Goal: Task Accomplishment & Management: Complete application form

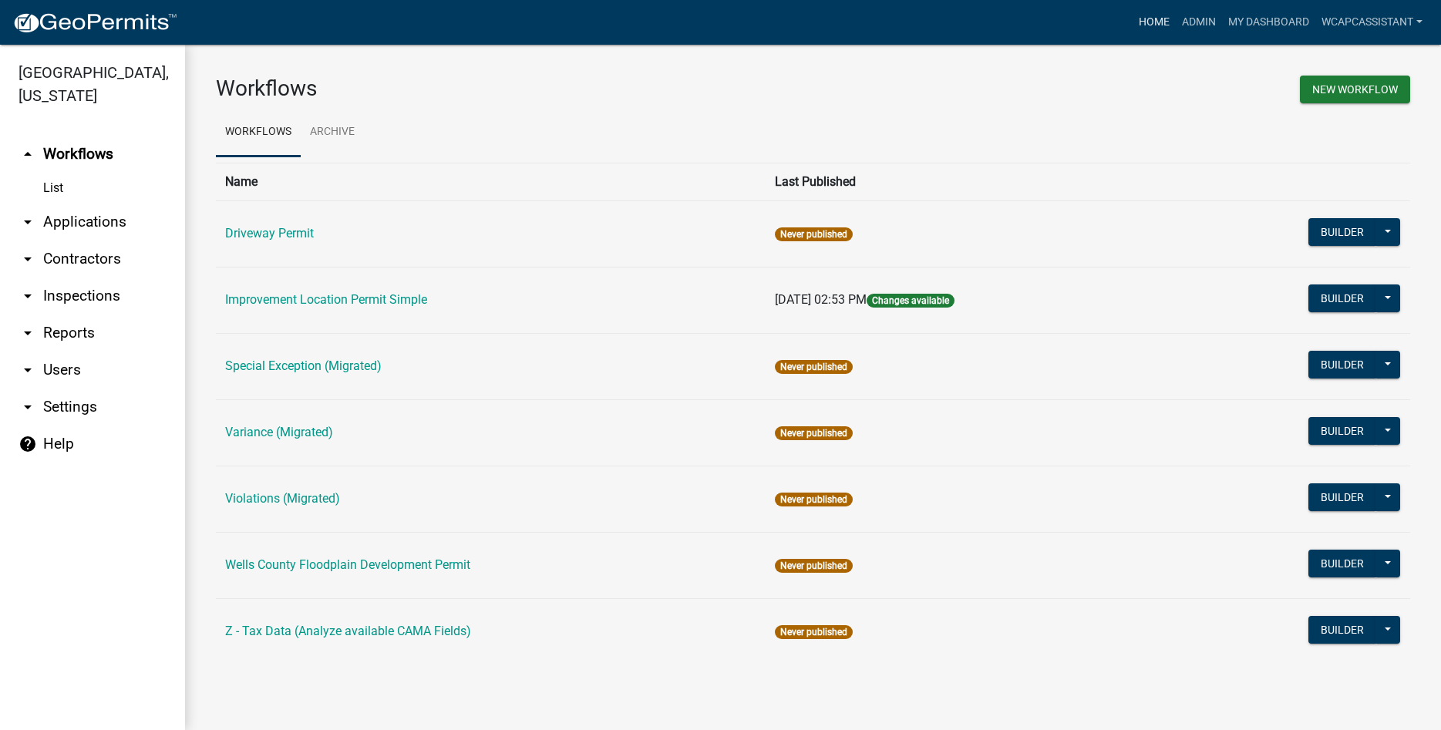
click at [1147, 15] on link "Home" at bounding box center [1154, 22] width 43 height 29
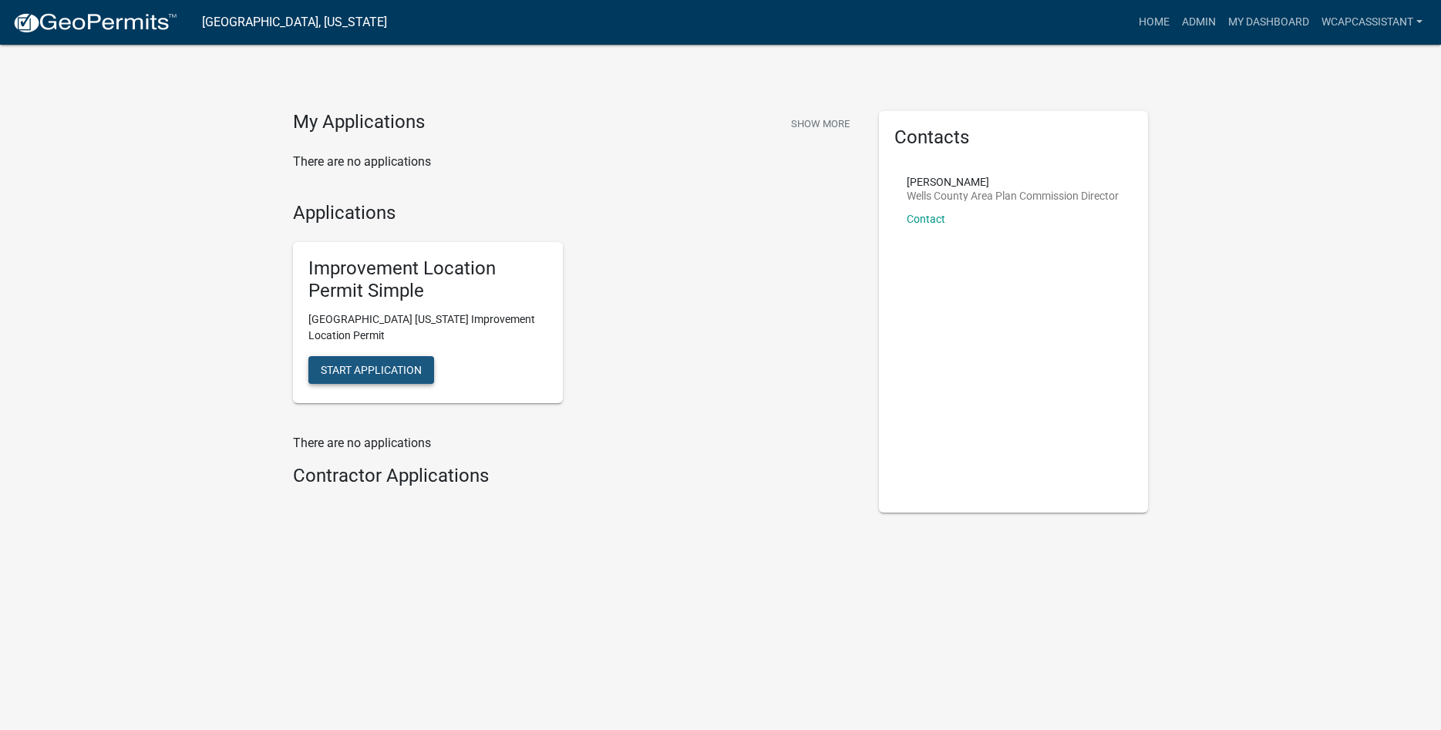
click at [348, 378] on button "Start Application" at bounding box center [371, 370] width 126 height 28
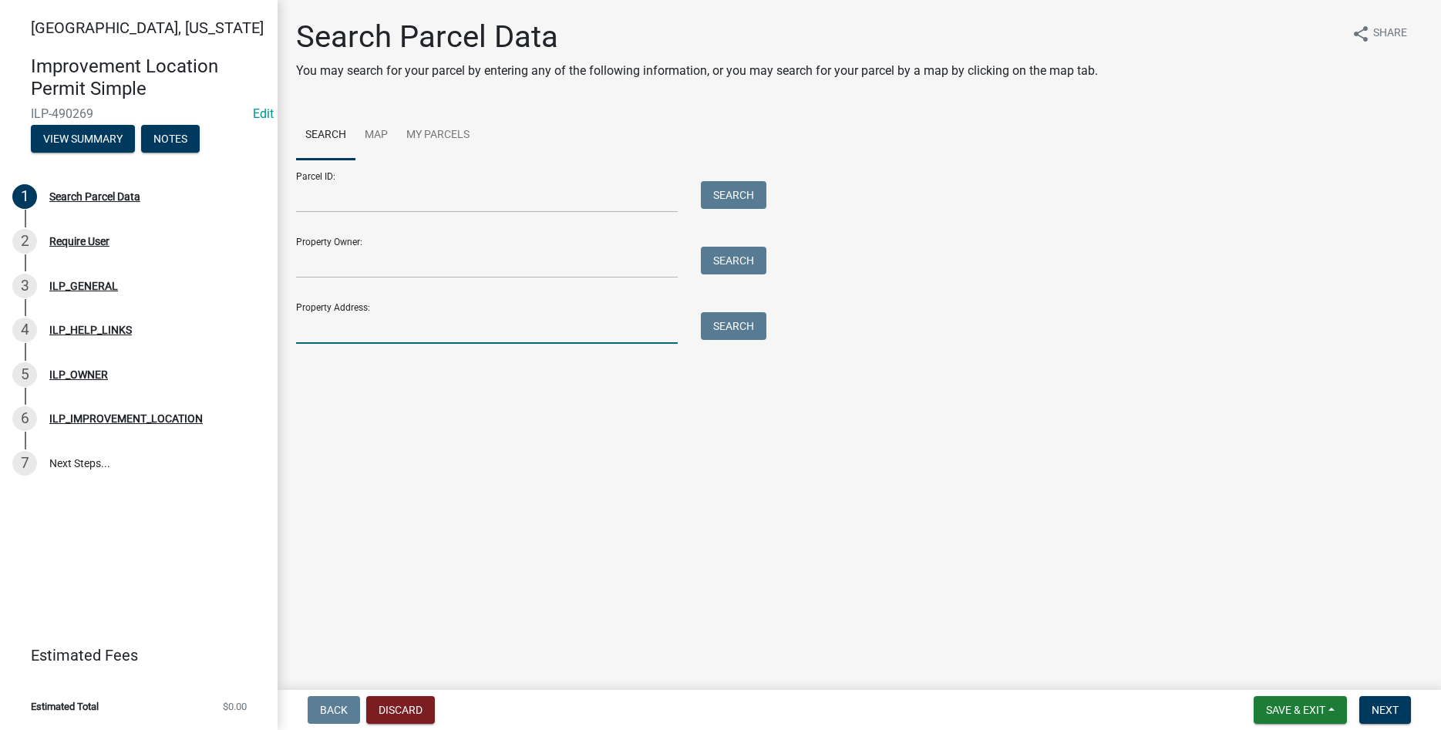
click at [414, 338] on input "Property Address:" at bounding box center [487, 328] width 382 height 32
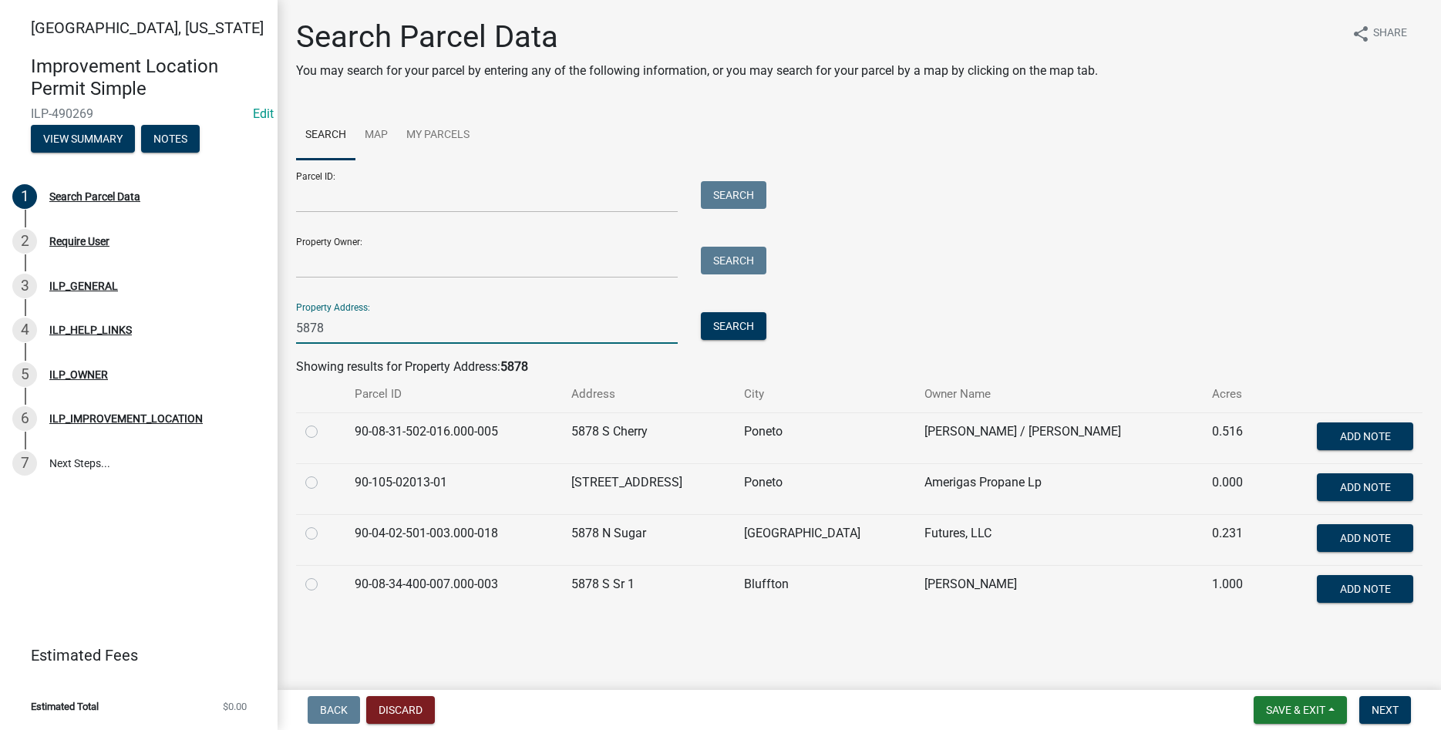
type input "5878"
click at [324, 423] on label at bounding box center [324, 423] width 0 height 0
click at [324, 433] on input "radio" at bounding box center [329, 428] width 10 height 10
radio input "true"
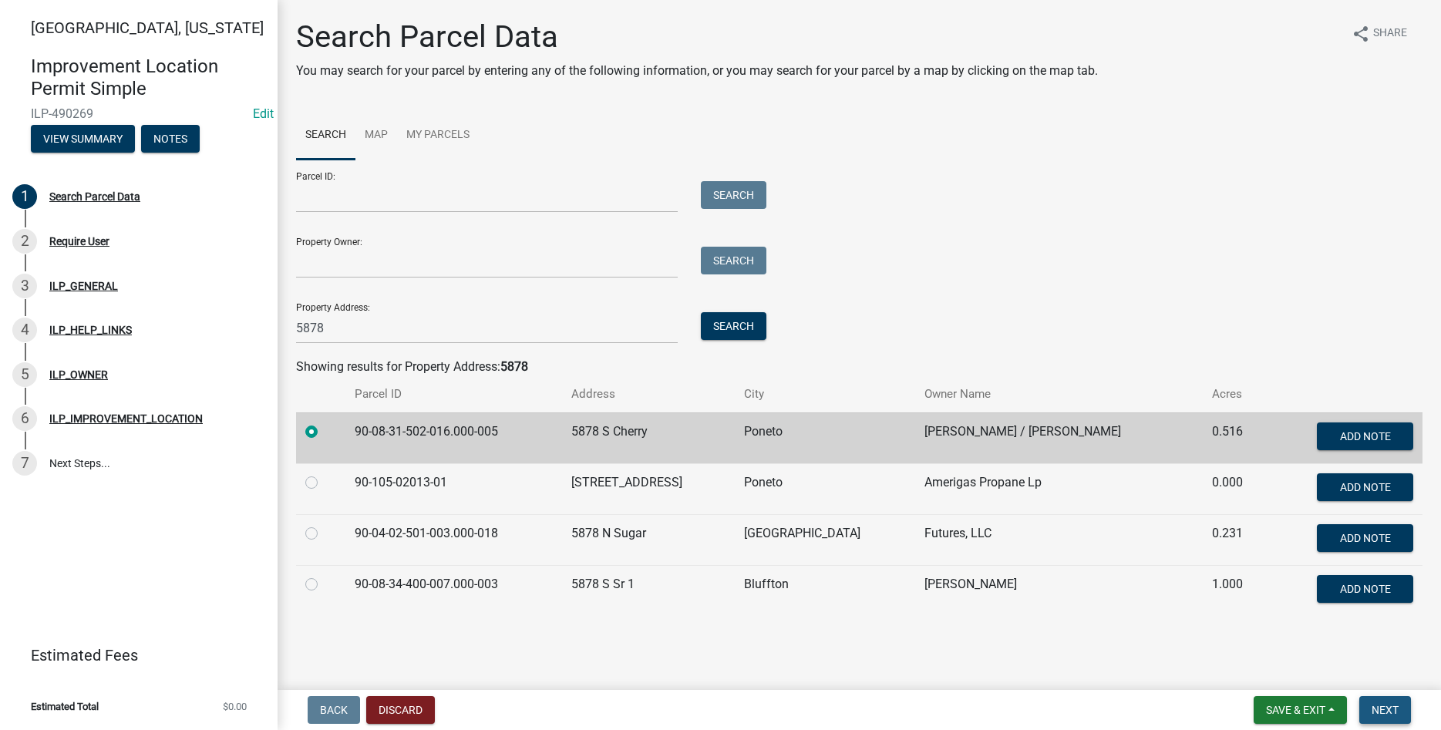
click at [1388, 701] on button "Next" at bounding box center [1385, 710] width 52 height 28
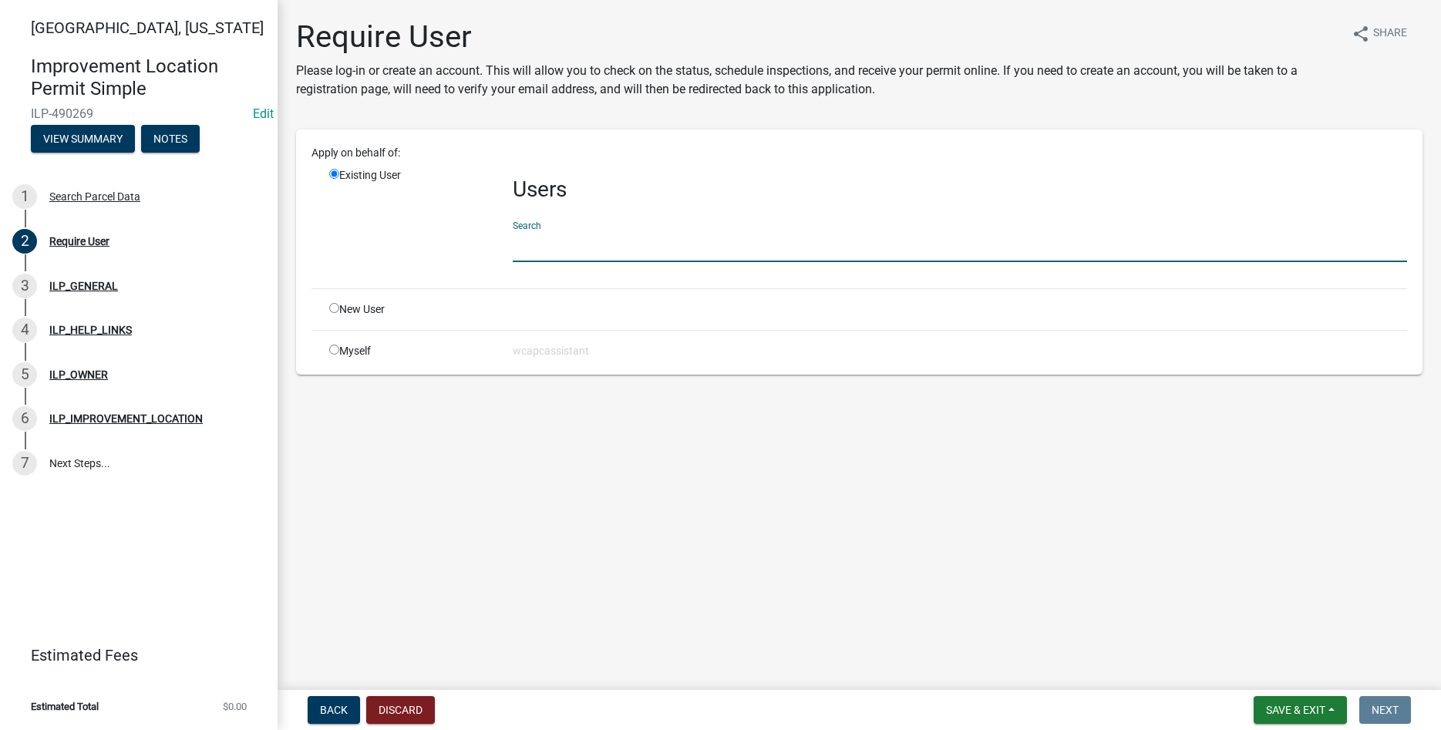
click at [547, 241] on input "text" at bounding box center [960, 247] width 894 height 32
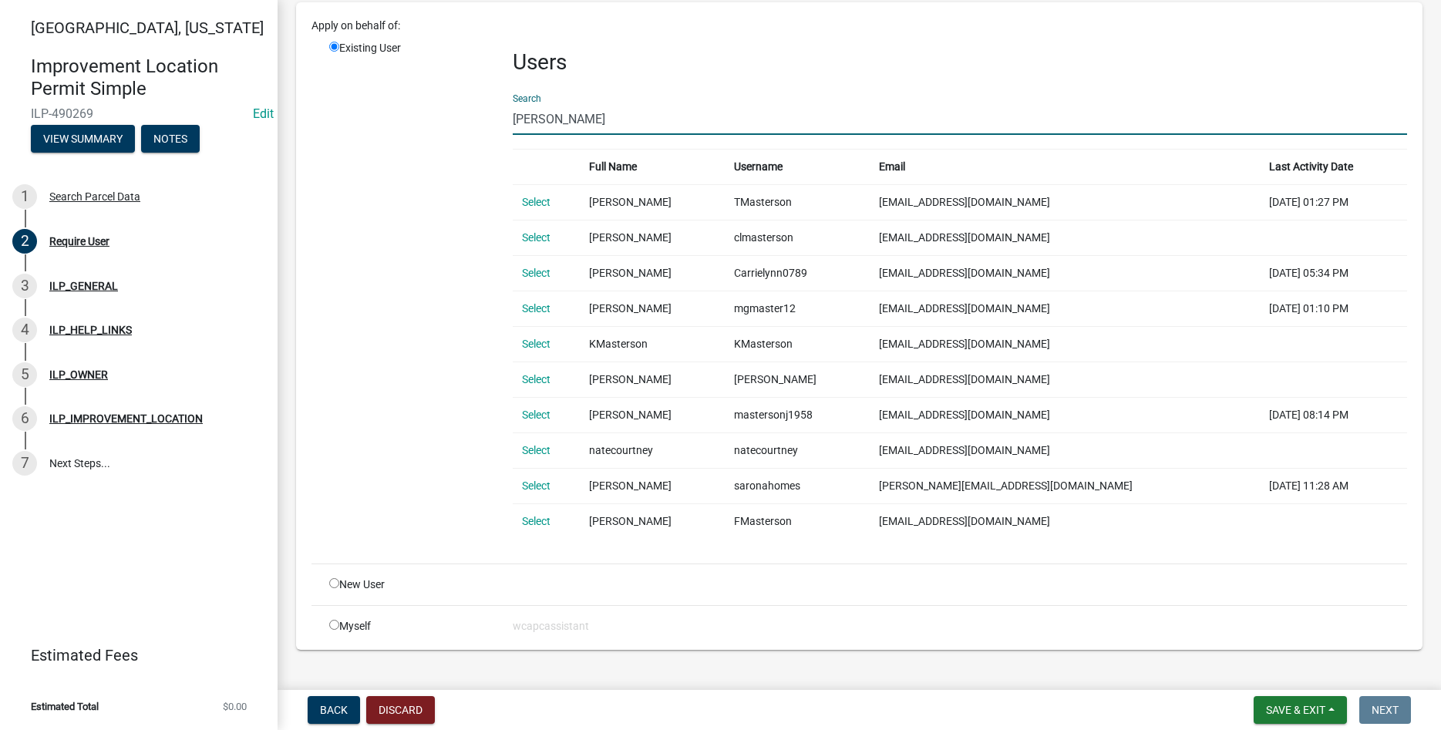
scroll to position [153, 0]
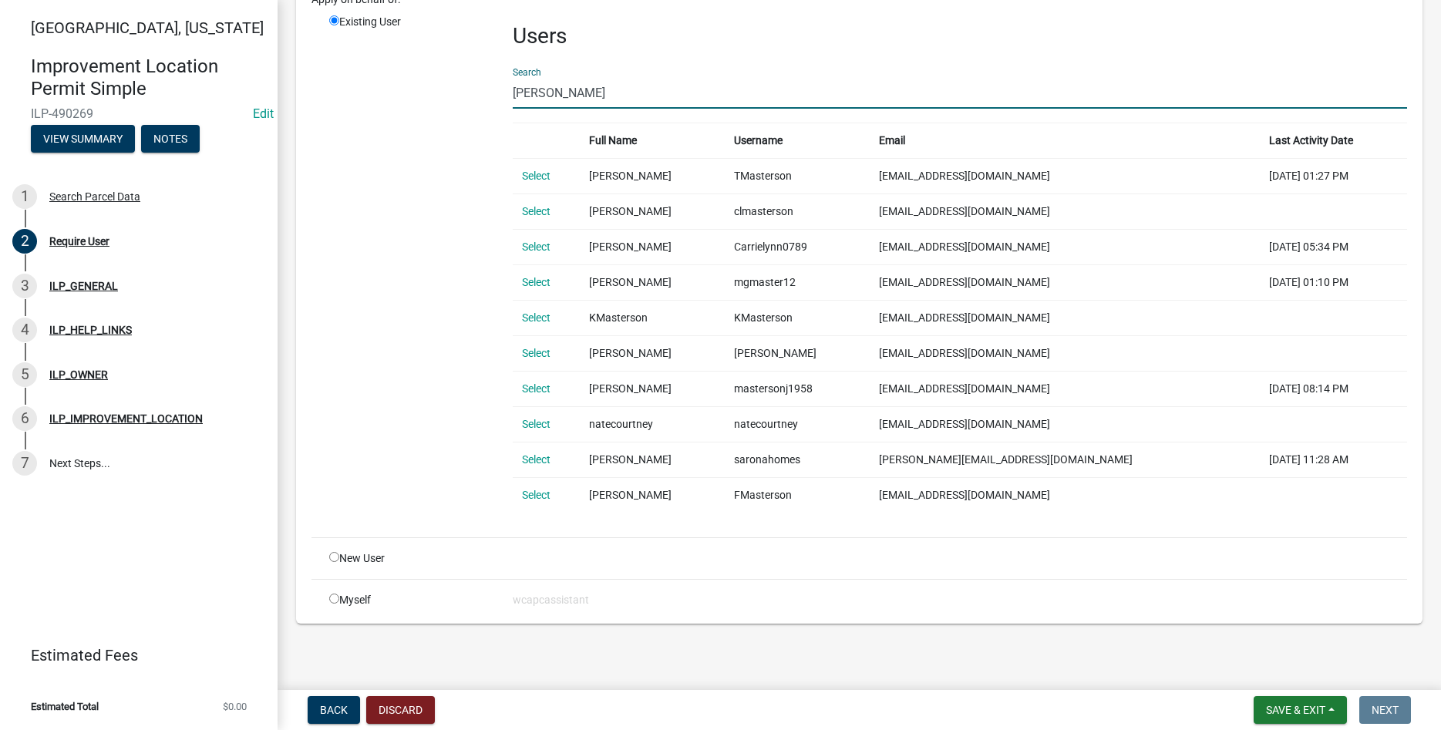
type input "[PERSON_NAME]"
click at [335, 557] on input "radio" at bounding box center [334, 557] width 10 height 10
radio input "true"
radio input "false"
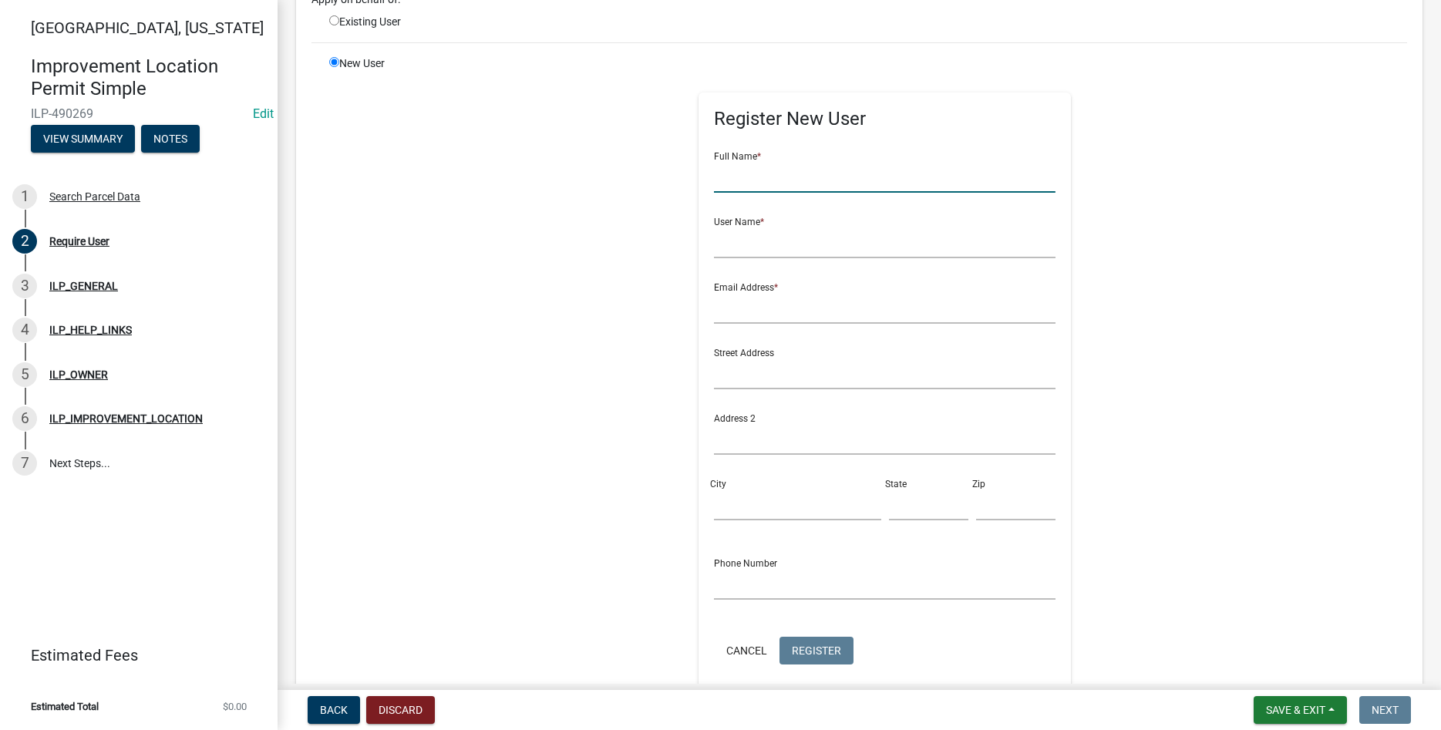
click at [776, 186] on input "text" at bounding box center [885, 177] width 342 height 32
type input "[PERSON_NAME]"
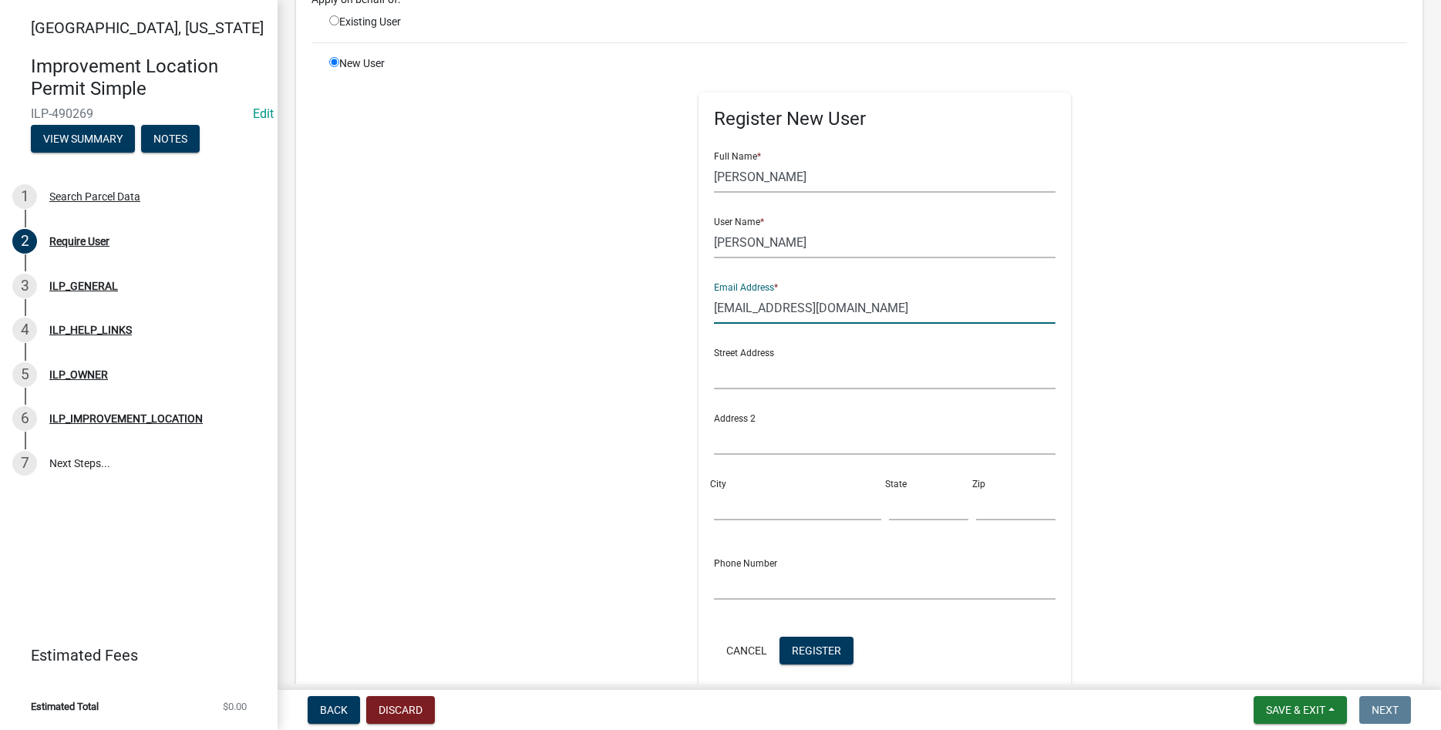
type input "[EMAIL_ADDRESS][DOMAIN_NAME]"
type input "5878 S Cherry"
type input "Poneto"
type input "IN"
type input "46781"
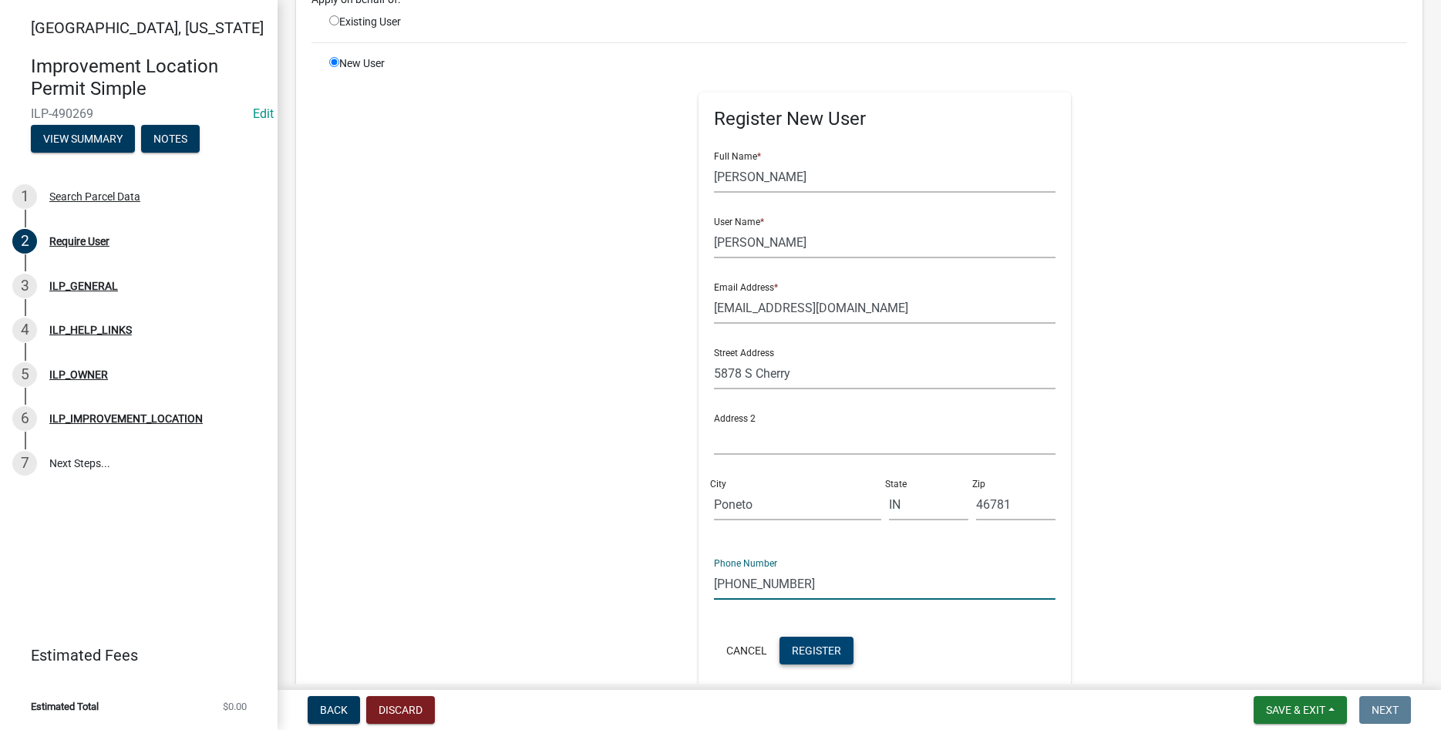
type input "[PHONE_NUMBER]"
click at [836, 655] on span "Register" at bounding box center [816, 650] width 49 height 12
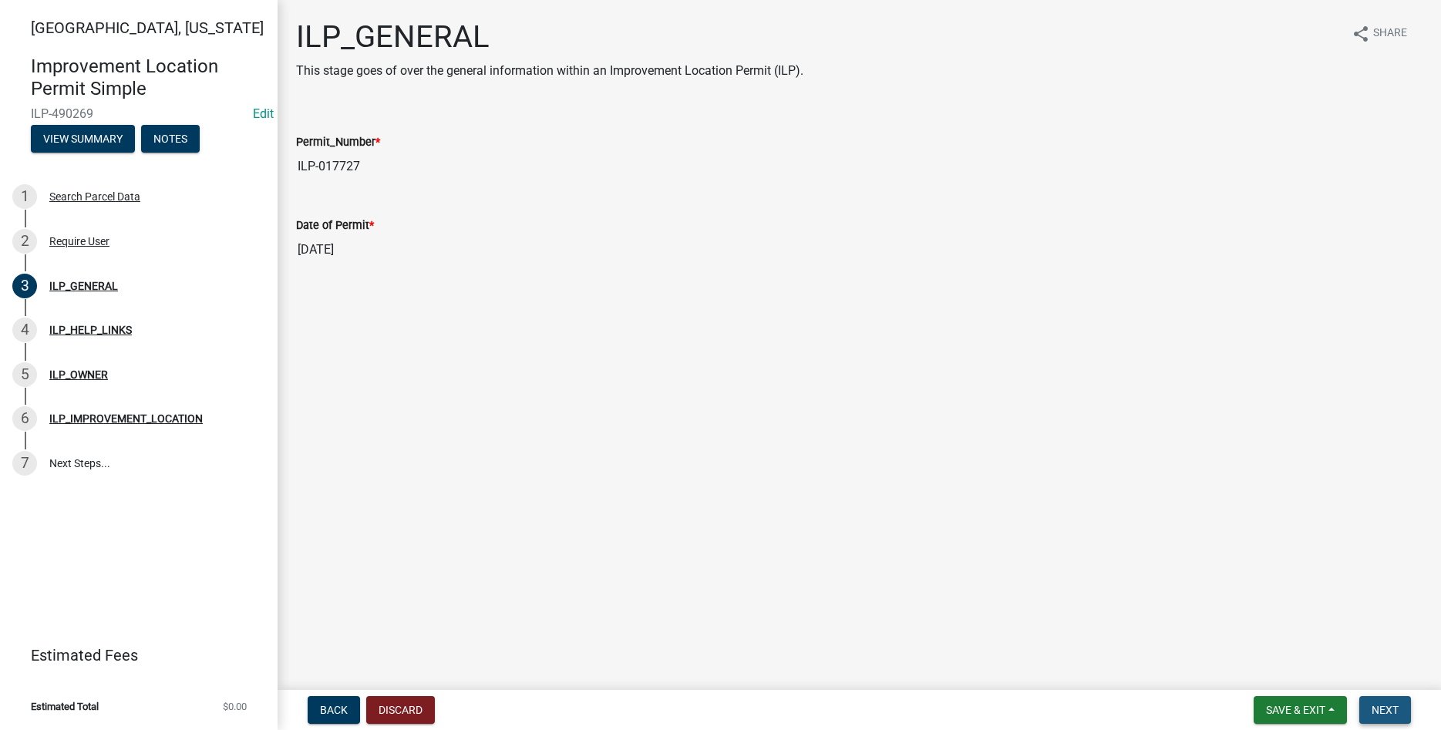
click at [1382, 706] on span "Next" at bounding box center [1385, 710] width 27 height 12
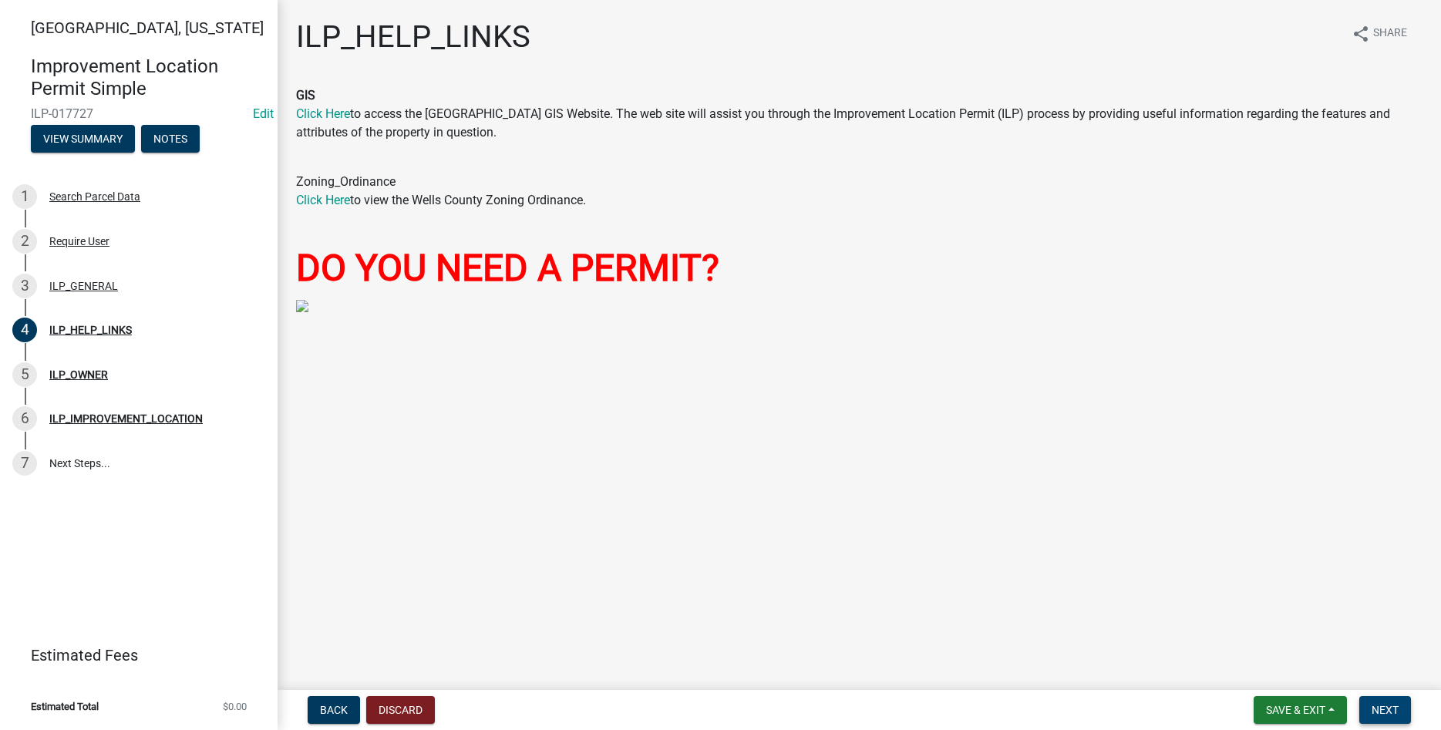
click at [1396, 709] on span "Next" at bounding box center [1385, 710] width 27 height 12
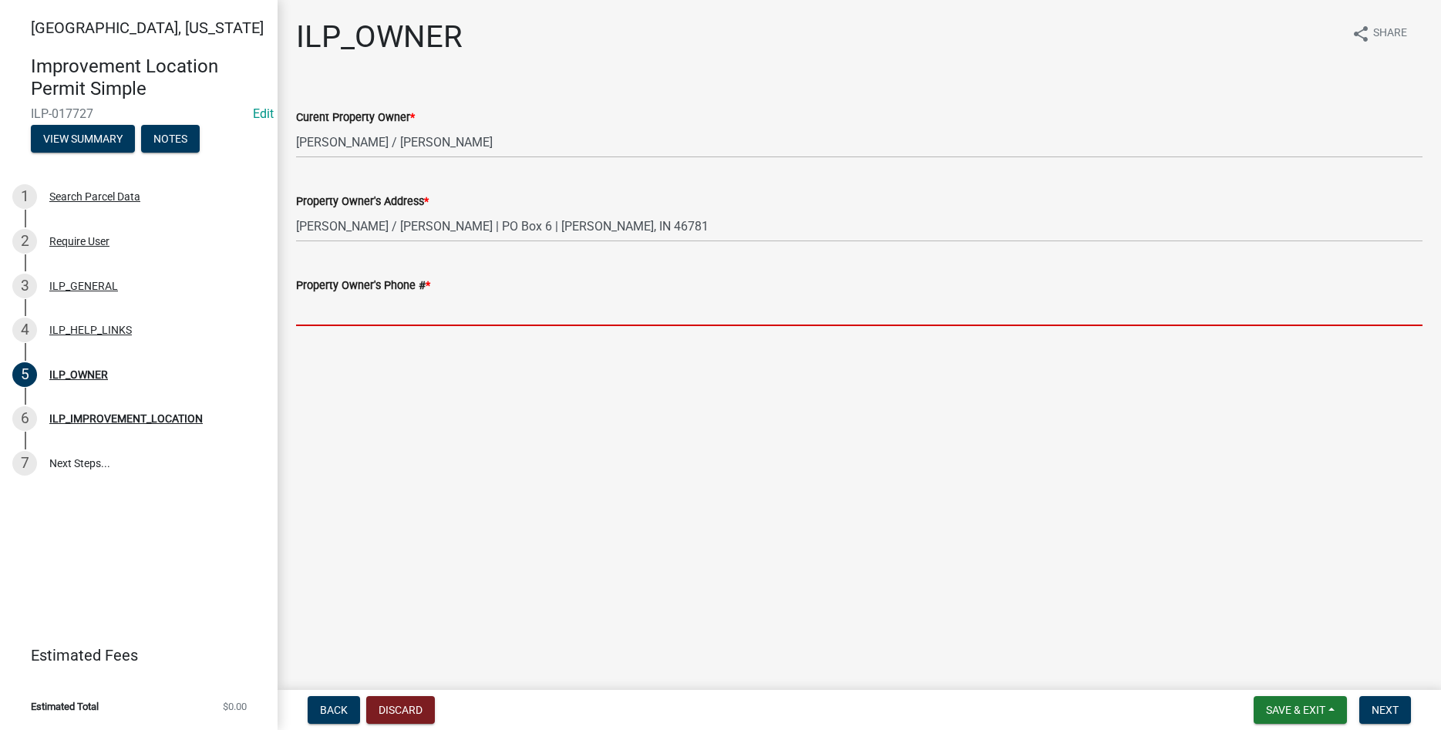
click at [554, 303] on input "Property Owner's Phone # *" at bounding box center [859, 311] width 1127 height 32
paste input "[PHONE_NUMBER]"
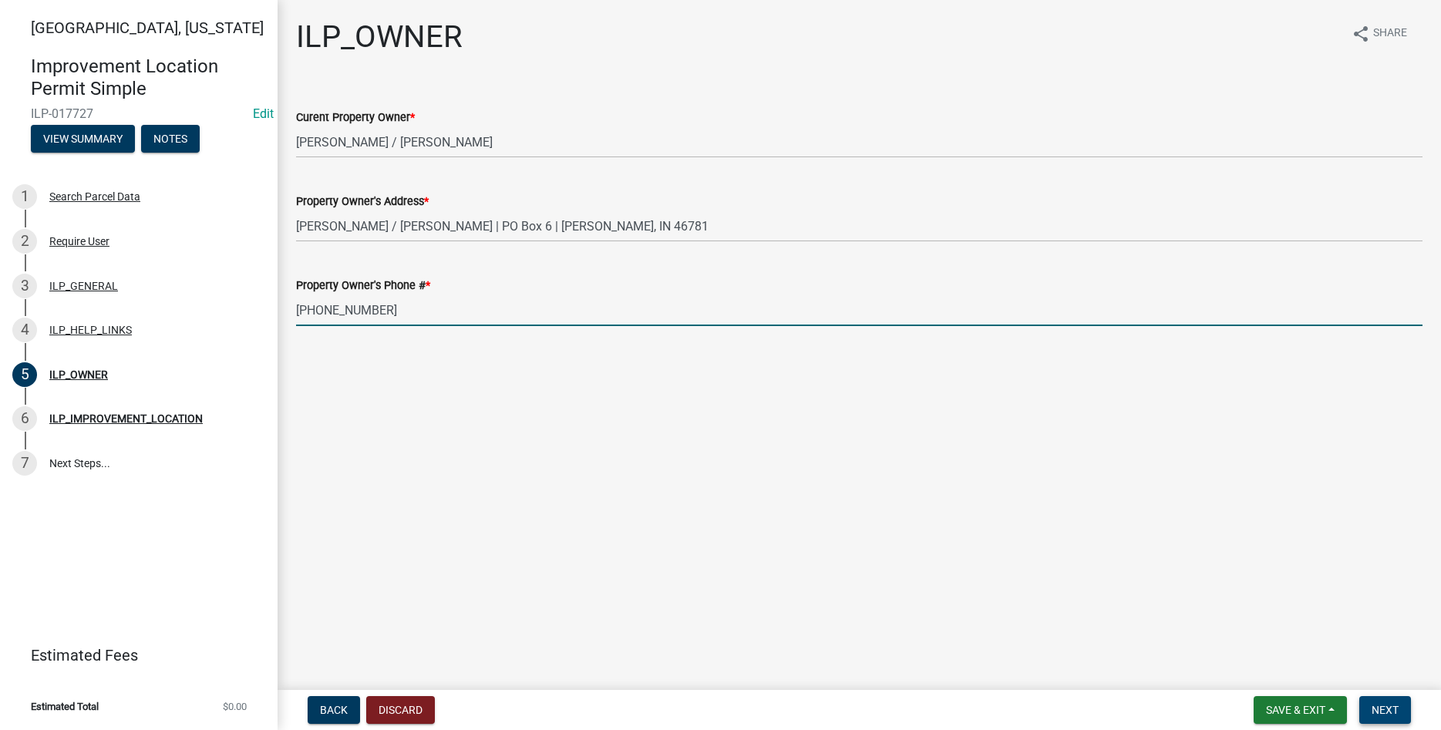
type input "[PHONE_NUMBER]"
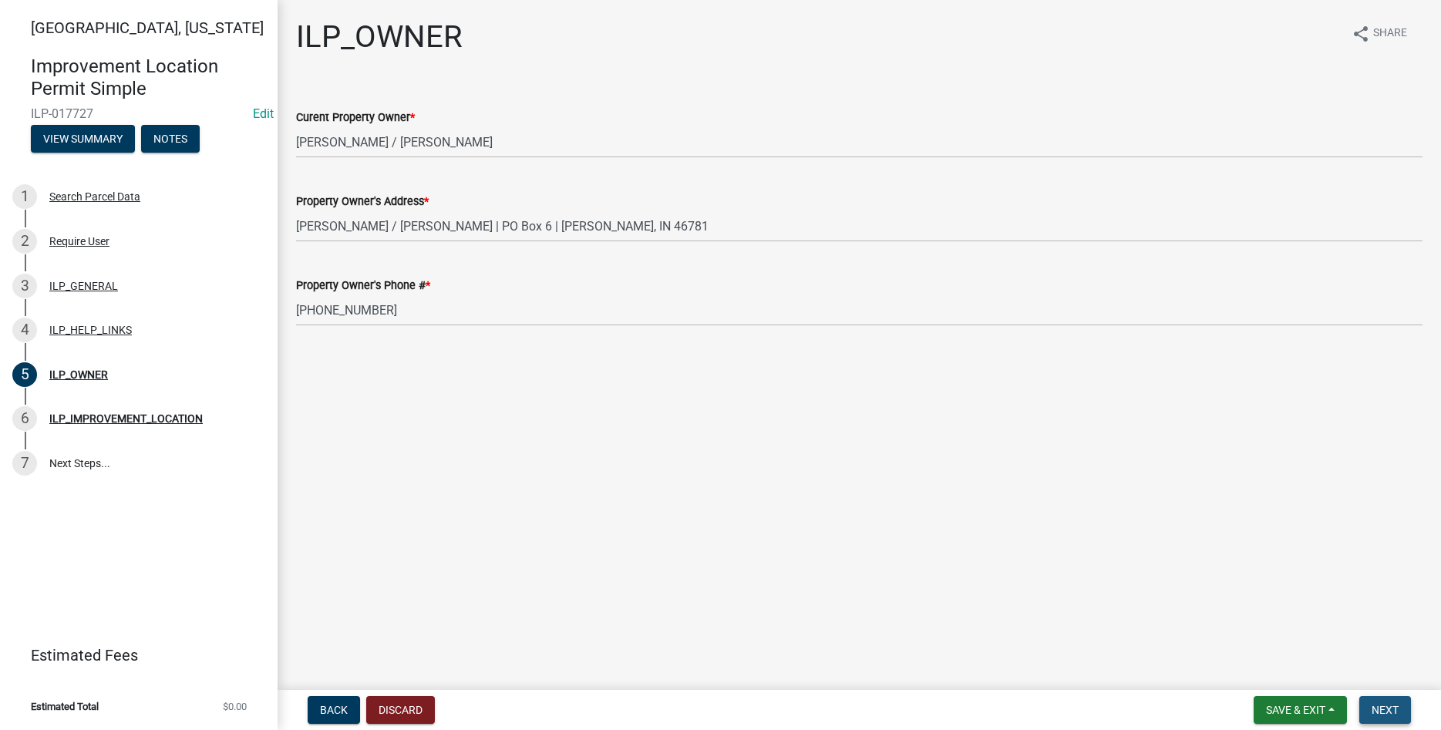
click at [1394, 713] on span "Next" at bounding box center [1385, 710] width 27 height 12
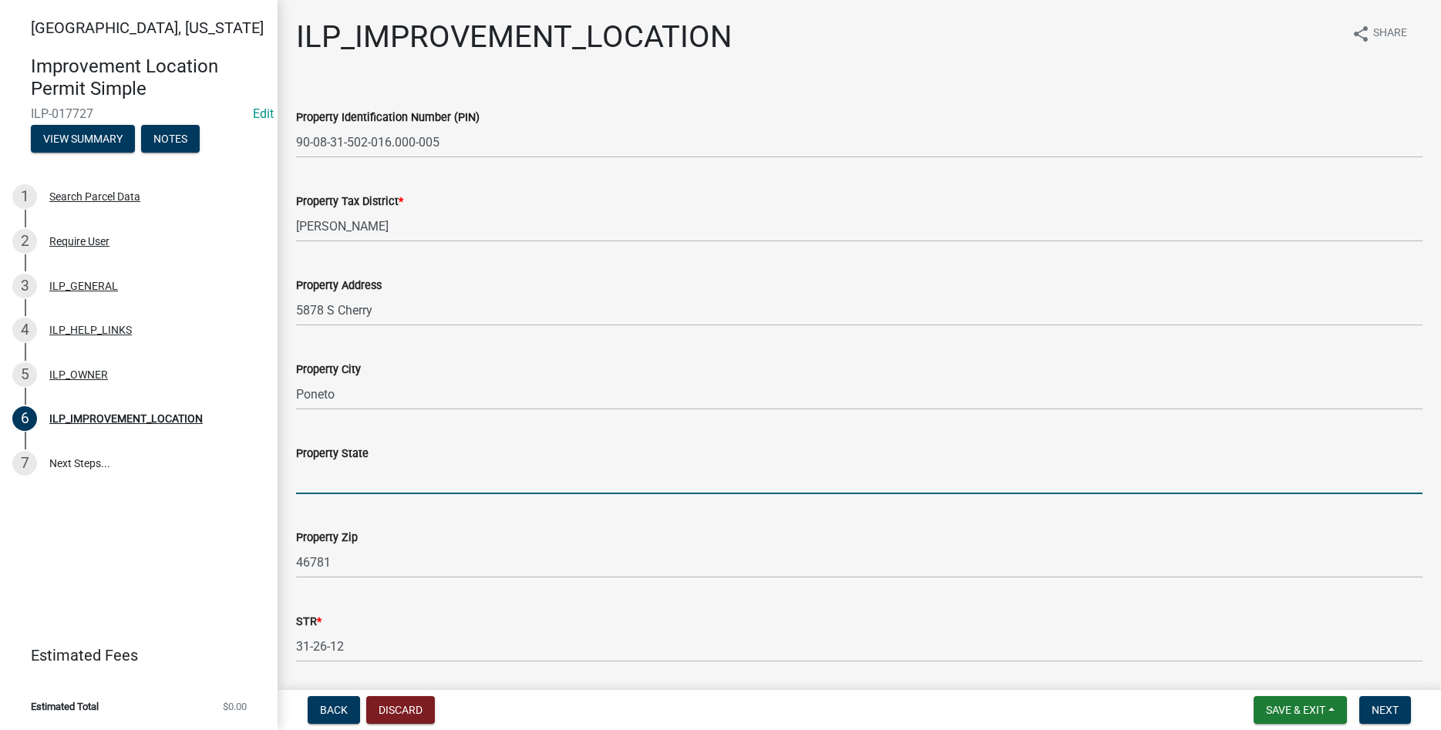
click at [460, 481] on input "Property State" at bounding box center [859, 479] width 1127 height 32
type input "IN"
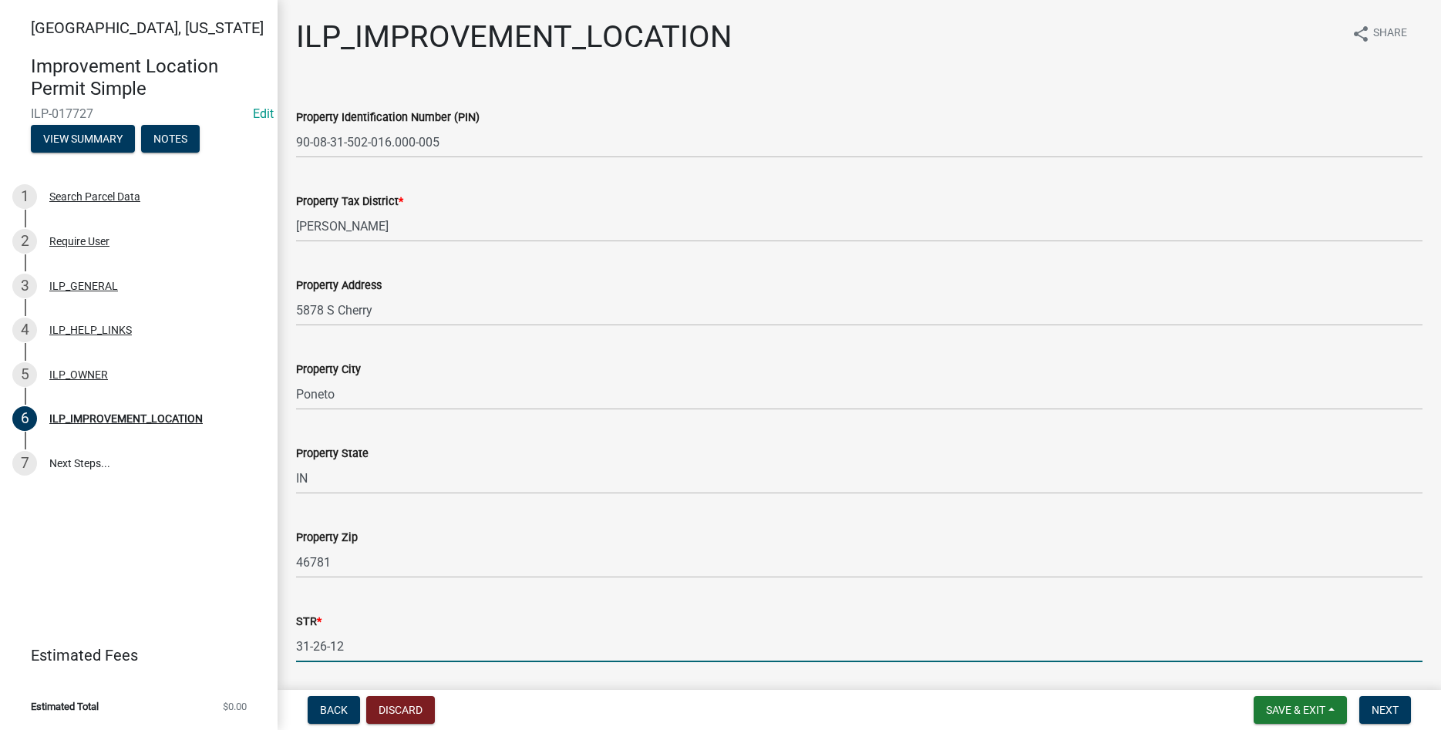
scroll to position [239, 0]
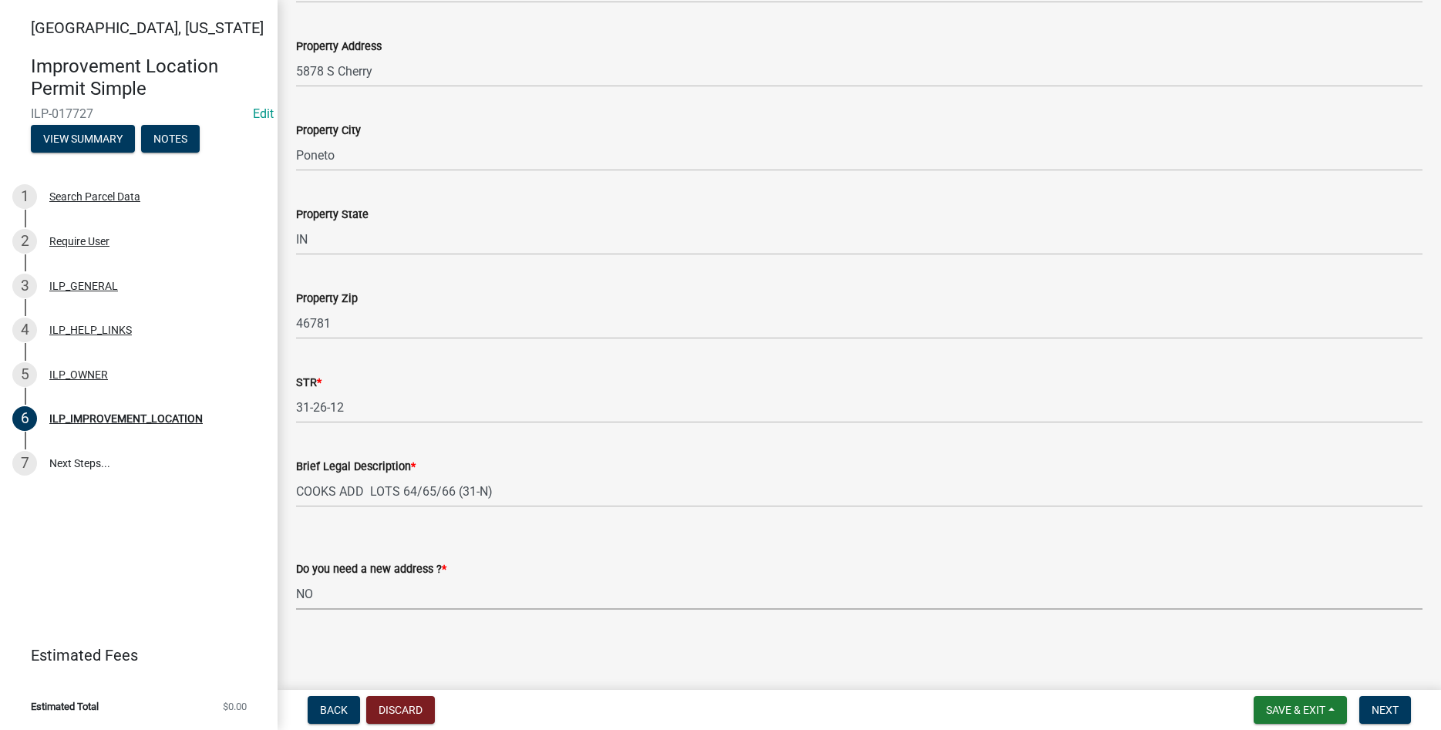
select select "03ef64e6-f0ff-43c9-aded-972c487e3507"
click at [1393, 693] on nav "Back Discard Save & Exit Save Save & Exit Next" at bounding box center [860, 710] width 1164 height 40
click at [1393, 701] on button "Next" at bounding box center [1385, 710] width 52 height 28
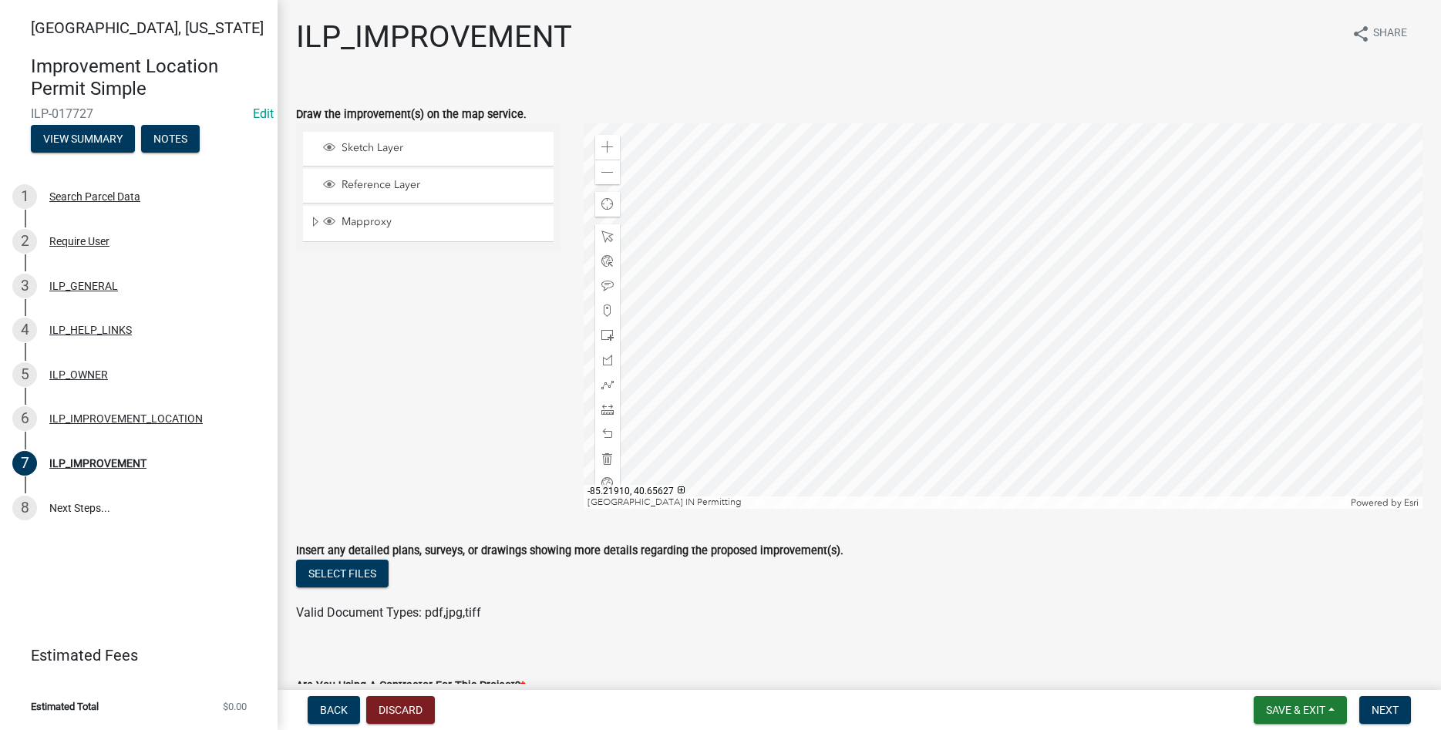
click at [1021, 369] on div at bounding box center [1003, 316] width 839 height 386
click at [999, 256] on div at bounding box center [1003, 316] width 839 height 386
click at [609, 416] on div at bounding box center [607, 409] width 25 height 25
click at [1083, 326] on div at bounding box center [1003, 316] width 839 height 386
click at [1083, 490] on div at bounding box center [1003, 316] width 839 height 386
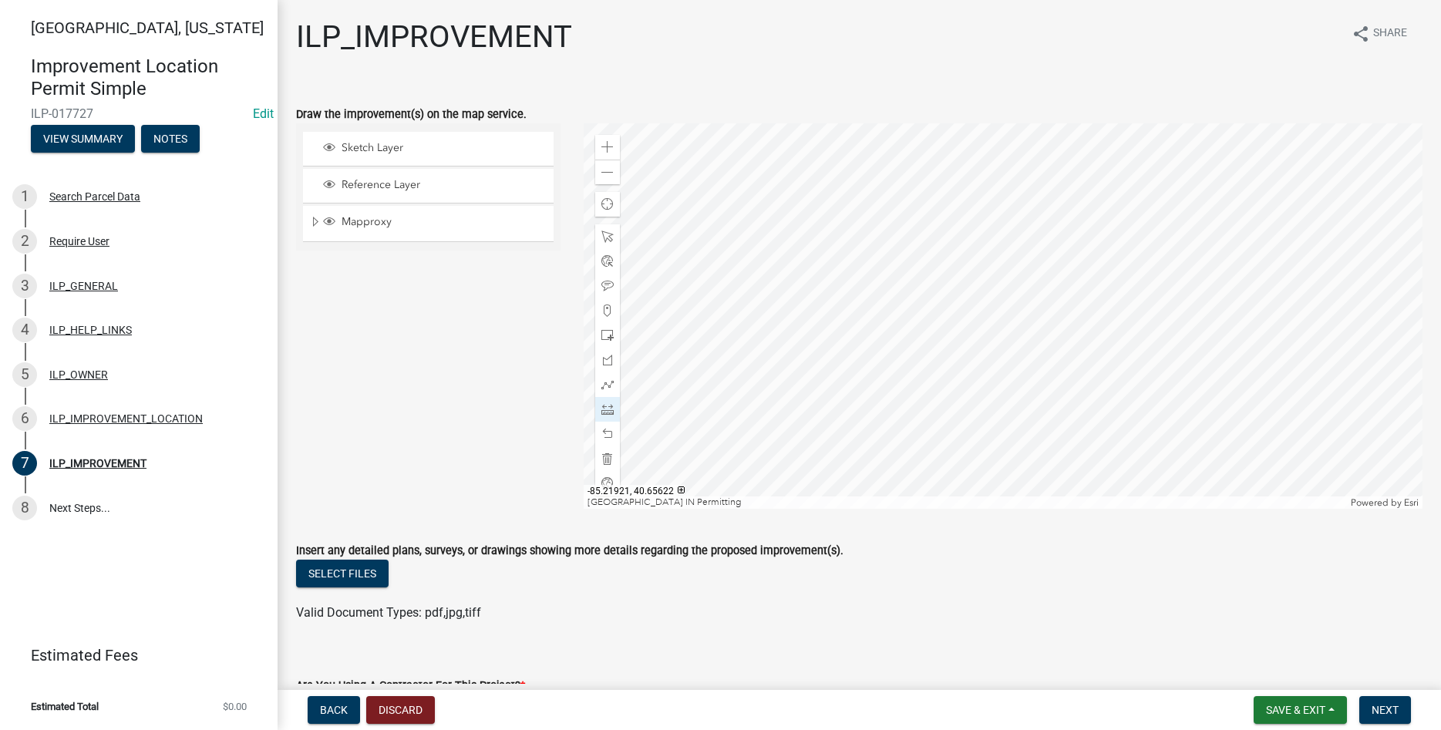
click at [707, 471] on div at bounding box center [1003, 316] width 839 height 386
click at [706, 424] on div at bounding box center [1003, 316] width 839 height 386
click at [827, 423] on div at bounding box center [1003, 316] width 839 height 386
click at [982, 574] on div "Select files" at bounding box center [859, 576] width 1127 height 32
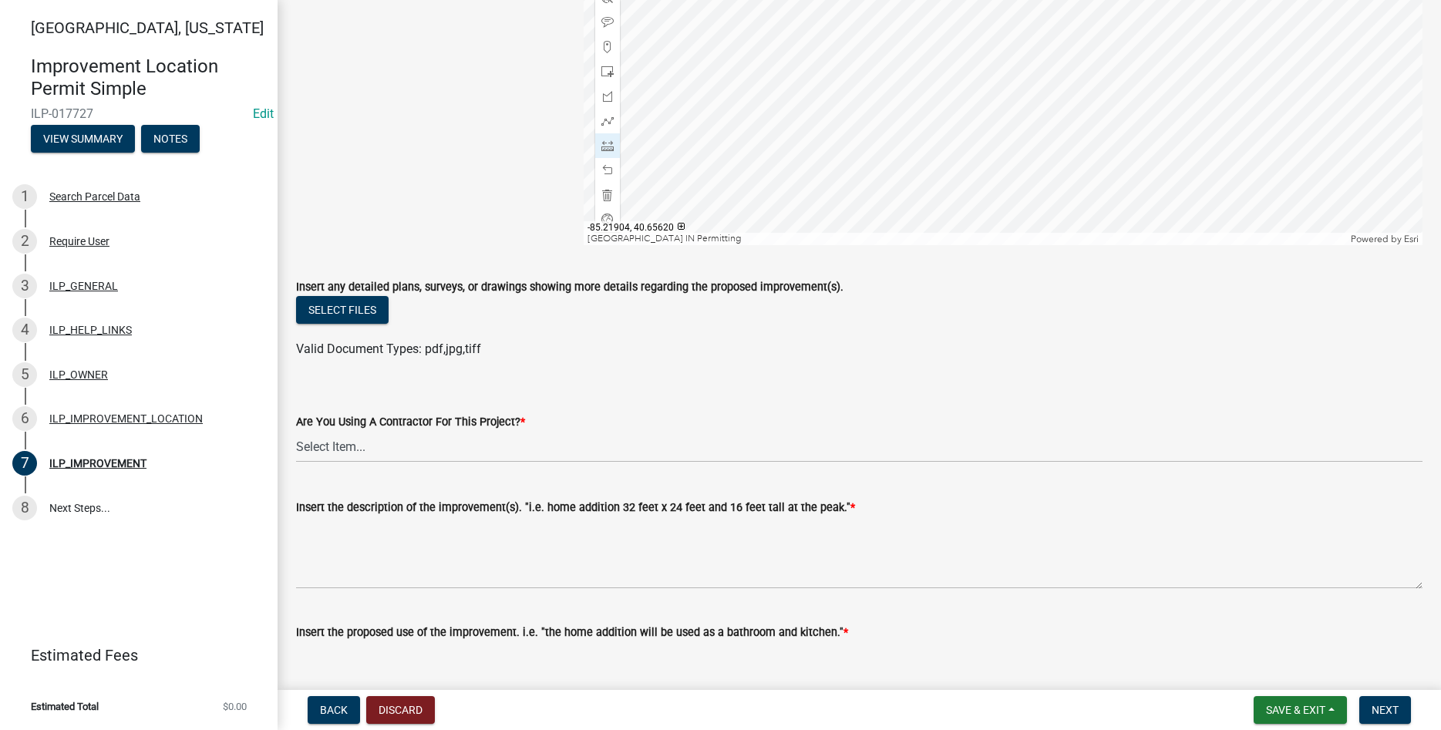
scroll to position [352, 0]
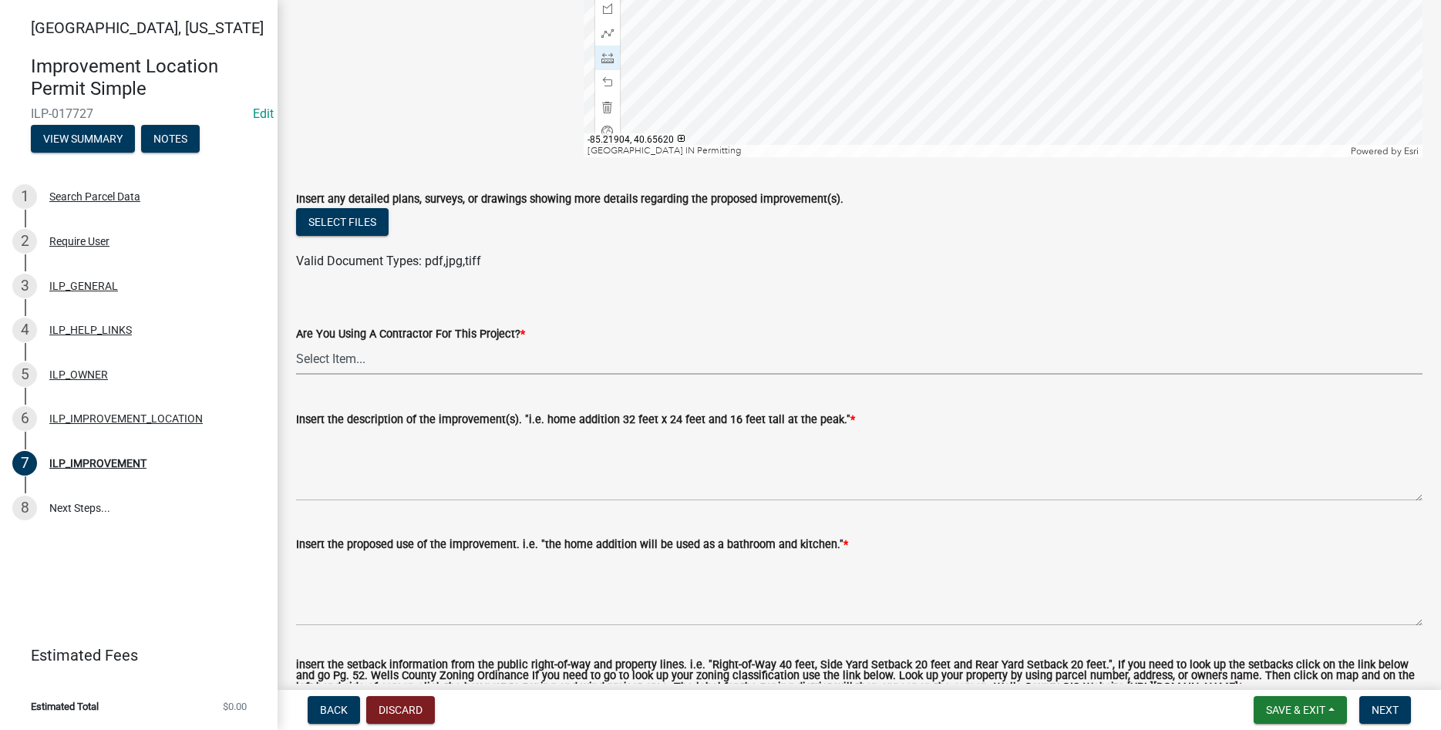
click at [296, 343] on select "Select Item... YES NO" at bounding box center [859, 359] width 1127 height 32
click option "NO" at bounding box center [0, 0] width 0 height 0
select select "d0c397cf-92c1-4d75-b08b-a5d0ada822ad"
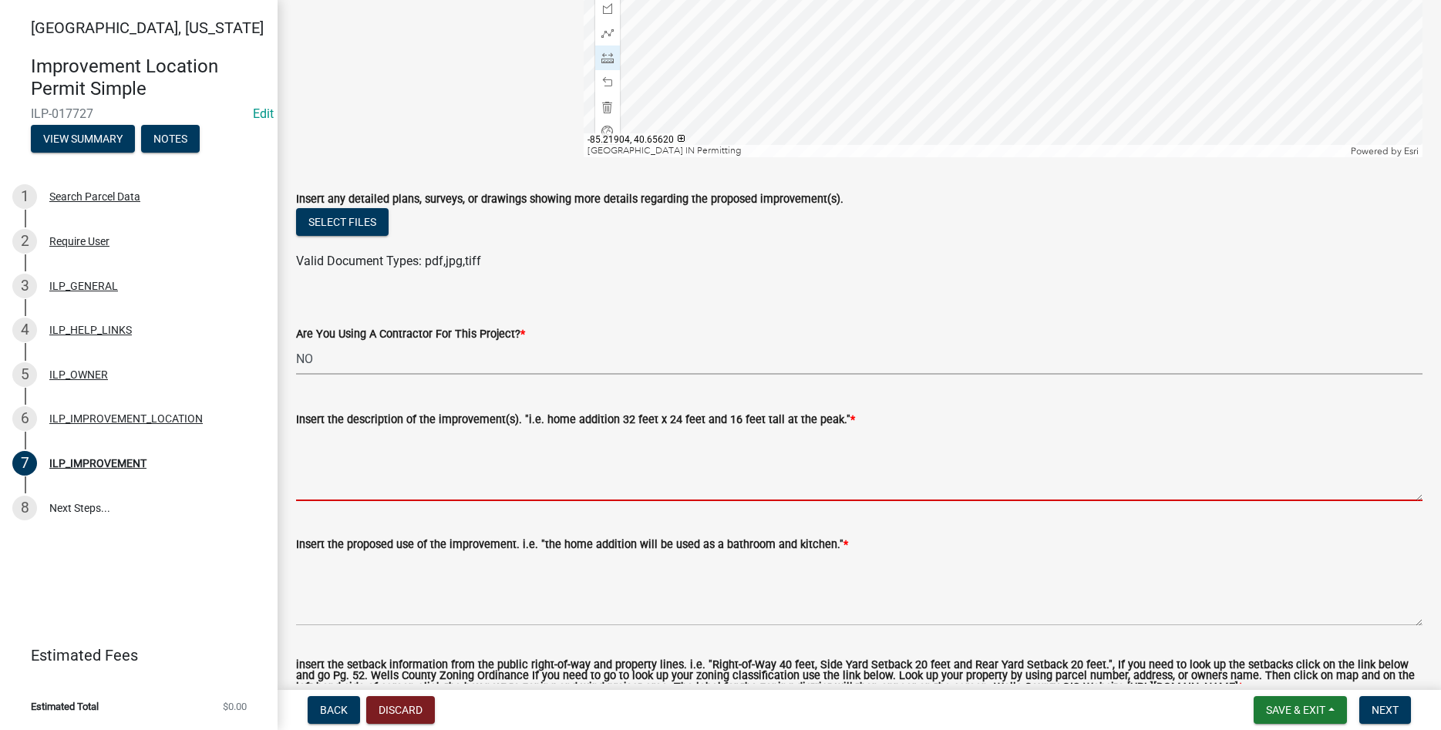
click at [541, 460] on textarea "Insert the description of the improvement(s). "i.e. home addition 32 feet x 24 …" at bounding box center [859, 465] width 1127 height 72
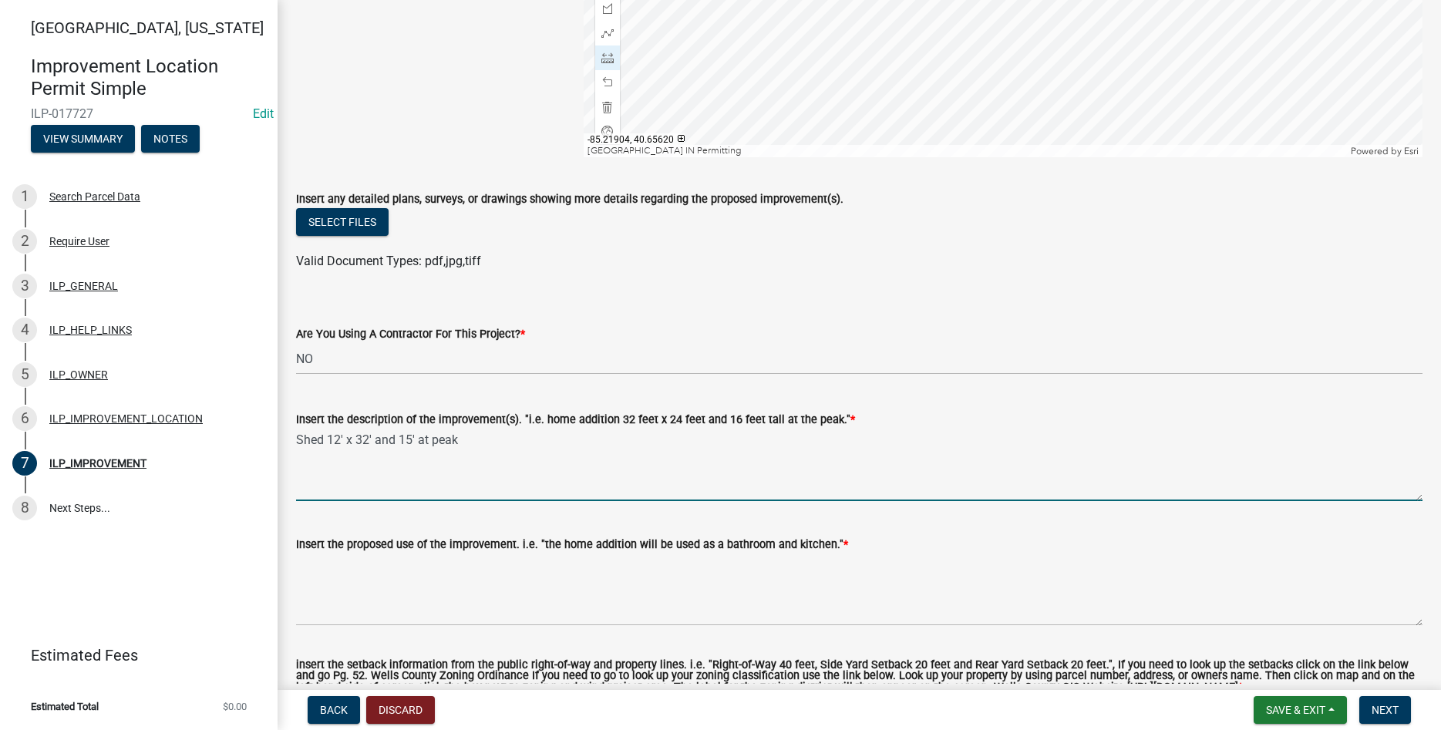
type textarea "Shed 12' x 32' and 15' at peak"
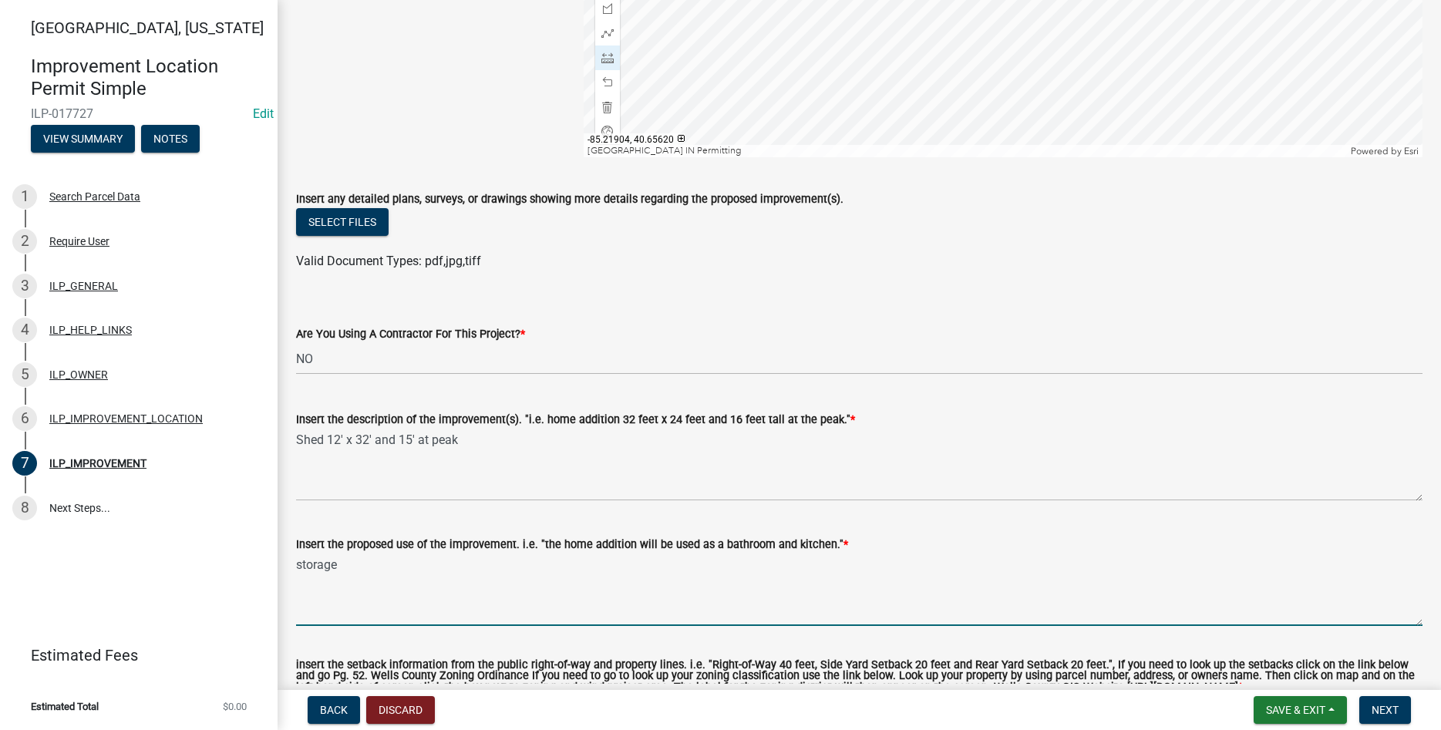
type textarea "storage"
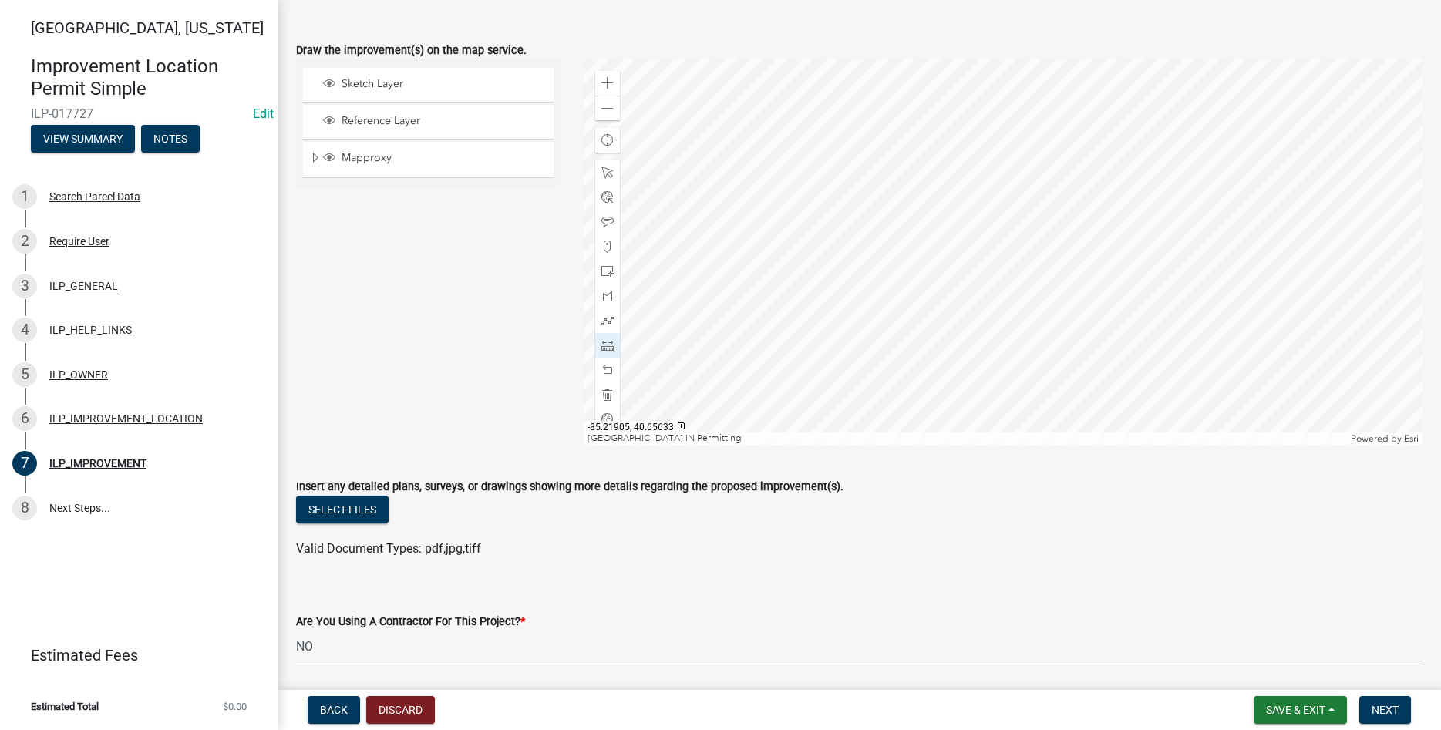
scroll to position [88, 0]
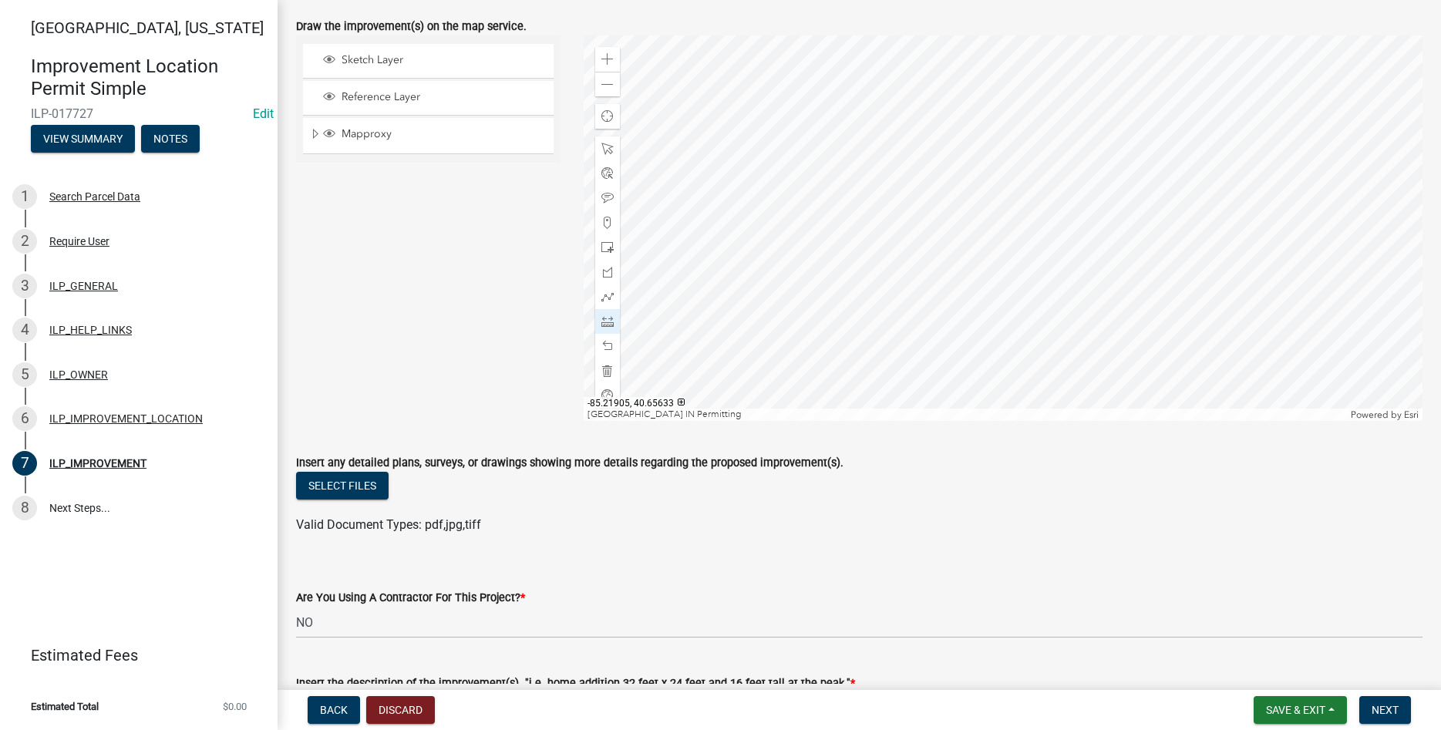
click at [877, 320] on div at bounding box center [1003, 228] width 839 height 386
click at [888, 302] on div at bounding box center [1003, 228] width 839 height 386
click at [609, 347] on span at bounding box center [607, 346] width 12 height 12
click at [608, 346] on span at bounding box center [607, 346] width 12 height 12
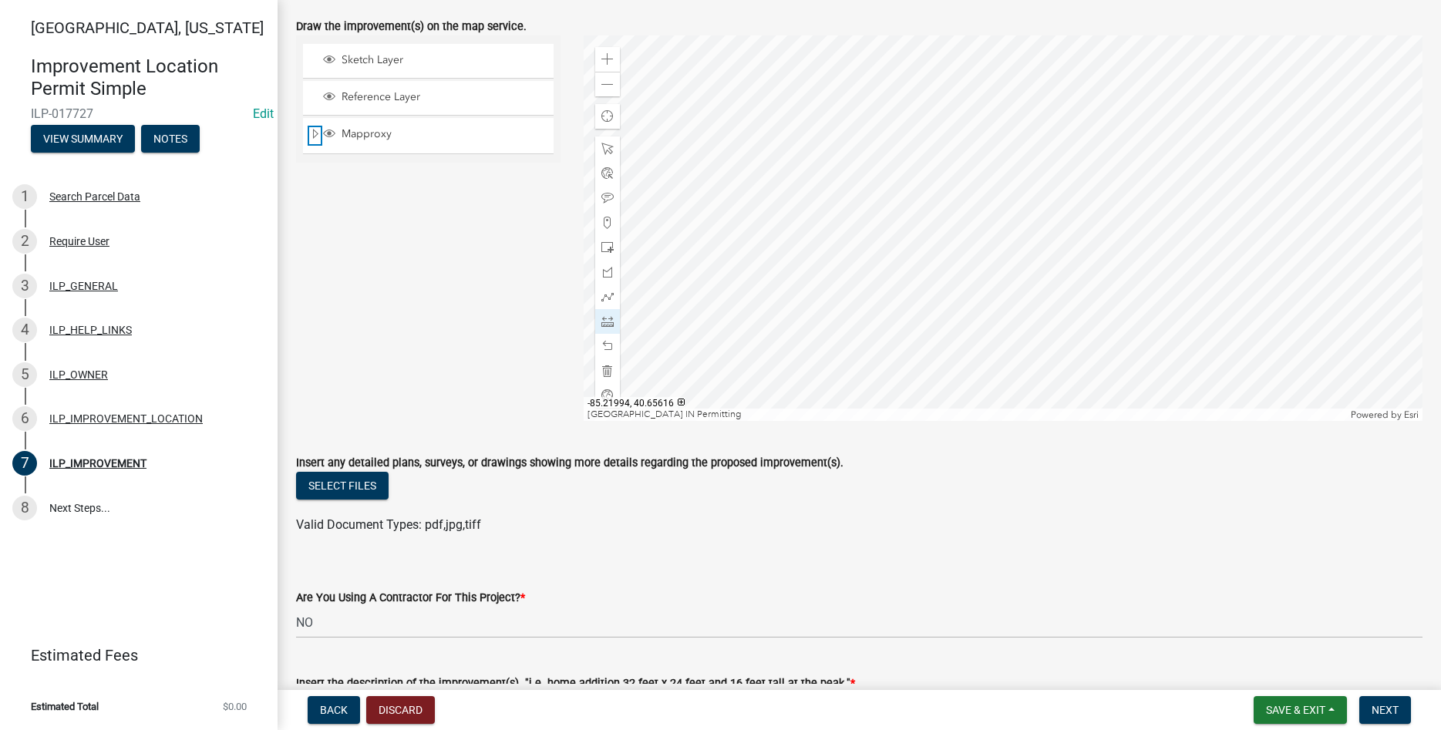
click at [311, 136] on span "Expand" at bounding box center [315, 134] width 12 height 15
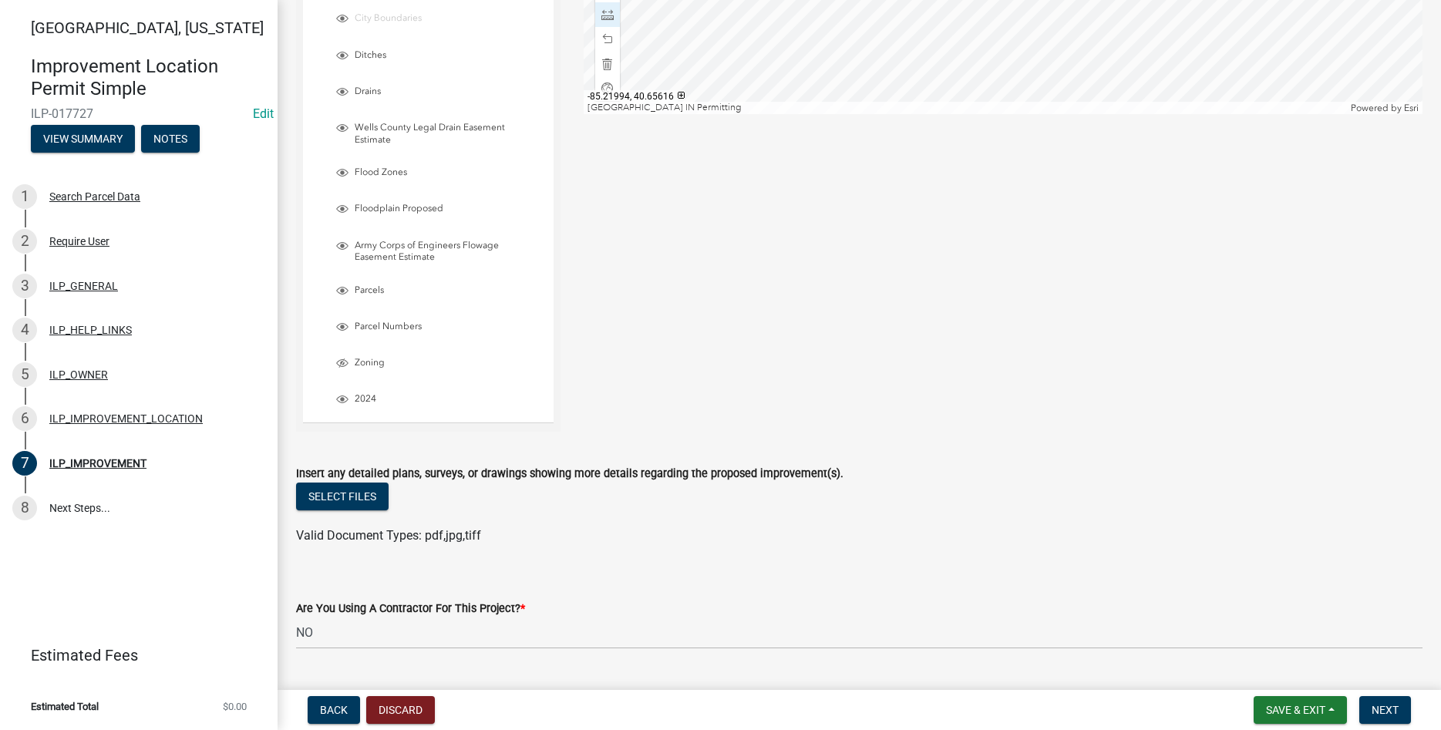
scroll to position [439, 0]
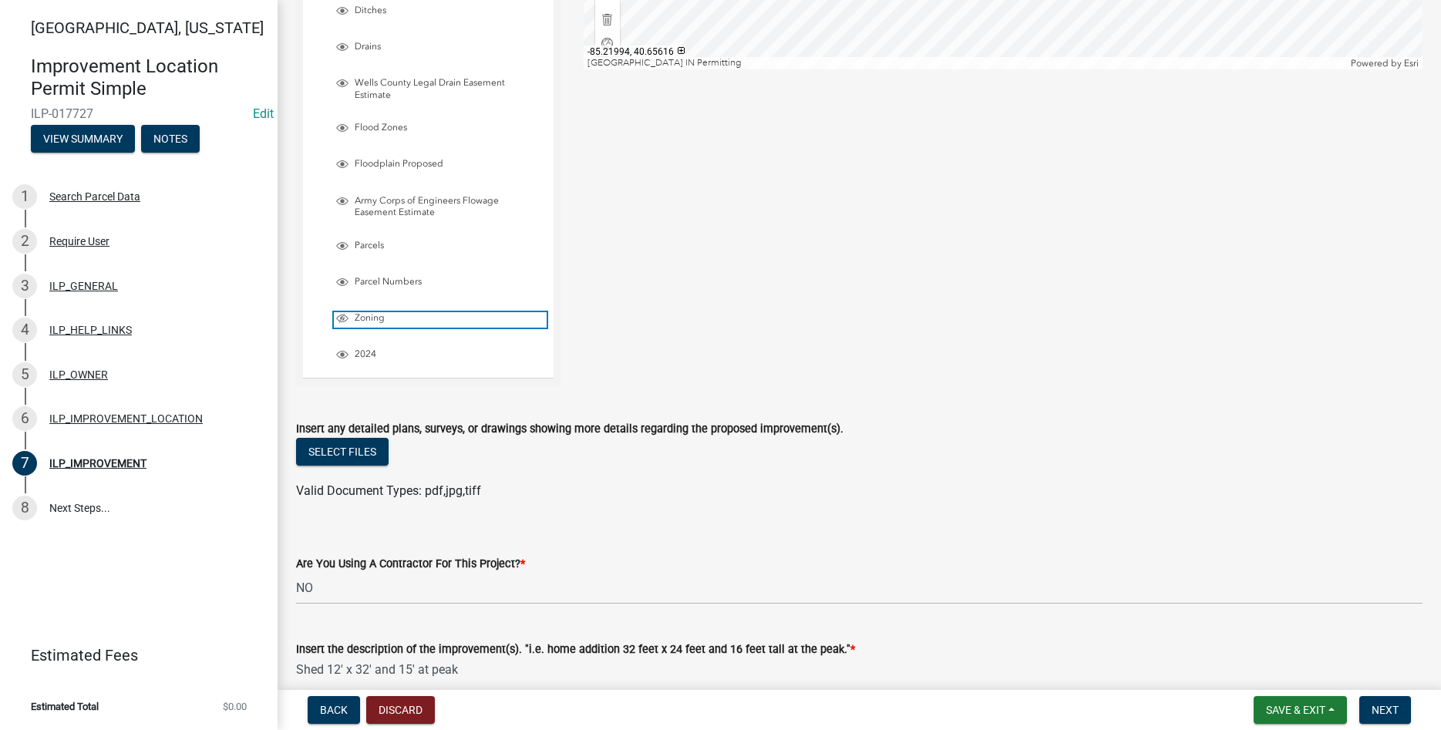
click at [339, 317] on span "Layer List" at bounding box center [342, 318] width 12 height 12
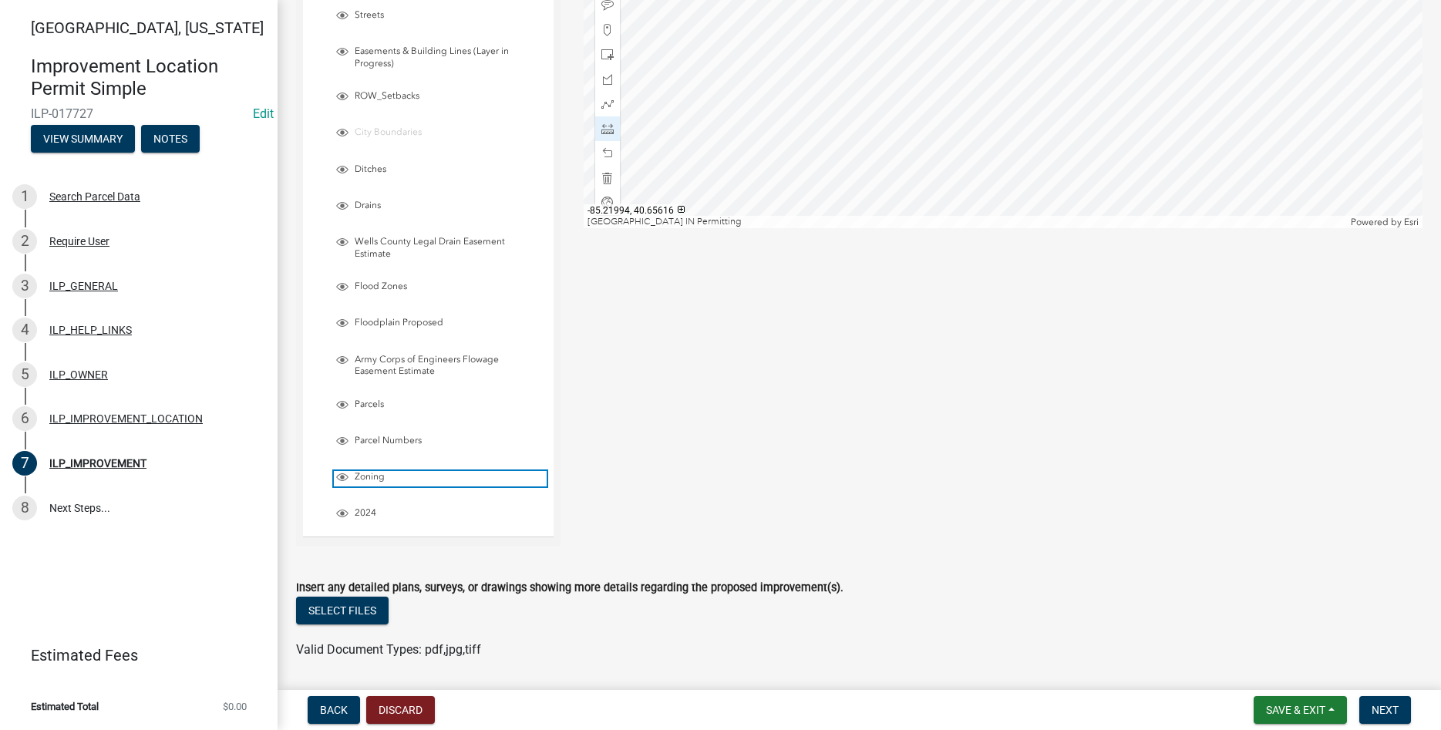
scroll to position [264, 0]
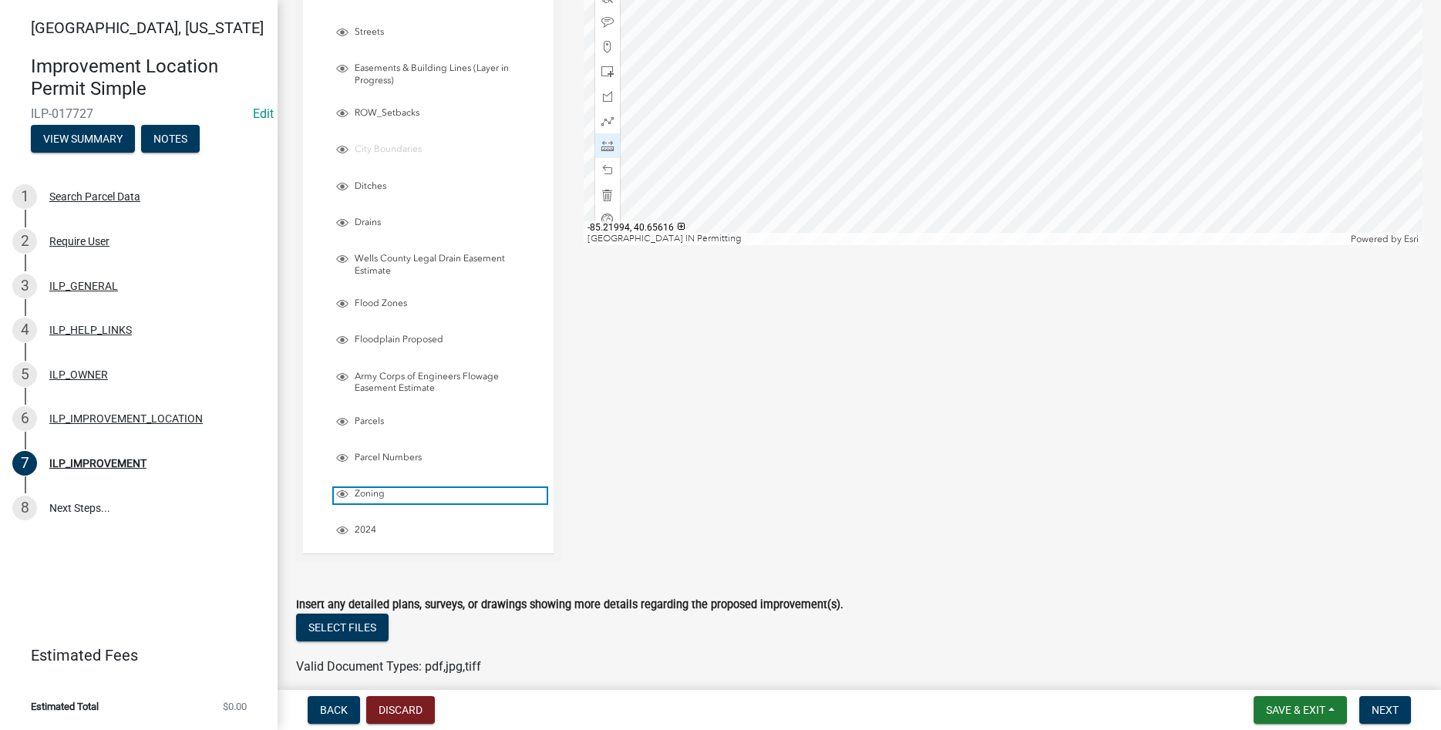
click at [341, 490] on span "Layer List" at bounding box center [342, 494] width 12 height 12
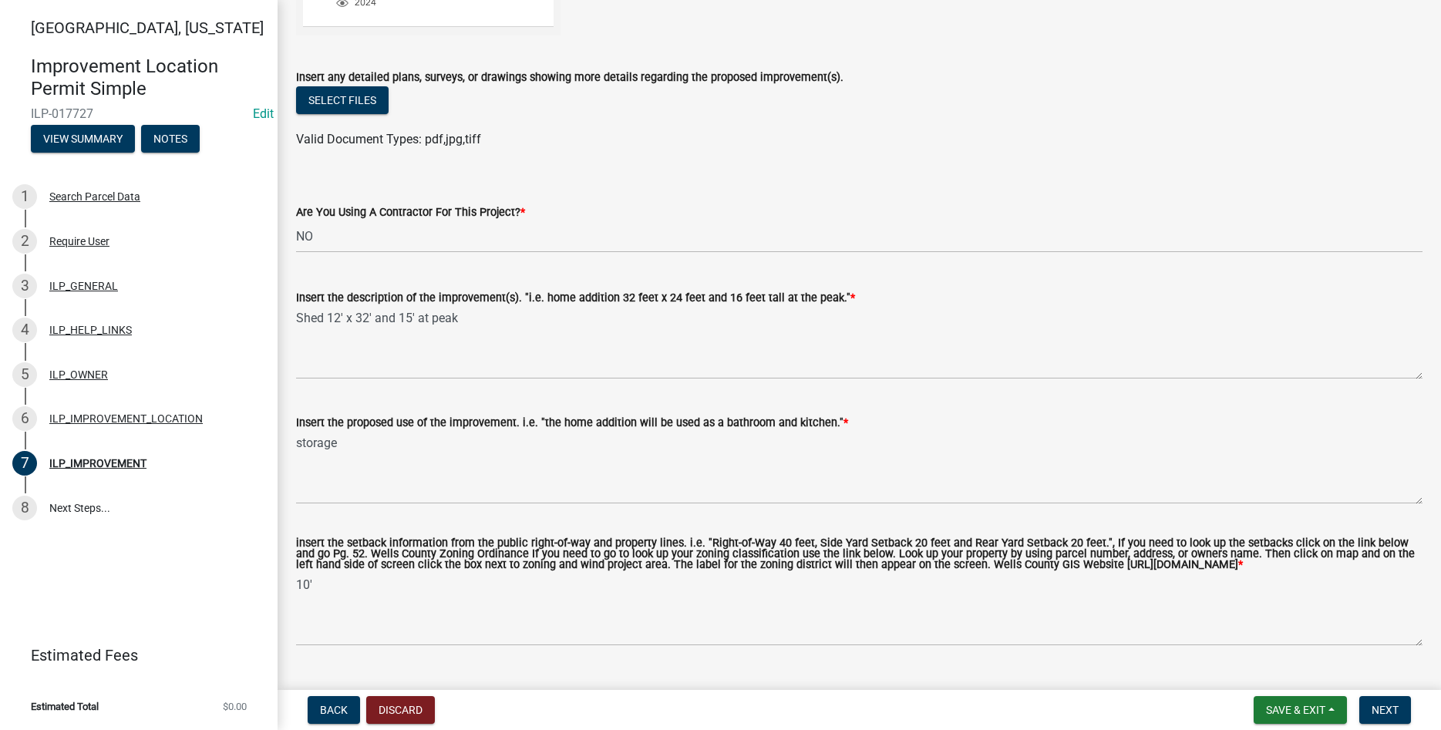
scroll to position [836, 0]
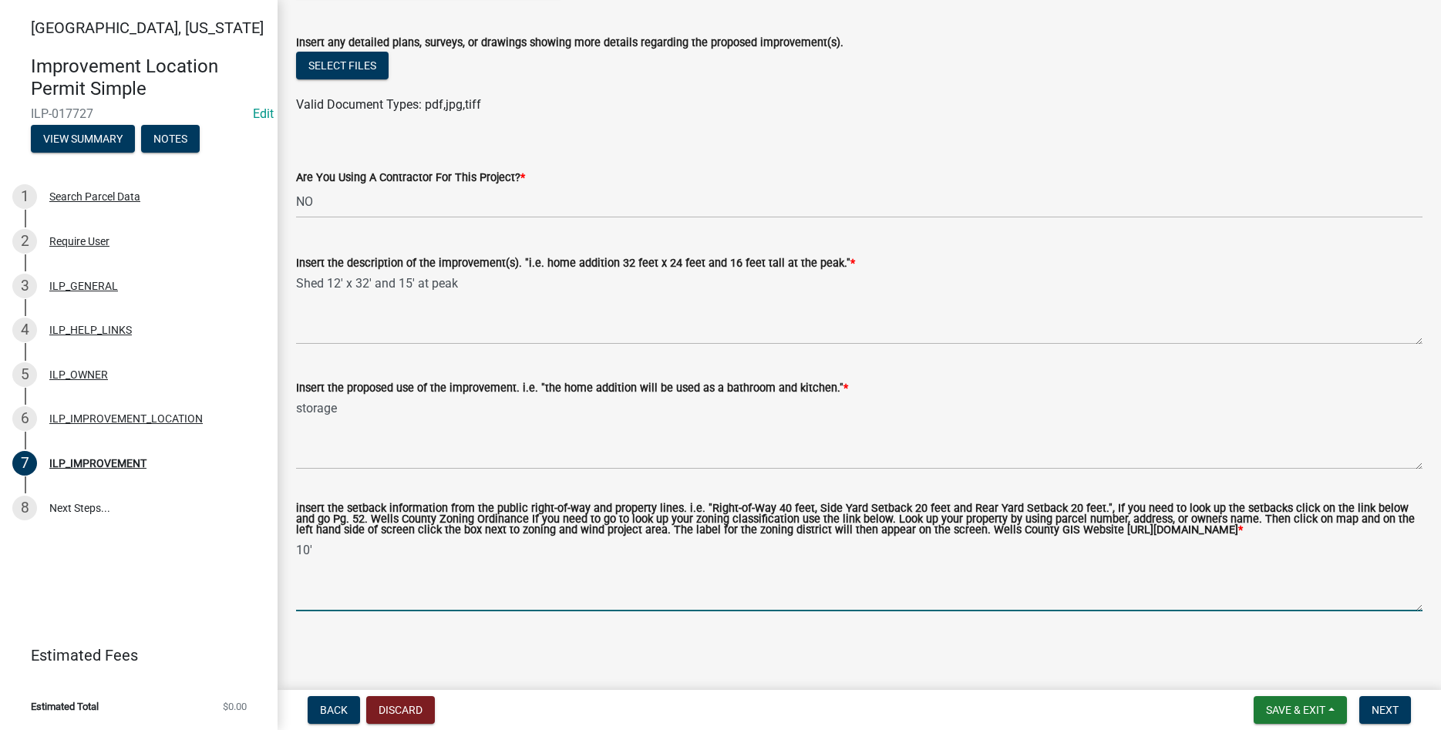
drag, startPoint x: 425, startPoint y: 555, endPoint x: 233, endPoint y: 557, distance: 192.0
click at [296, 557] on textarea "10'" at bounding box center [859, 575] width 1127 height 72
type textarea "5' setbacks"
click at [1378, 712] on span "Next" at bounding box center [1385, 710] width 27 height 12
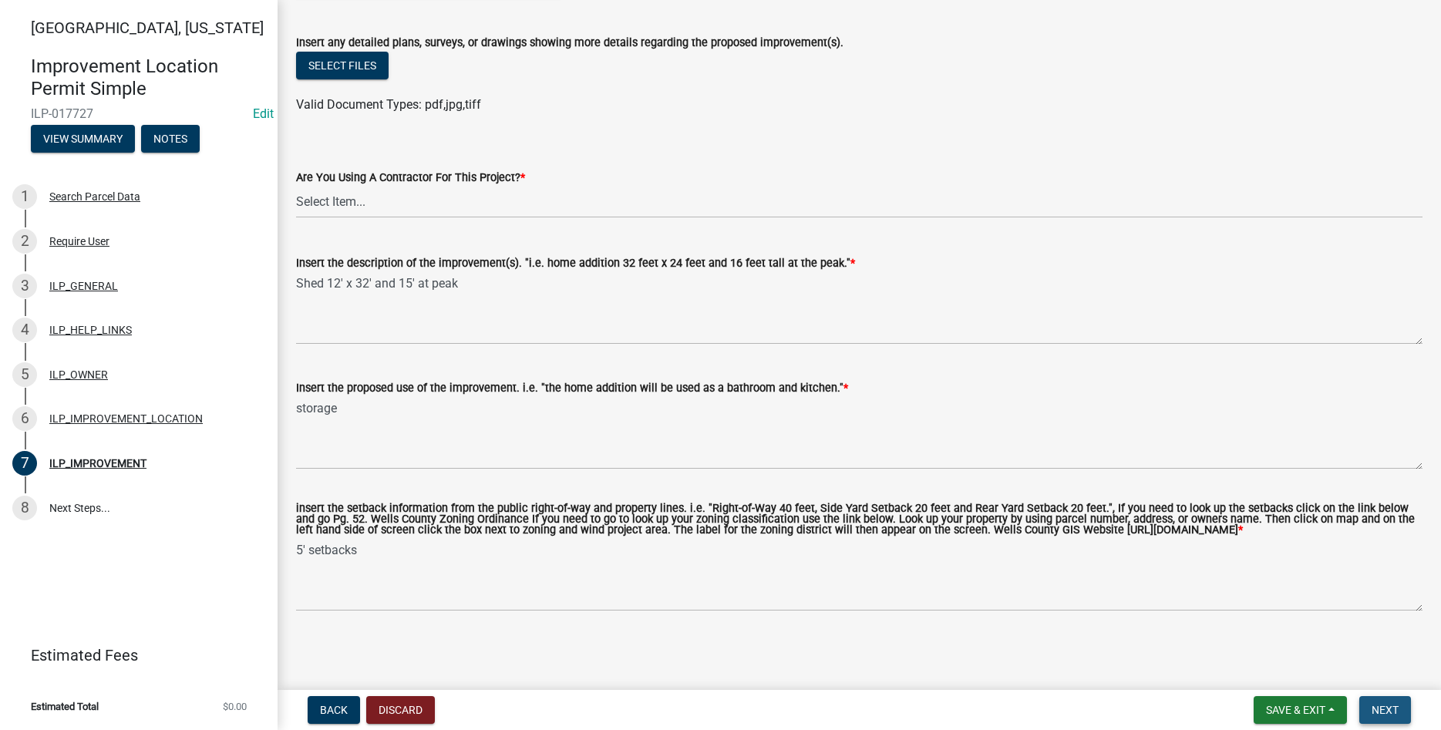
scroll to position [0, 0]
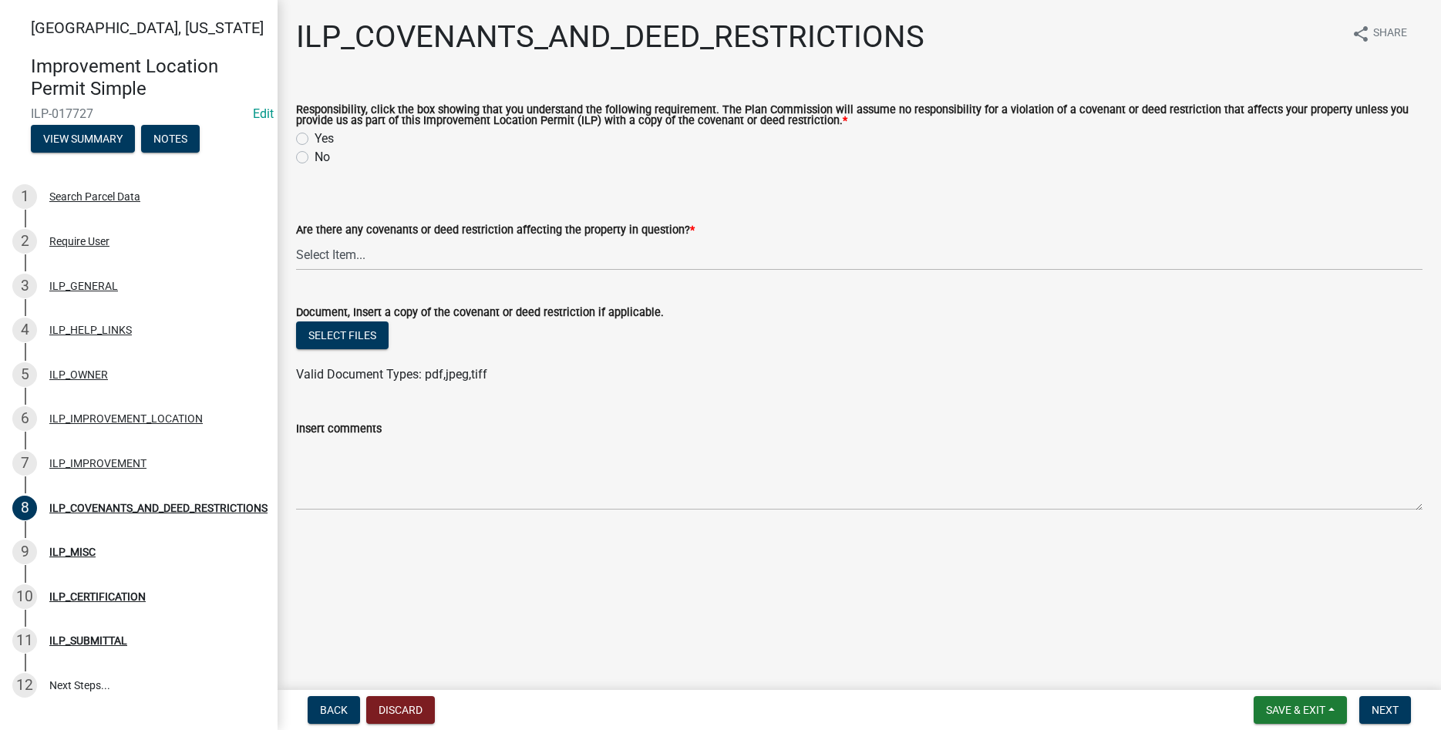
click at [315, 142] on label "Yes" at bounding box center [324, 139] width 19 height 19
click at [315, 140] on input "Yes" at bounding box center [320, 135] width 10 height 10
radio input "true"
click at [296, 239] on select "Select Item... YES NO" at bounding box center [859, 255] width 1127 height 32
click option "NO" at bounding box center [0, 0] width 0 height 0
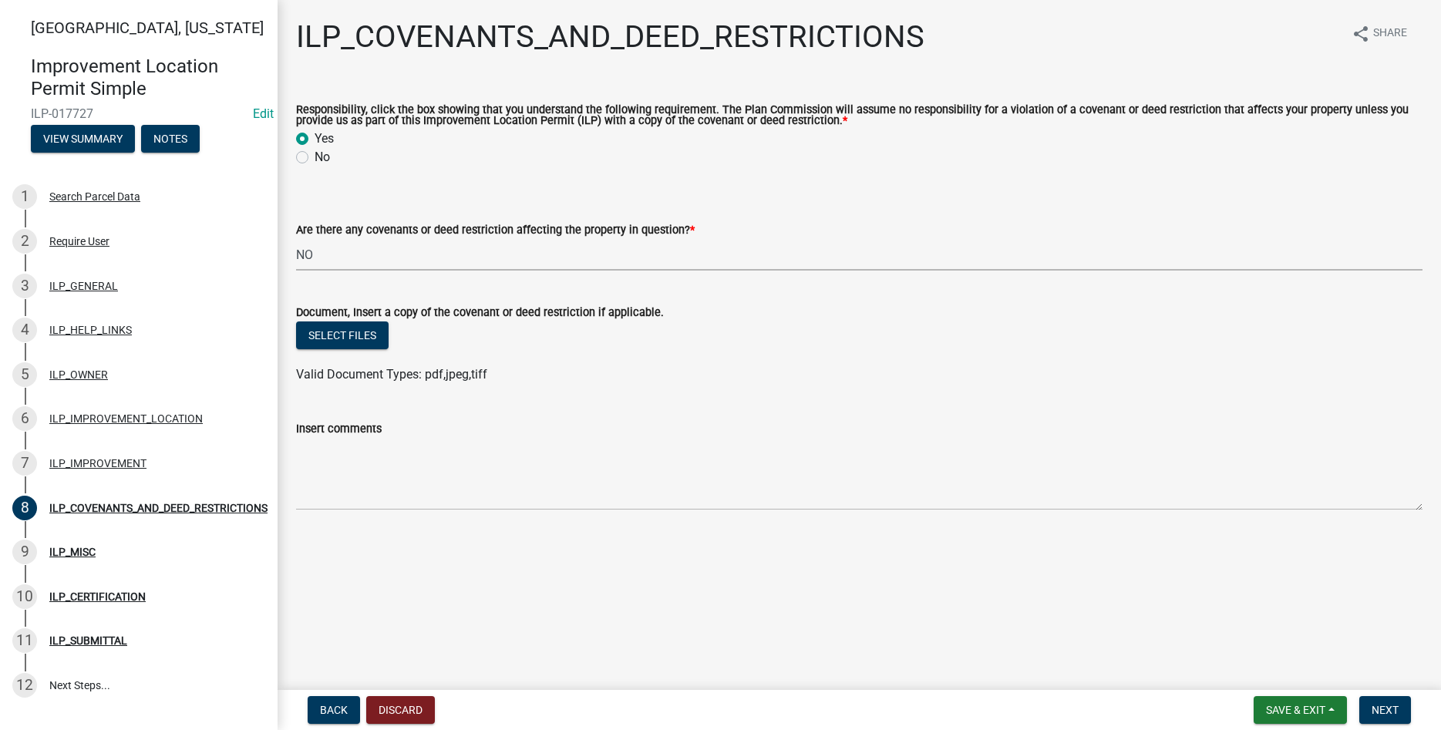
select select "8e2002f1-ace1-422c-92a0-aa7ffd64ff05"
click at [1372, 699] on button "Next" at bounding box center [1385, 710] width 52 height 28
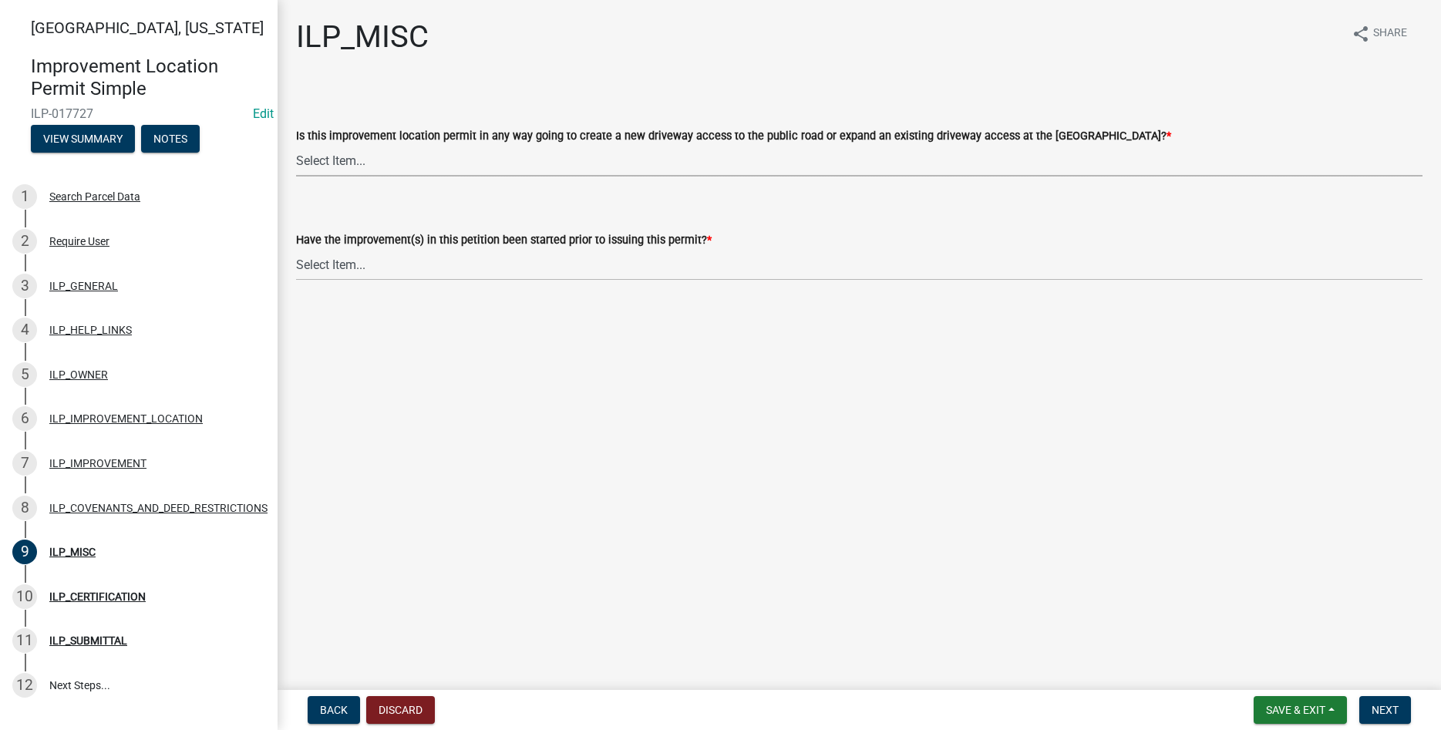
click at [296, 145] on select "Select Item... YES NO" at bounding box center [859, 161] width 1127 height 32
click option "NO" at bounding box center [0, 0] width 0 height 0
select select "efdfc372-da28-48aa-82f0-d86e80c7002d"
click at [296, 249] on select "Select Item... YES NO" at bounding box center [859, 265] width 1127 height 32
click option "NO" at bounding box center [0, 0] width 0 height 0
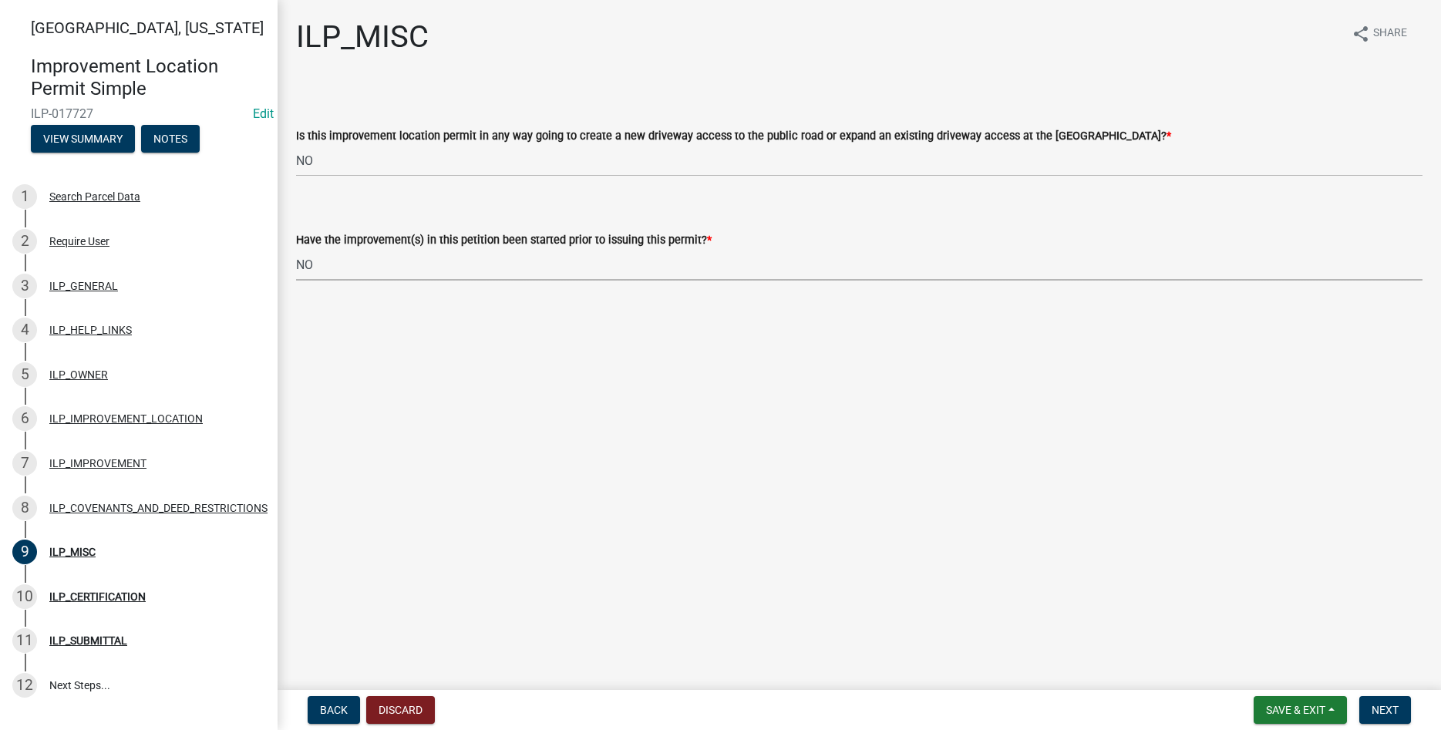
select select "87690217-1c5d-4f3f-89a3-85c12ce3295a"
click at [1386, 702] on button "Next" at bounding box center [1385, 710] width 52 height 28
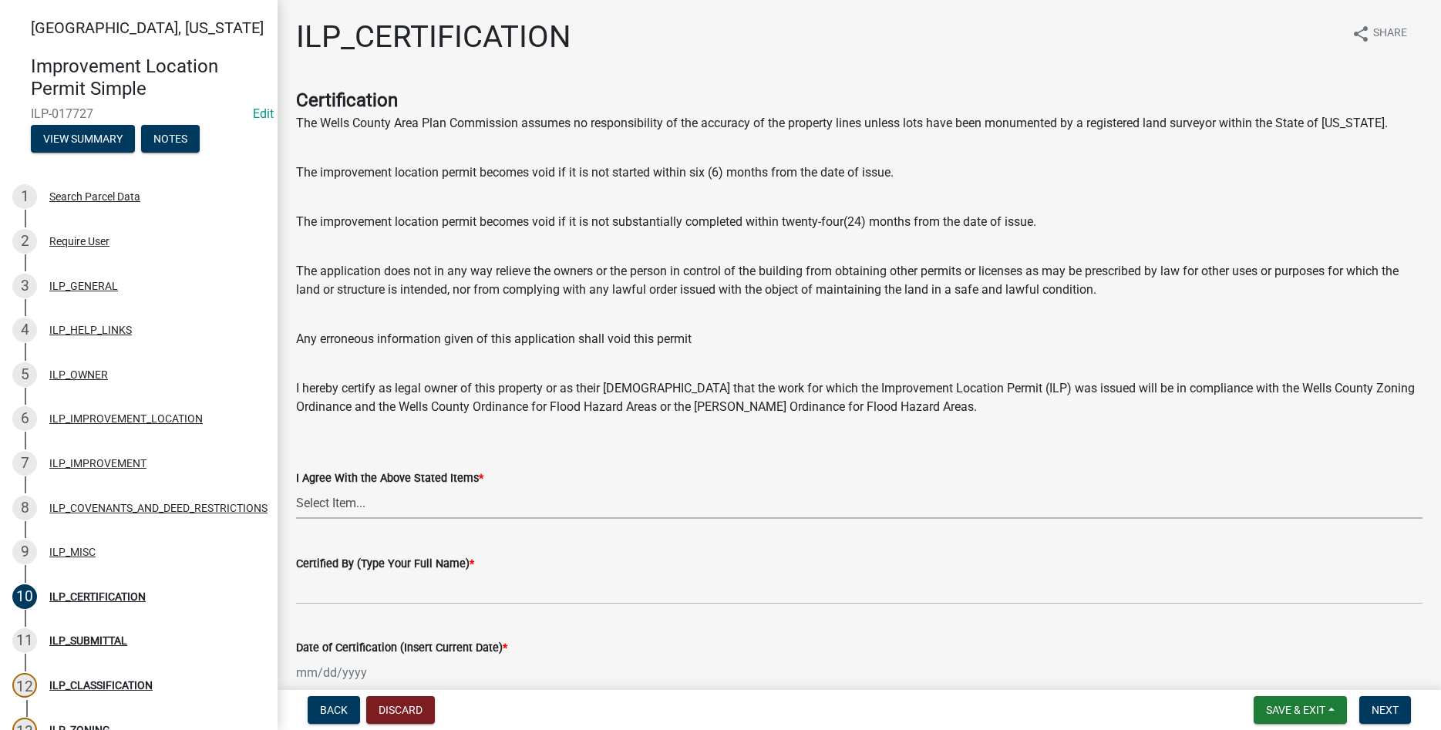
click at [296, 487] on select "Select Item... Yes" at bounding box center [859, 503] width 1127 height 32
click option "Yes" at bounding box center [0, 0] width 0 height 0
select select "bd96893d-fc5a-4886-96bc-c23f48f60341"
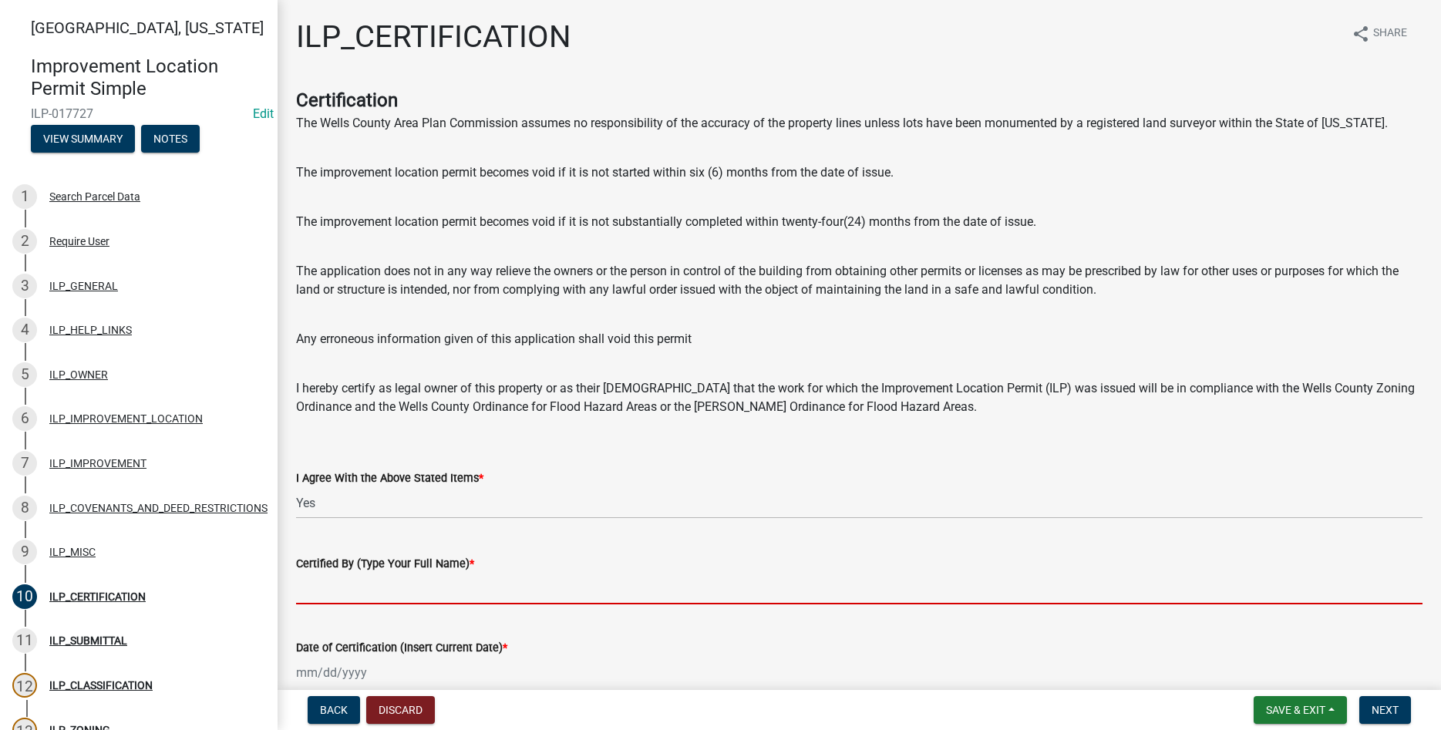
click at [553, 596] on input "Certified By (Type Your Full Name) *" at bounding box center [859, 589] width 1127 height 32
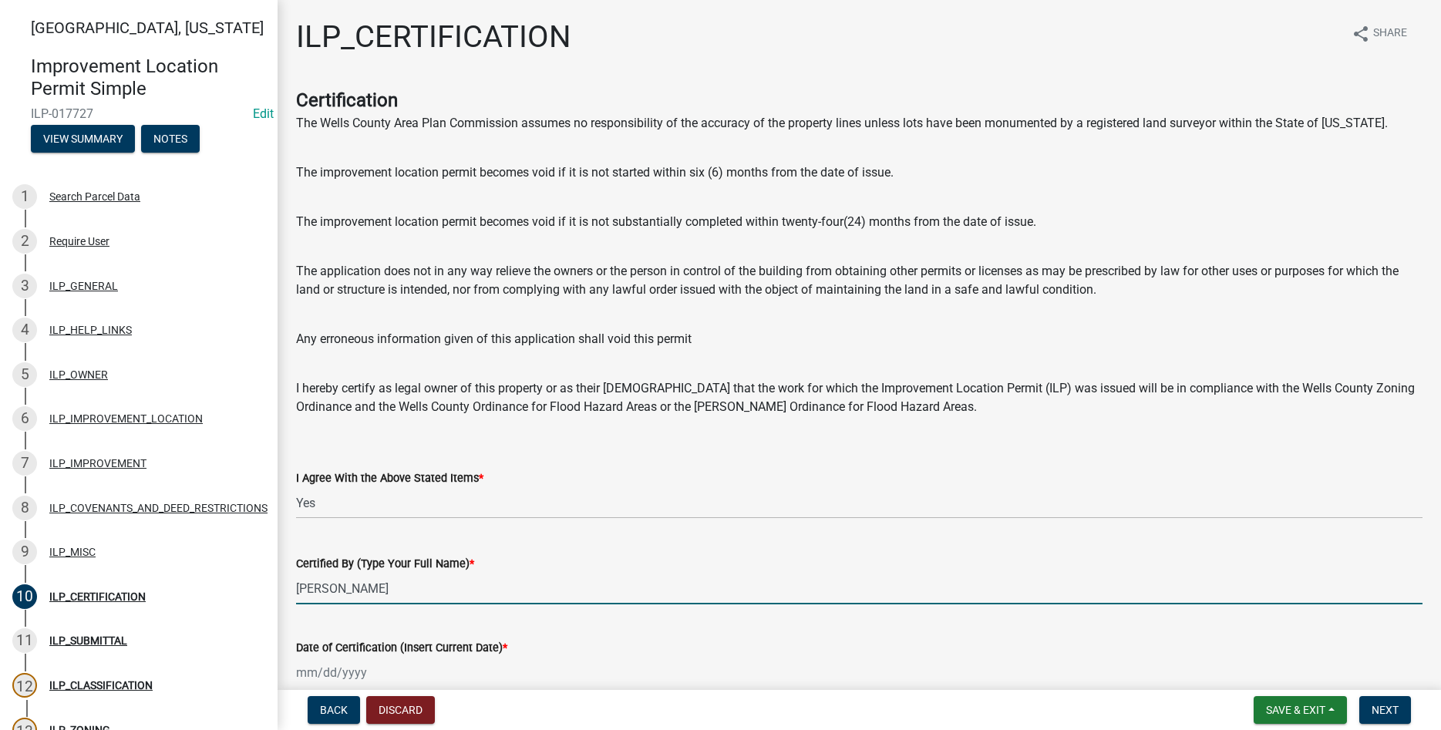
type input "[PERSON_NAME]"
select select "10"
select select "2025"
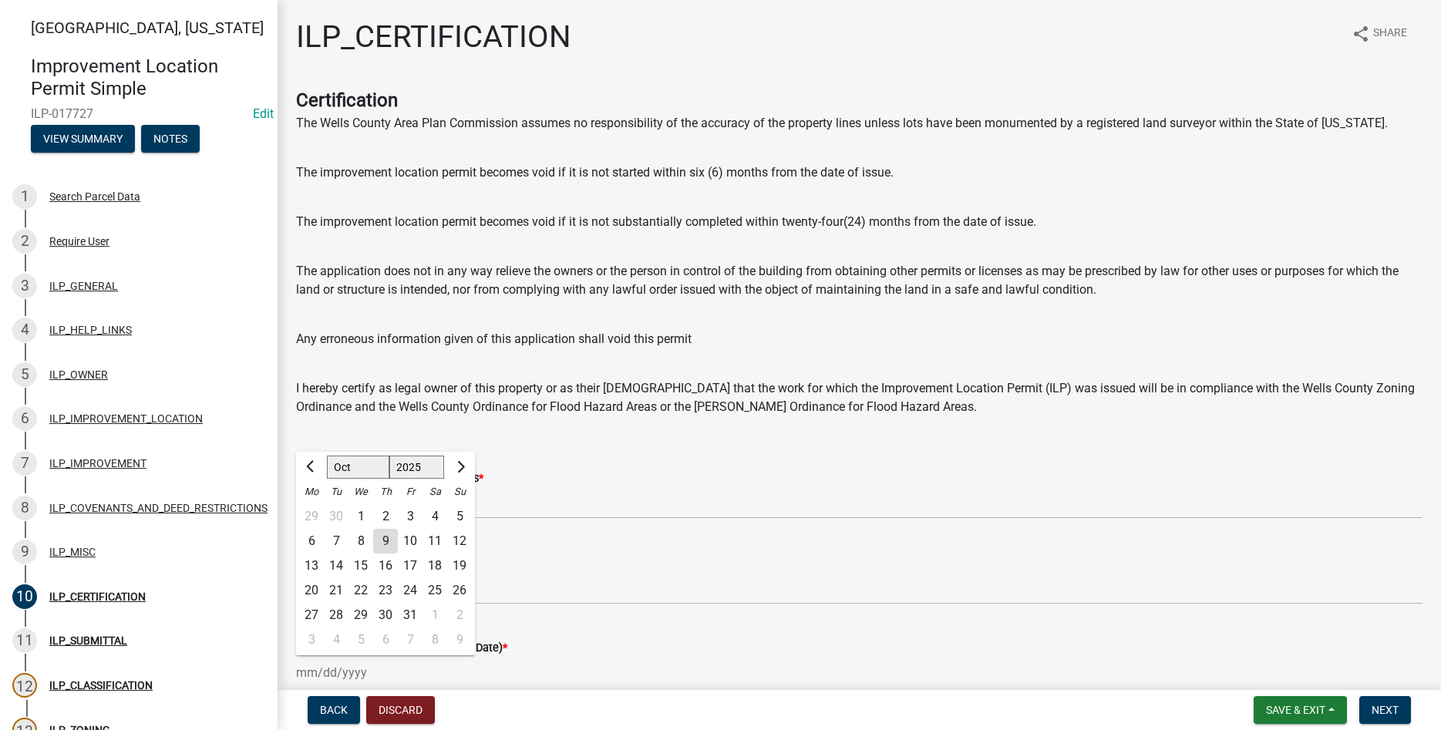
type input "[DATE]"
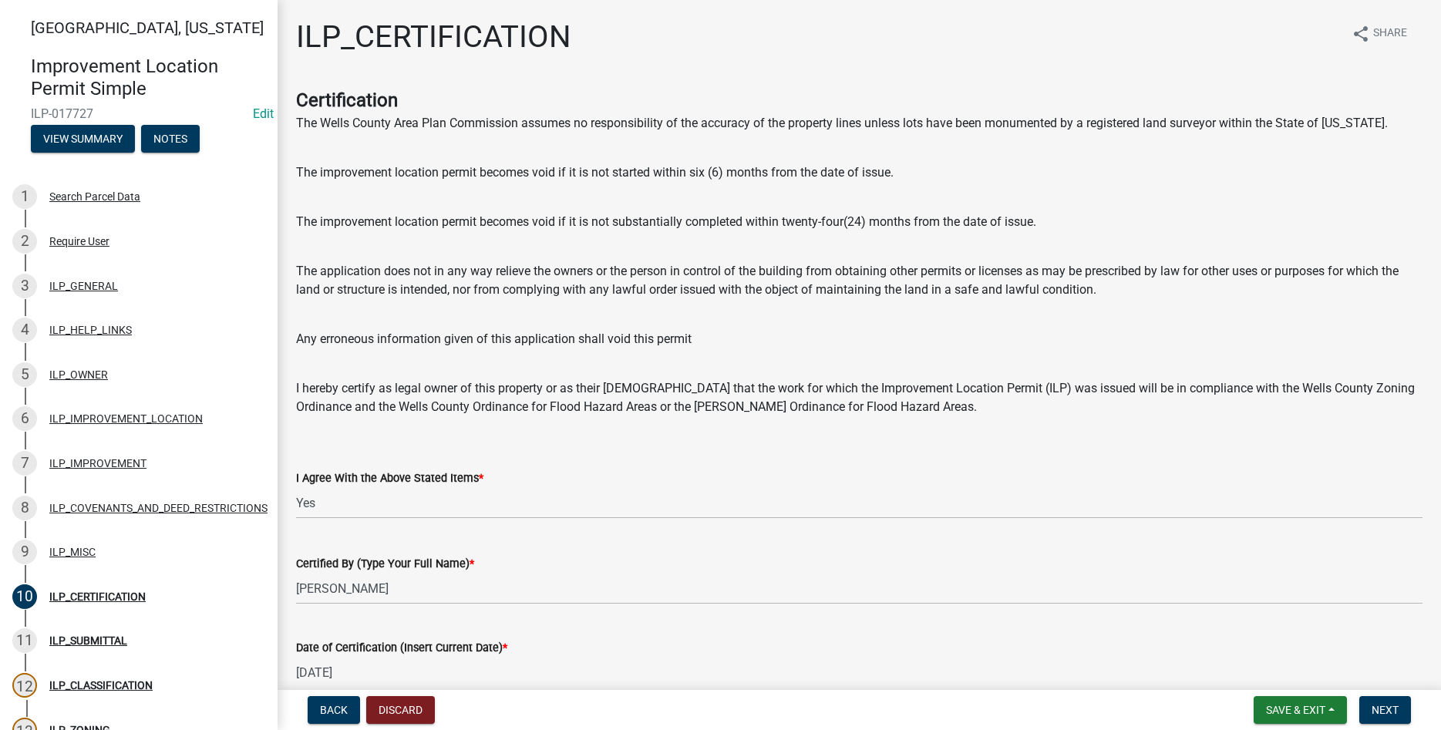
scroll to position [79, 0]
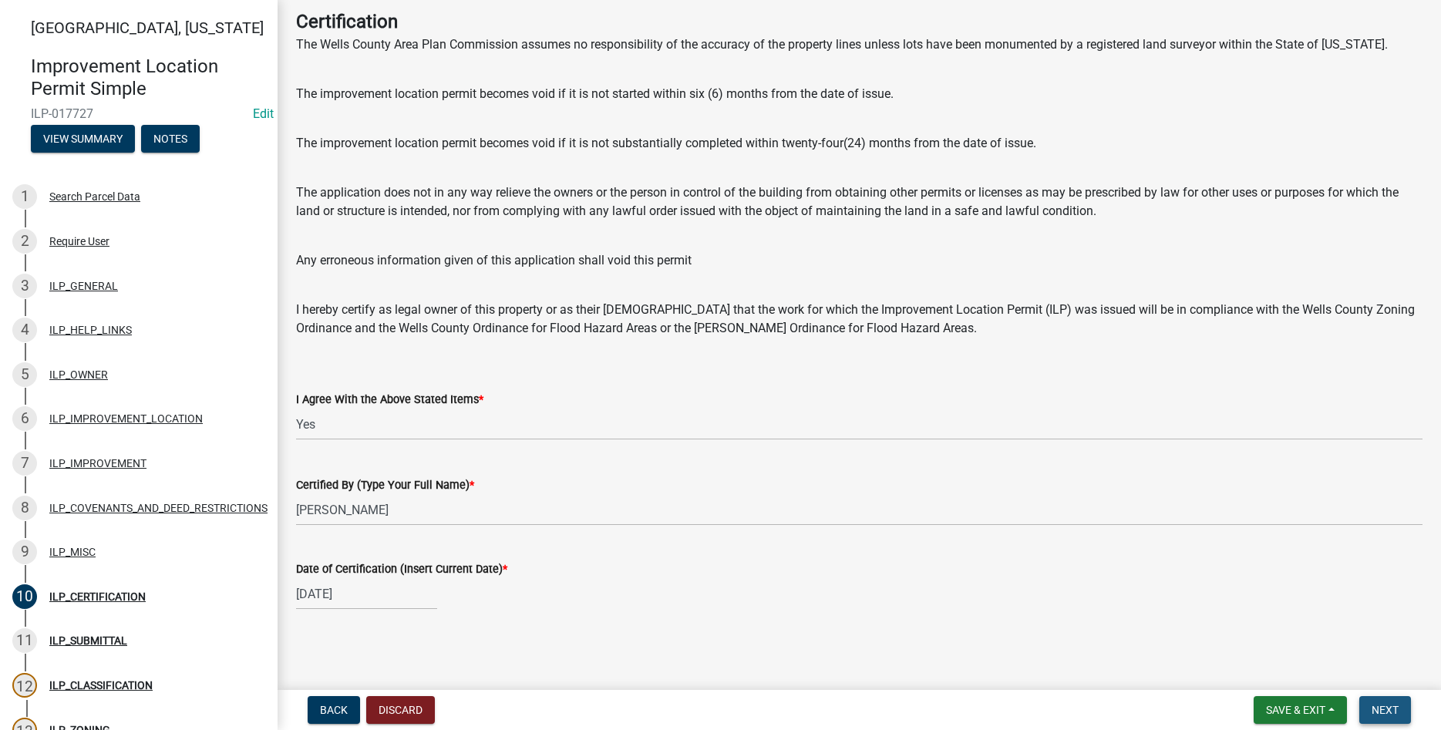
click at [1388, 708] on span "Next" at bounding box center [1385, 710] width 27 height 12
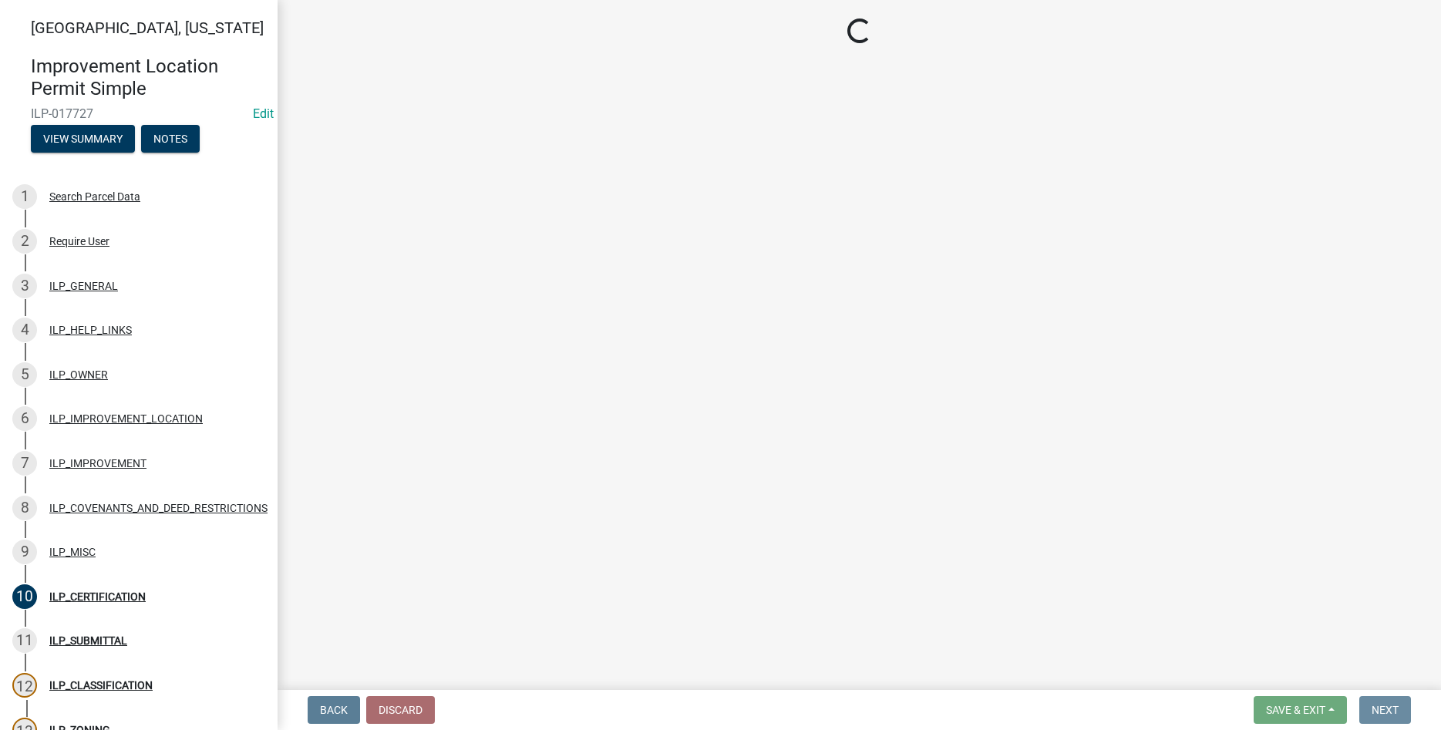
scroll to position [0, 0]
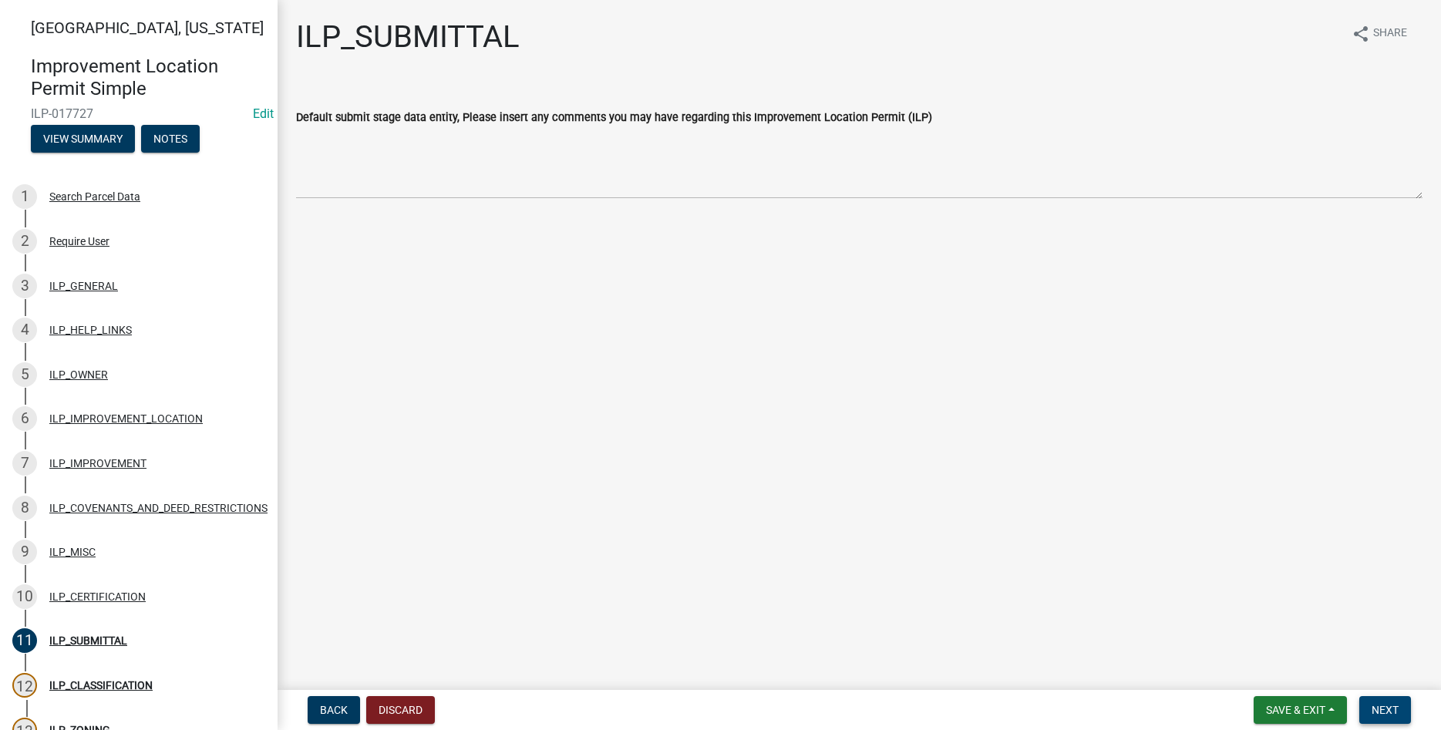
click at [1396, 702] on button "Next" at bounding box center [1385, 710] width 52 height 28
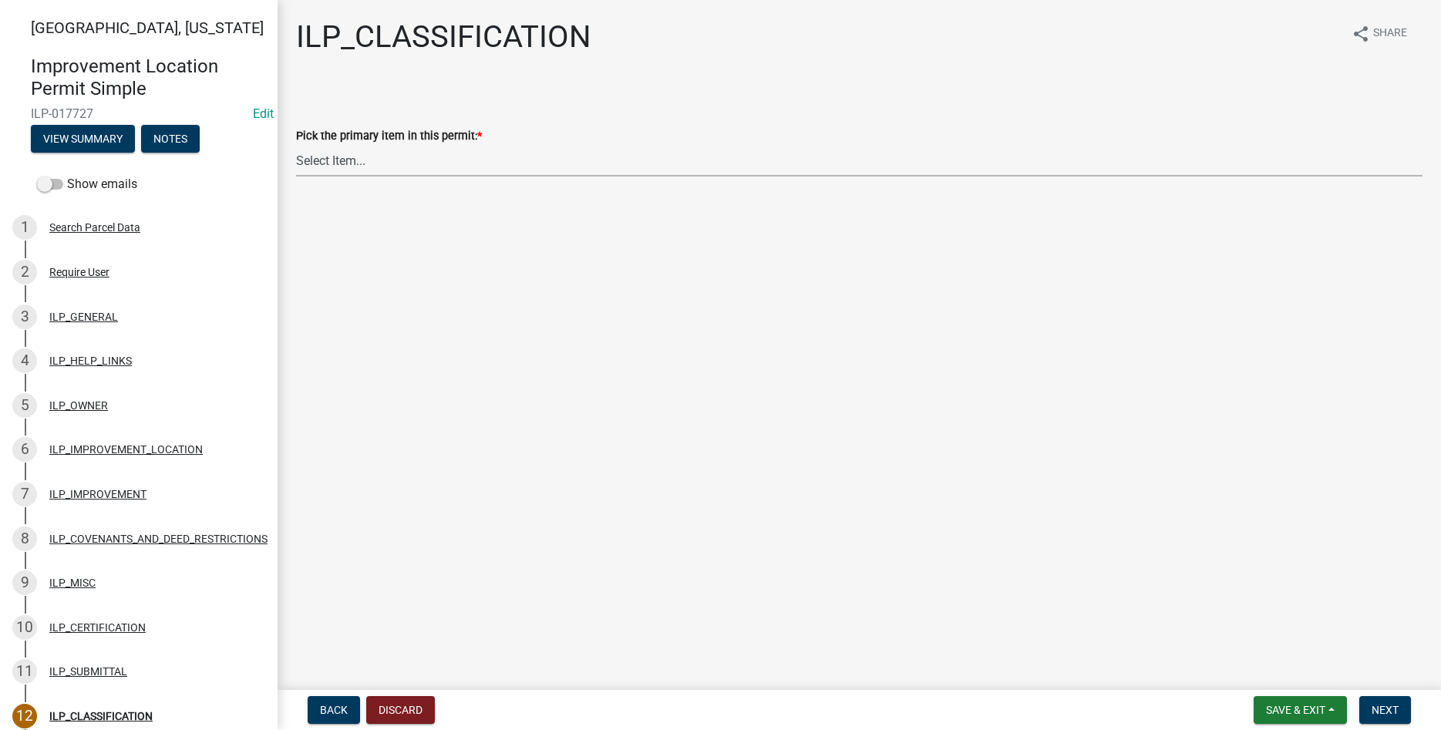
click at [296, 145] on select "Select Item... Accessory Structure (Addition) Accessory Structure (NEW) Busines…" at bounding box center [859, 161] width 1127 height 32
click option "Accessory Structure (NEW)" at bounding box center [0, 0] width 0 height 0
select select "119b830e-a7a9-4285-be0b-a69d75da8c1b"
click at [1372, 703] on button "Next" at bounding box center [1385, 710] width 52 height 28
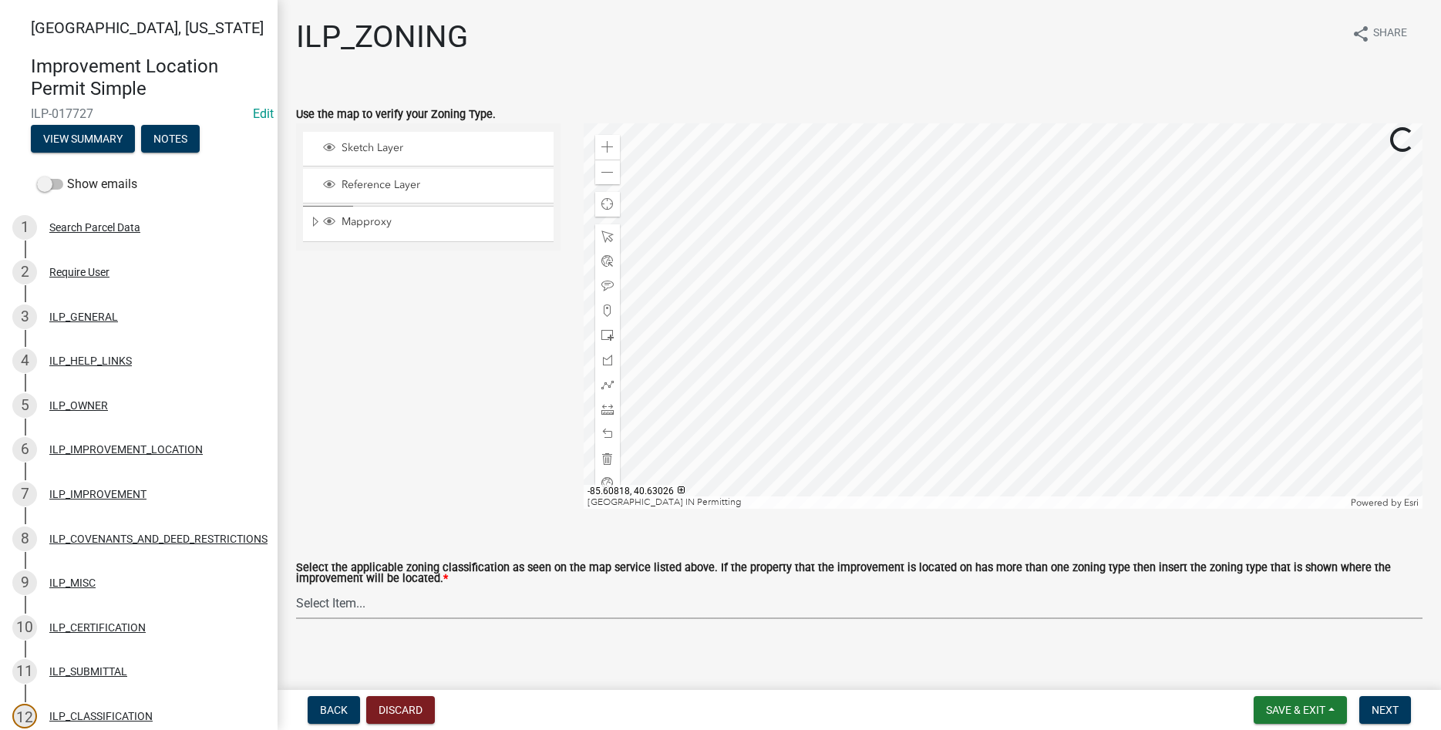
click at [296, 588] on select "Select Item... A-1 "Agricultural Intensive" A-R "Agricultural Residential" S-1 …" at bounding box center [859, 604] width 1127 height 32
click option "R-2 "Two Family Residential"" at bounding box center [0, 0] width 0 height 0
select select "0b5c18ea-7879-4237-8996-a8c75eed875b"
click at [1376, 713] on span "Next" at bounding box center [1385, 710] width 27 height 12
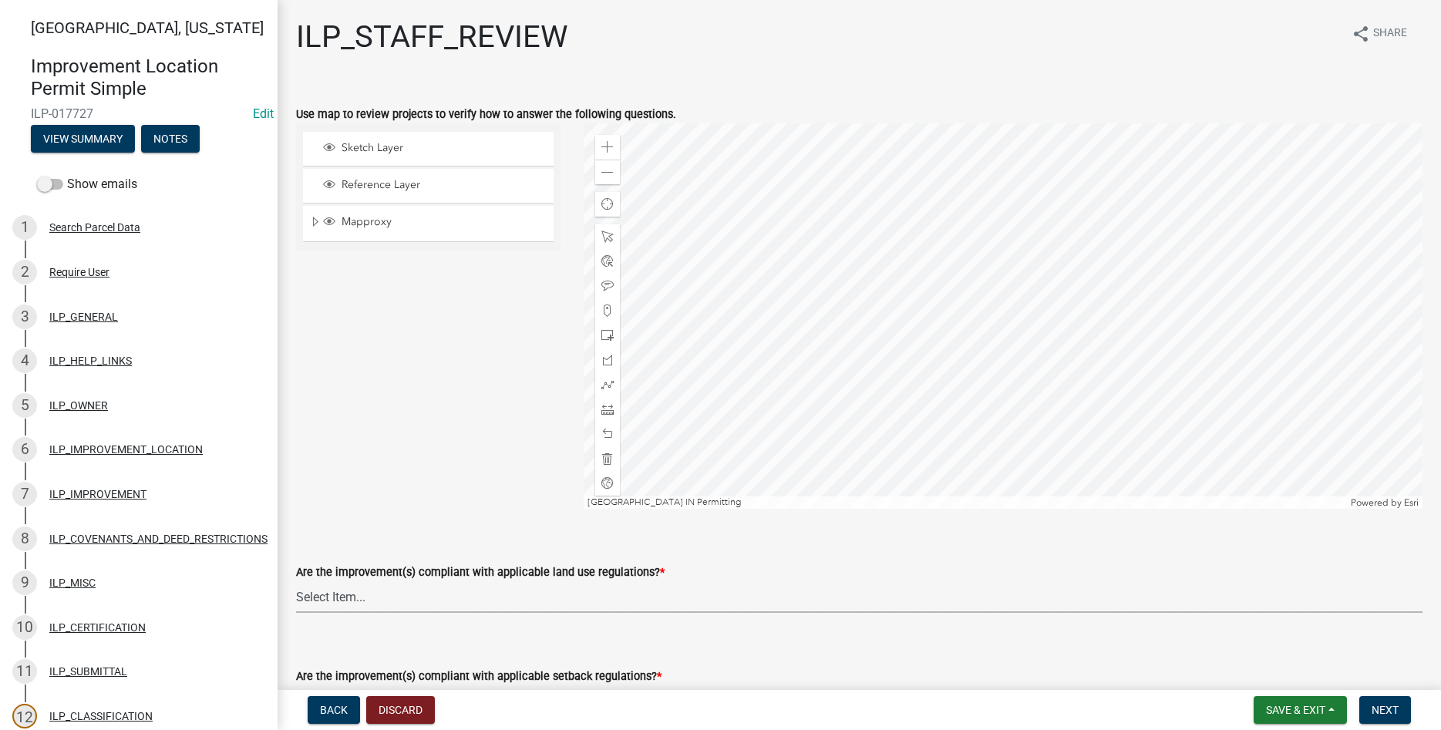
click at [296, 581] on select "Select Item... YES NO" at bounding box center [859, 597] width 1127 height 32
click option "YES" at bounding box center [0, 0] width 0 height 0
select select "83ffa5df-1258-41bd-a108-9f2370541ef9"
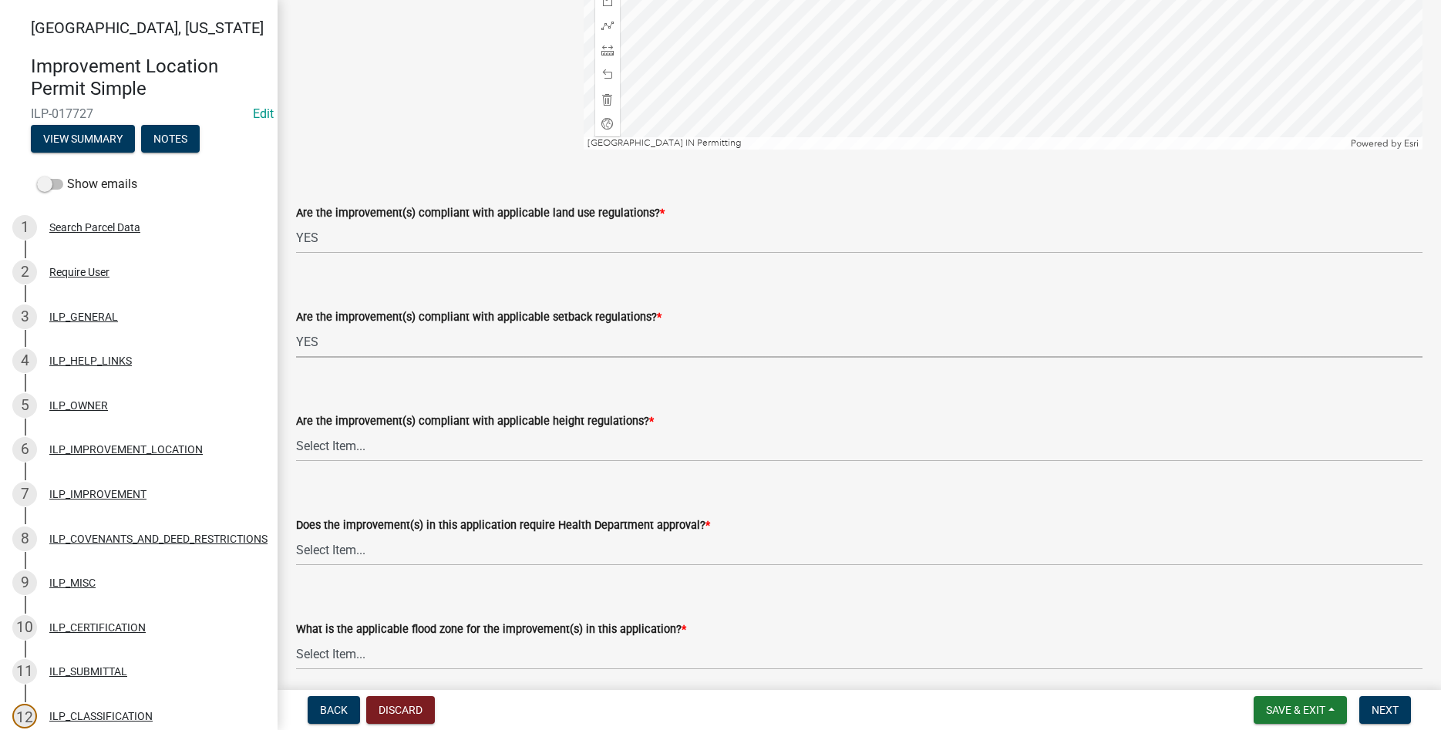
select select "e76e6c03-c199-4125-95d7-daca193c3739"
select select "b2795382-5a5c-496e-8f40-9eac2bba8e54"
select select "2cf99e9a-fd48-429a-ab01-6241dd9ef86f"
select select "546a9c8a-0bf2-4128-b2a0-21aece03a164"
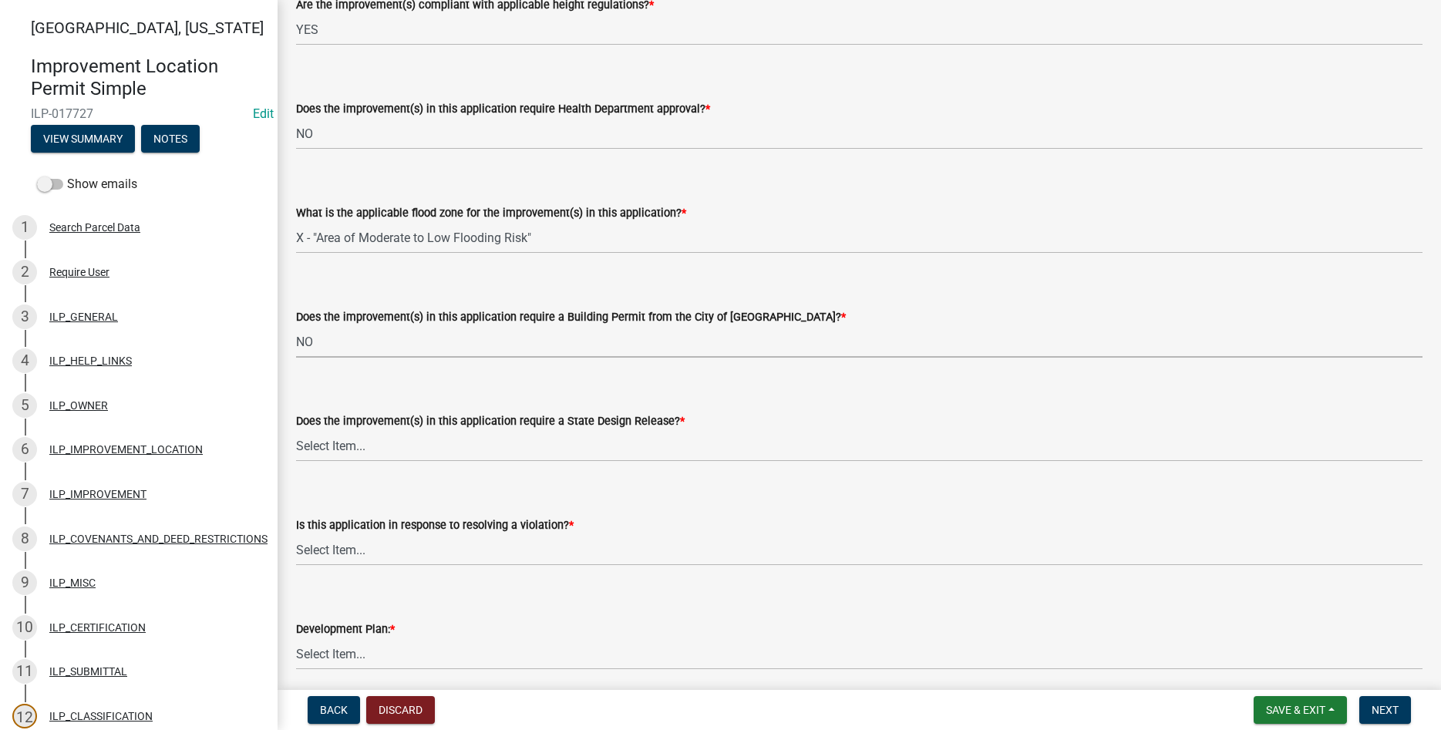
select select "3dde91a6-95a6-42fe-ae60-c75c292f8dd0"
select select "3e29b85e-0a39-40b5-813f-a0c180e4f93d"
select select "296d3b28-03f6-4b85-9592-a9e1e0e51d18"
select select "f492072b-a2fa-4f7c-8f99-9e809c6c526f"
select select "91f2ca91-6260-441c-87d8-e38016df5c96"
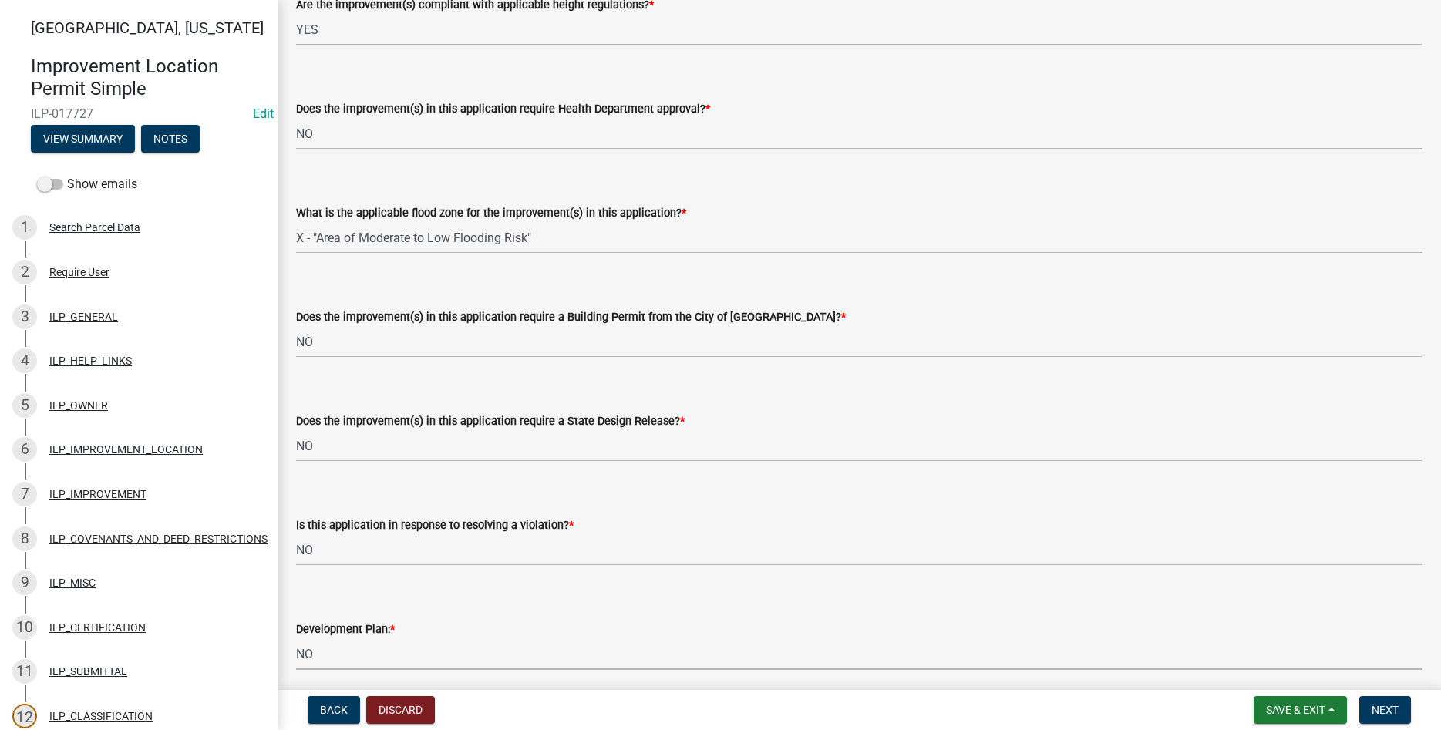
scroll to position [1192, 0]
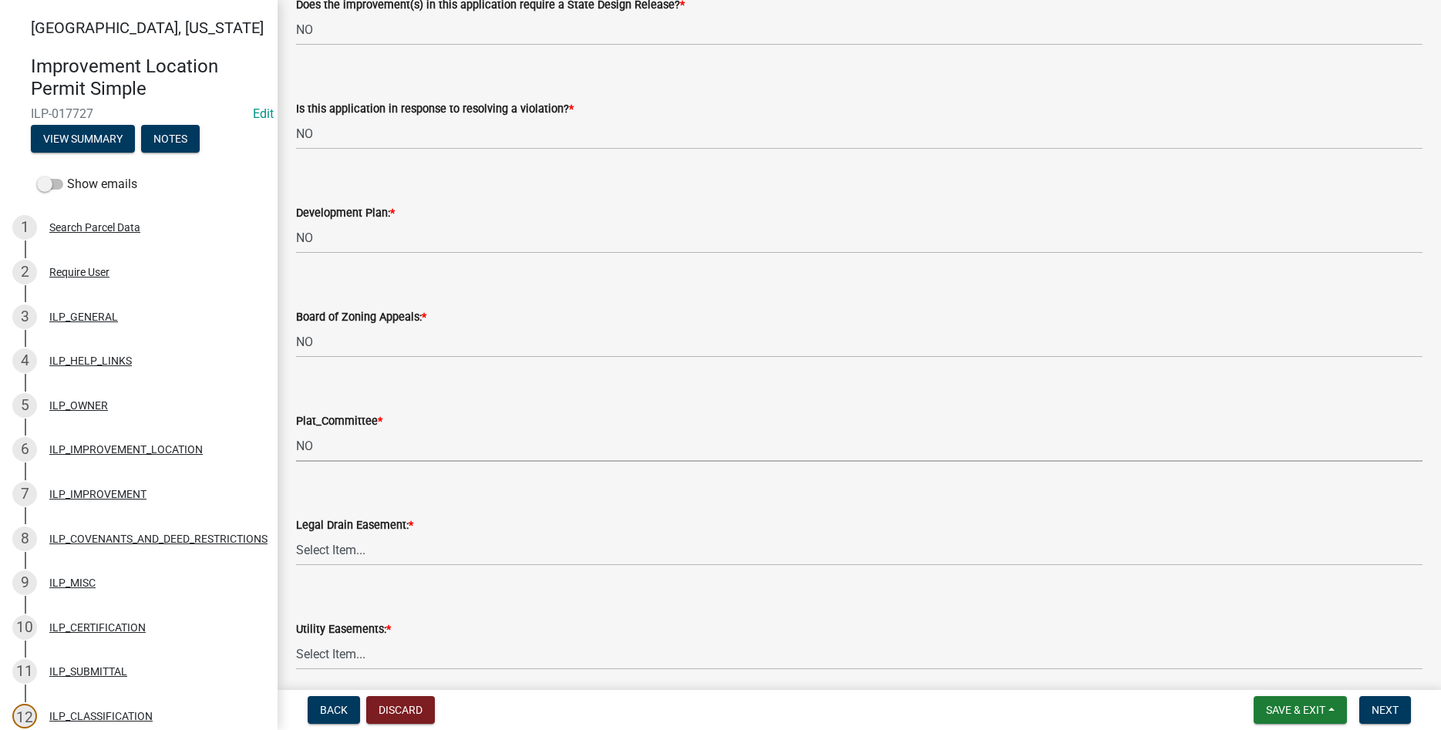
select select "63238f16-a362-487f-83af-24d0c8cf3edd"
select select "4de29e95-b13a-4926-a5fe-83364331169b"
select select "8e424161-7bf1-4e33-adf9-a347c03eff2b"
select select "bdd9c930-c7fe-4770-81ee-2c29cf953f8b"
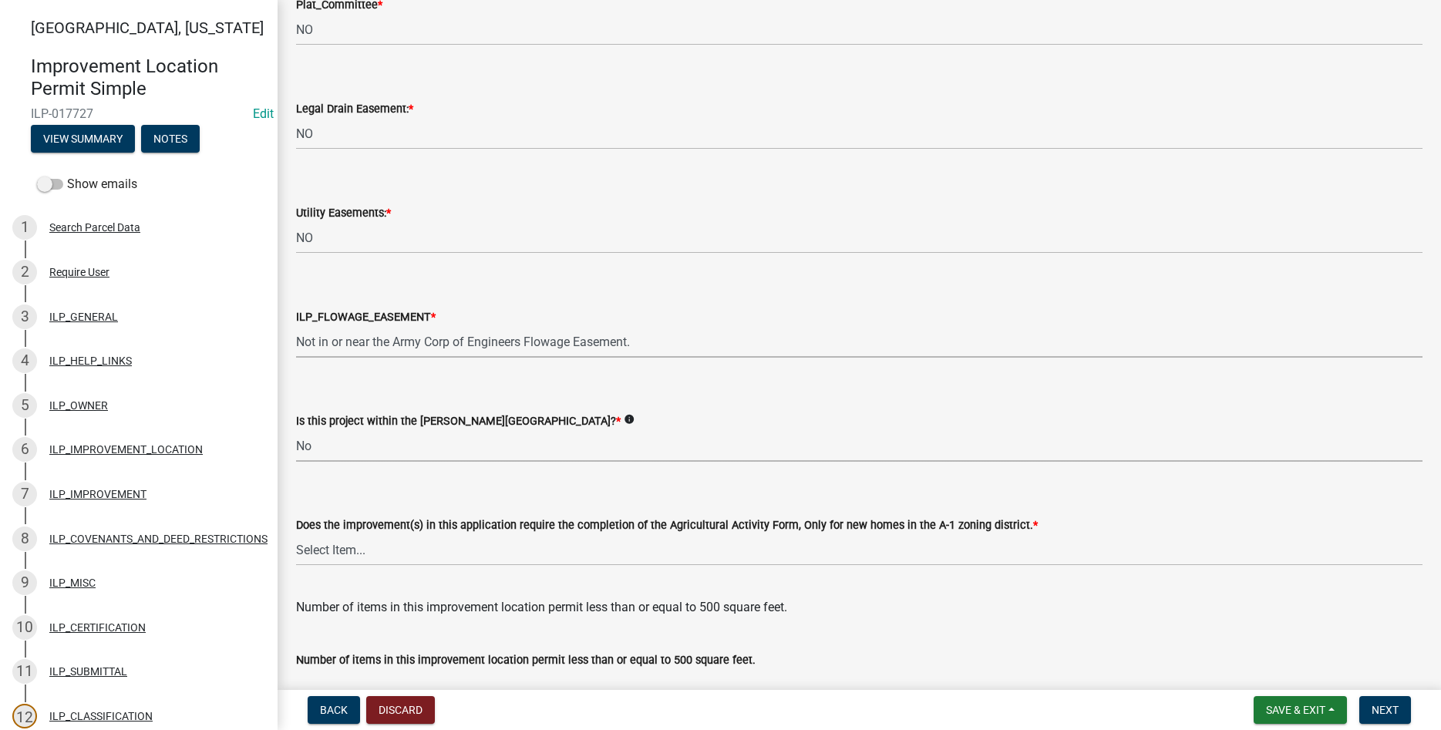
select select "c22a6da1-a4b9-4a20-9552-3c4da3c32bc7"
select select "b8432f74-40d2-4ff6-ba31-770d91760c6e"
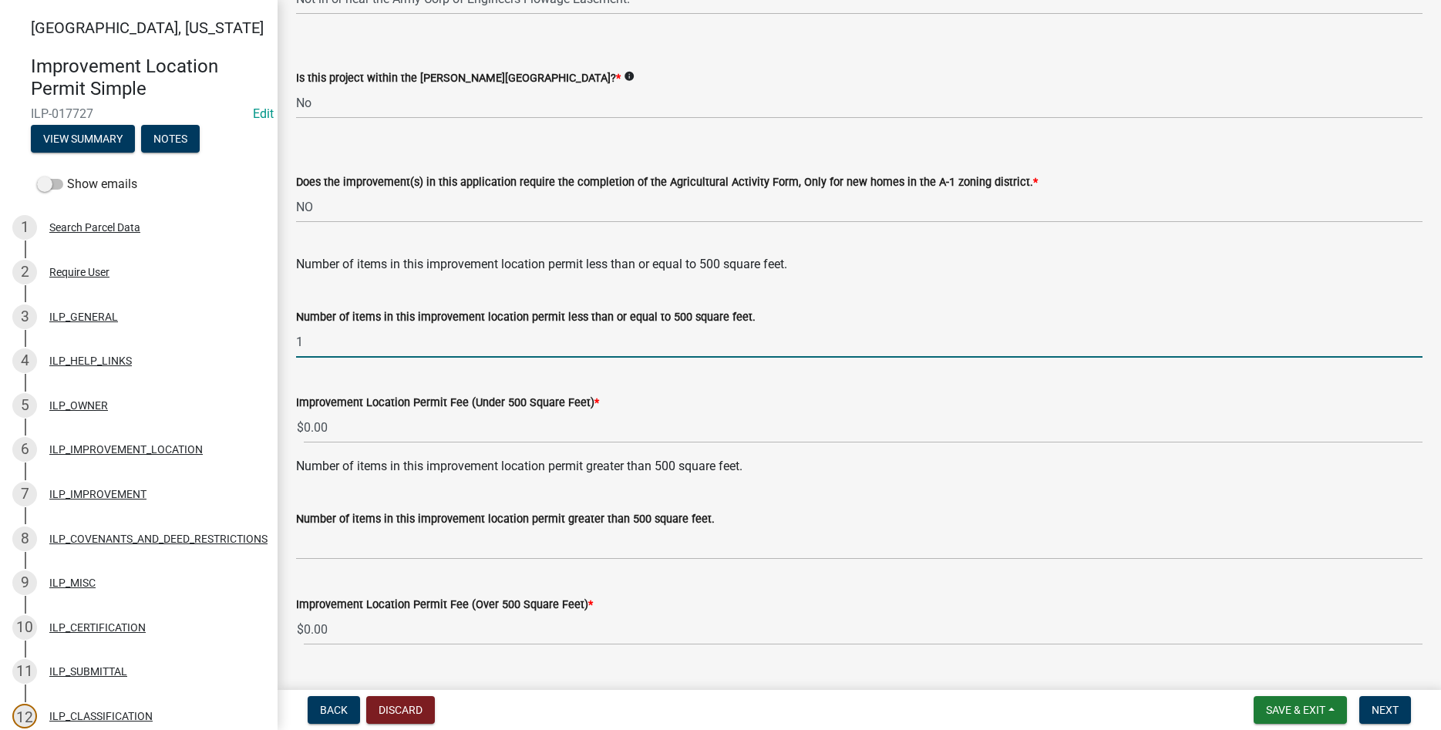
type input "1"
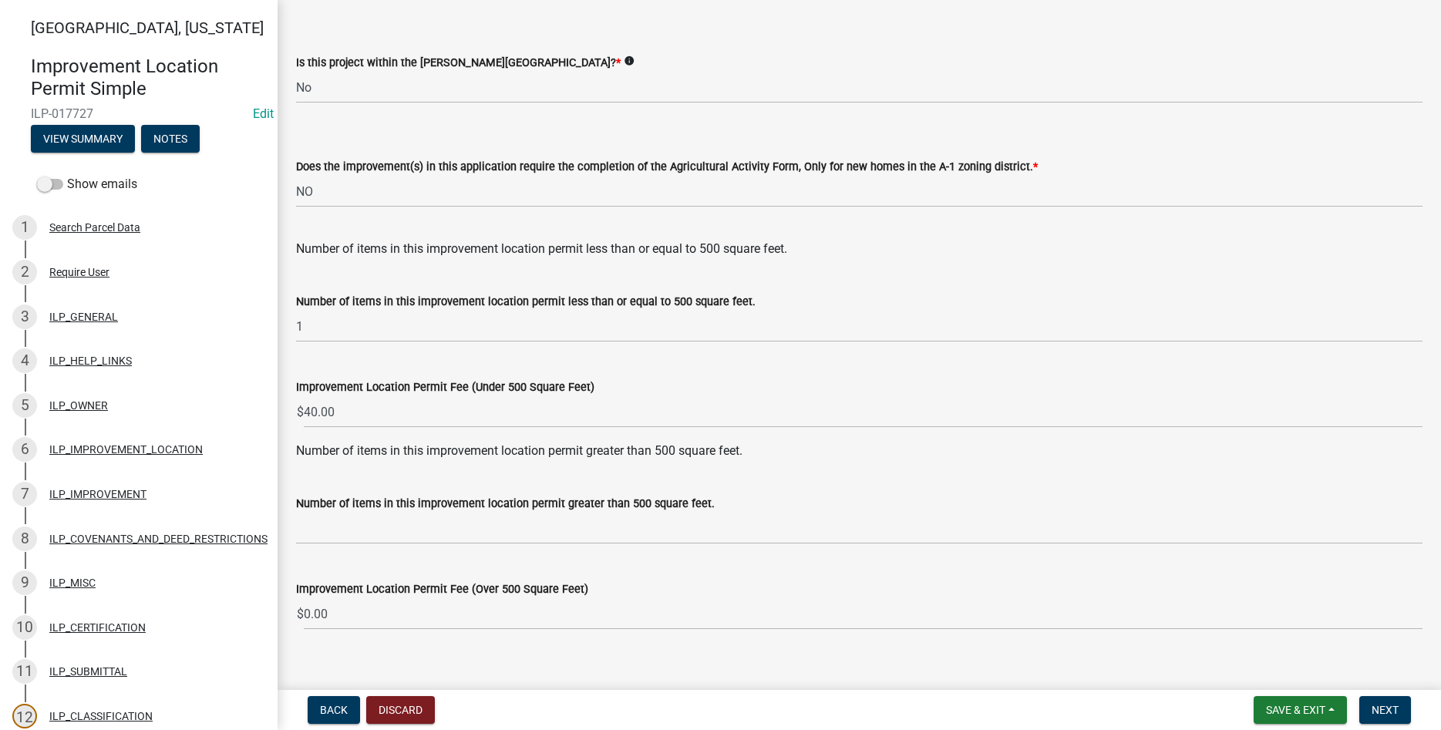
scroll to position [1987, 0]
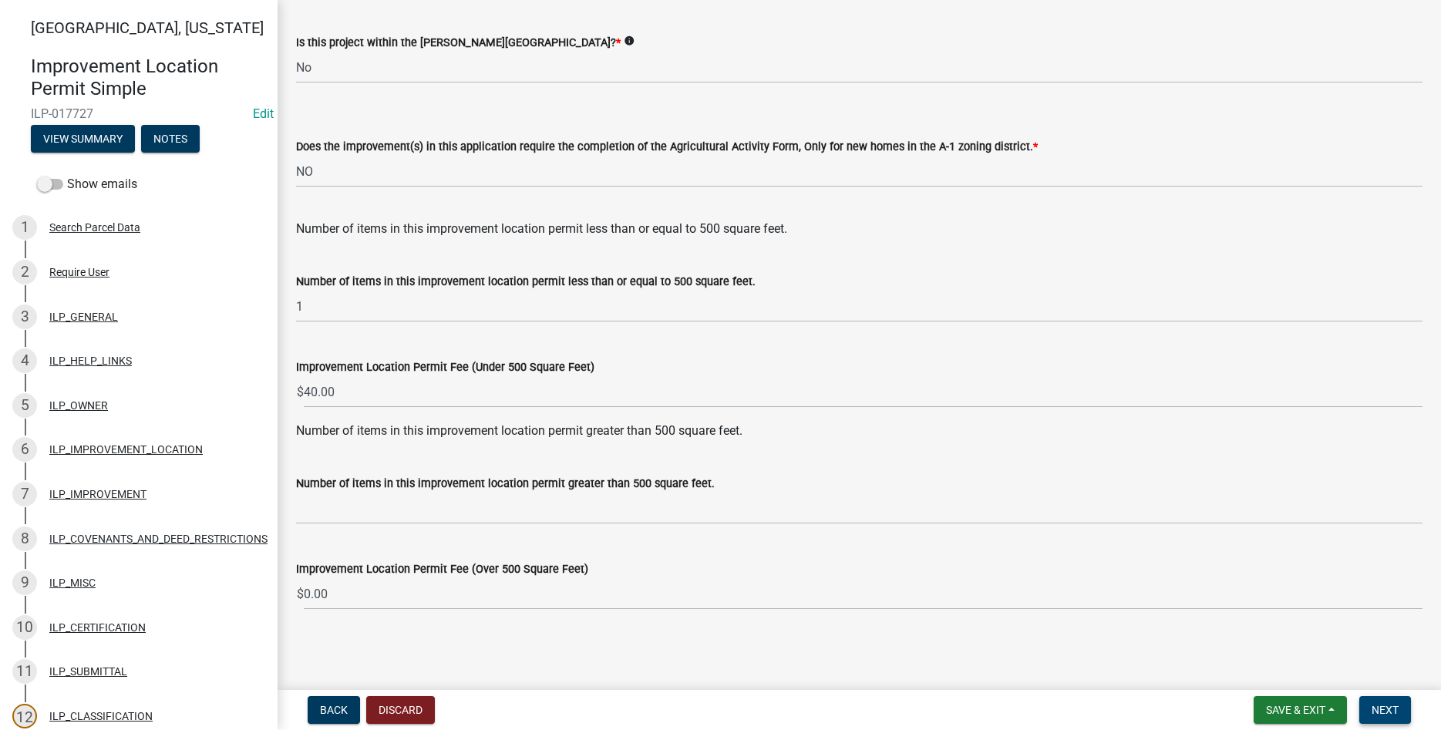
click at [1382, 705] on span "Next" at bounding box center [1385, 710] width 27 height 12
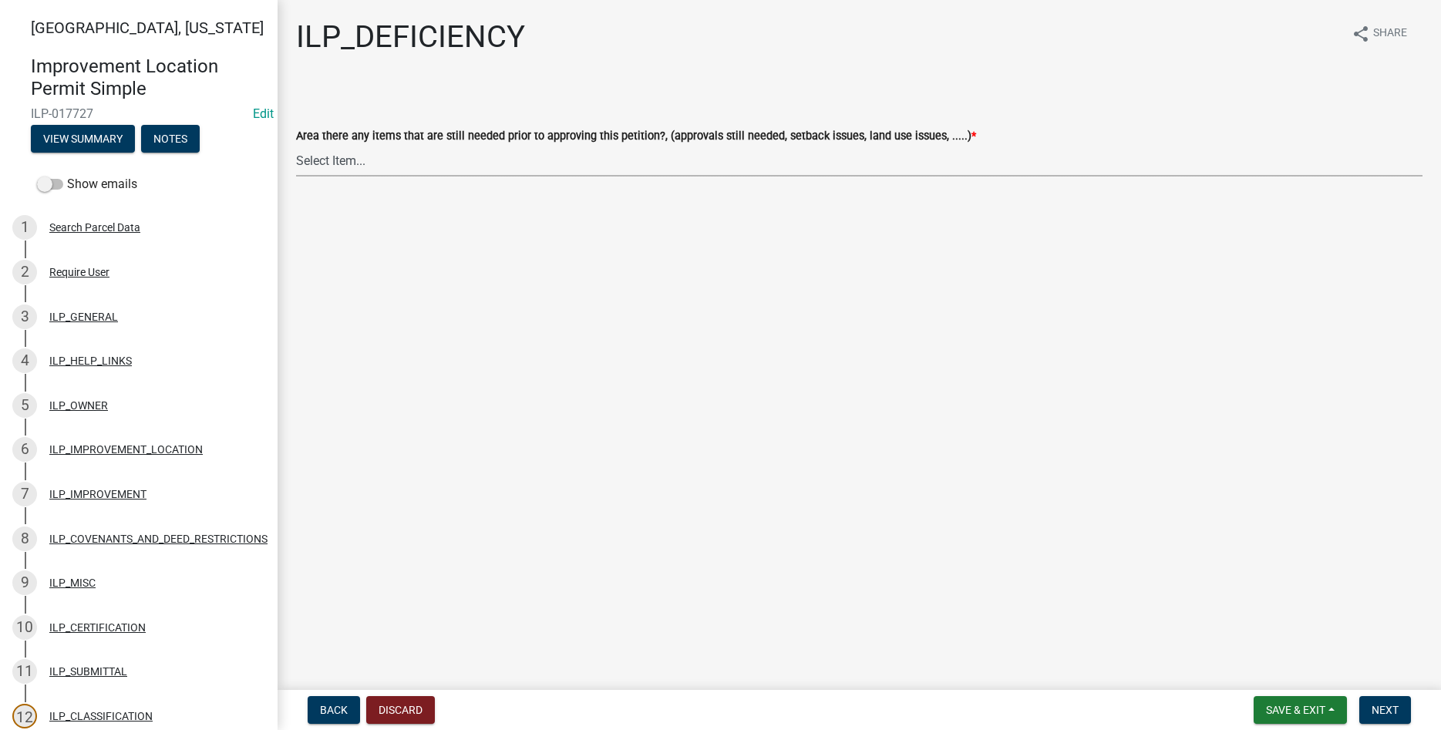
click at [296, 145] on select "Select Item... YES NO" at bounding box center [859, 161] width 1127 height 32
click option "NO" at bounding box center [0, 0] width 0 height 0
select select "88f51f67-ad00-412f-ad25-d9a24cd42bdb"
click at [1376, 708] on span "Next" at bounding box center [1385, 710] width 27 height 12
click at [296, 145] on select "Select Item... Denied Approved" at bounding box center [859, 161] width 1127 height 32
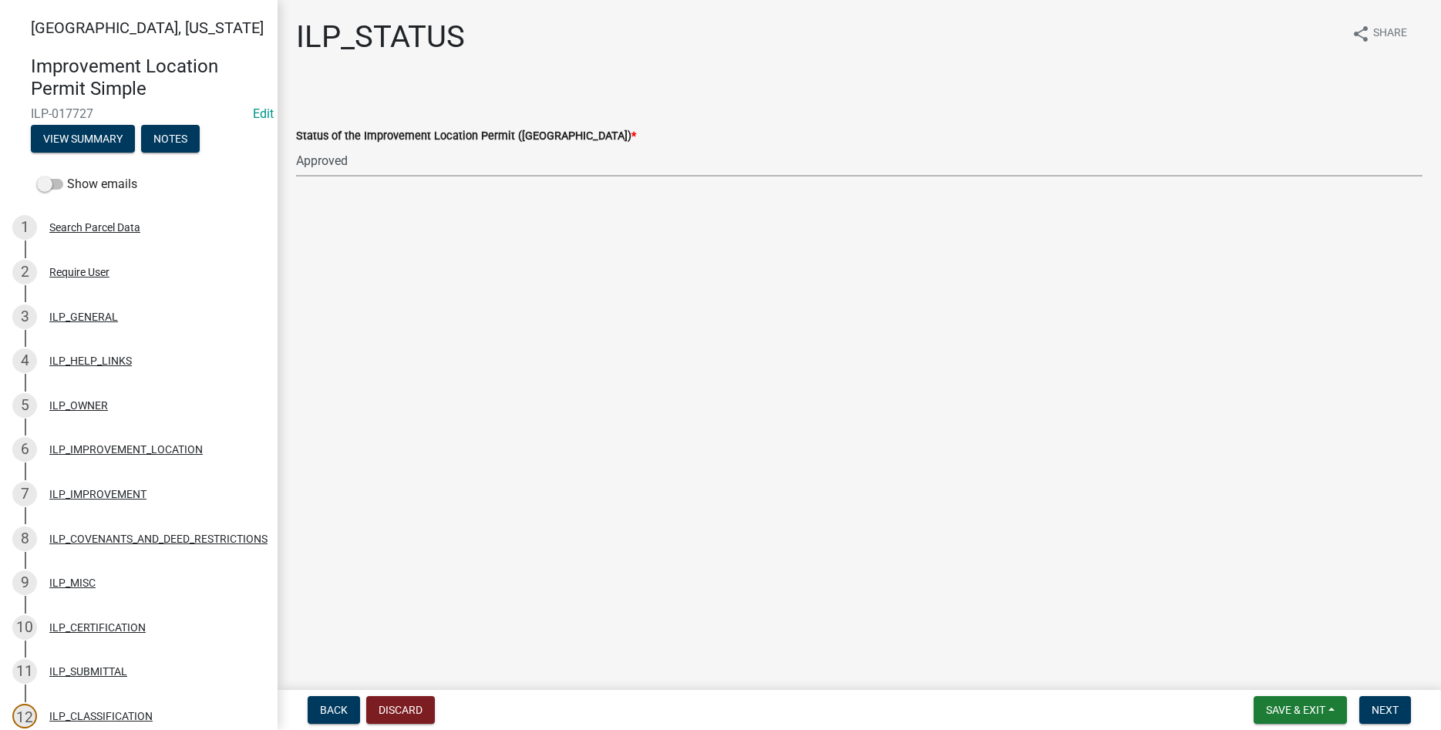
click option "Approved" at bounding box center [0, 0] width 0 height 0
select select "676ca0ef-d742-4b5a-a79e-763cf2a28fc9"
click at [1393, 712] on span "Next" at bounding box center [1385, 710] width 27 height 12
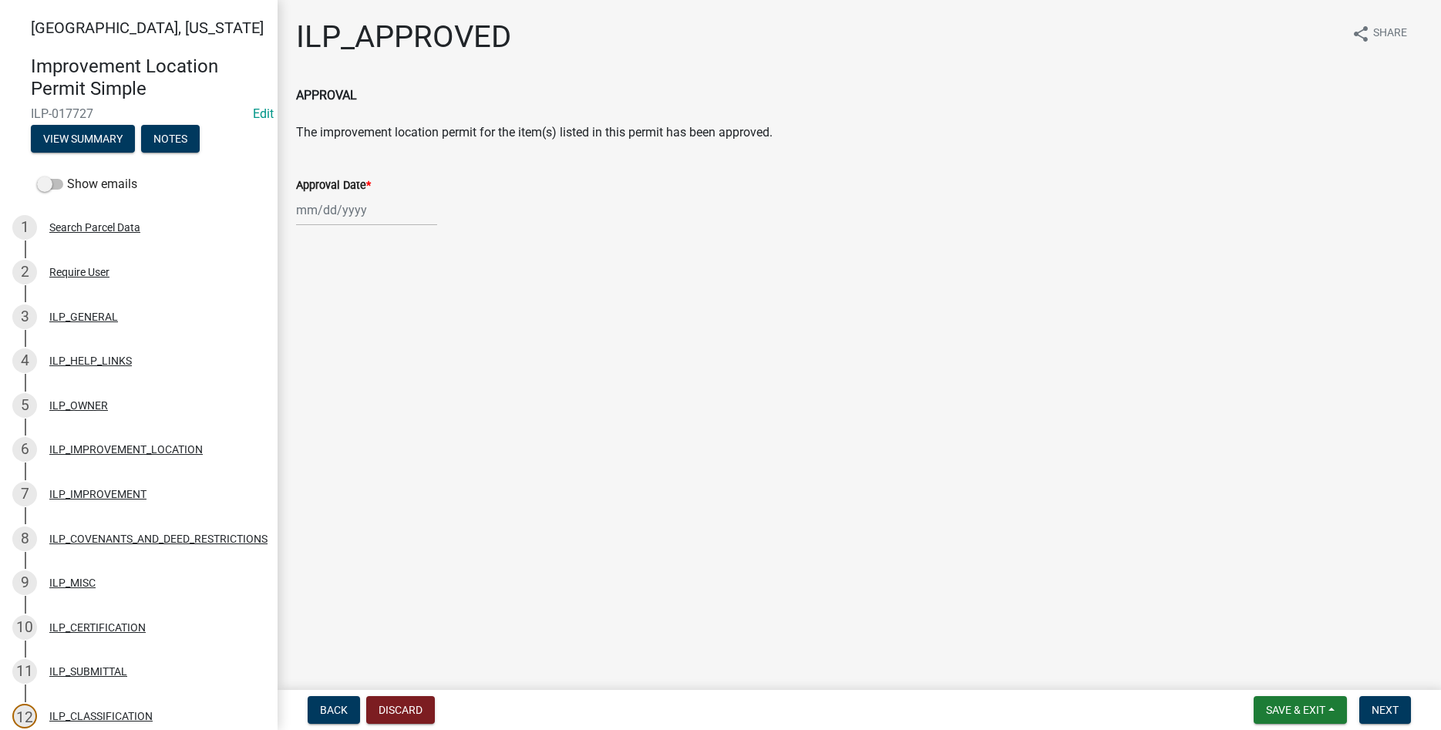
select select "10"
select select "2025"
click at [342, 214] on input "Approval Date *" at bounding box center [366, 210] width 141 height 32
click at [391, 313] on div "9" at bounding box center [385, 317] width 25 height 25
type input "[DATE]"
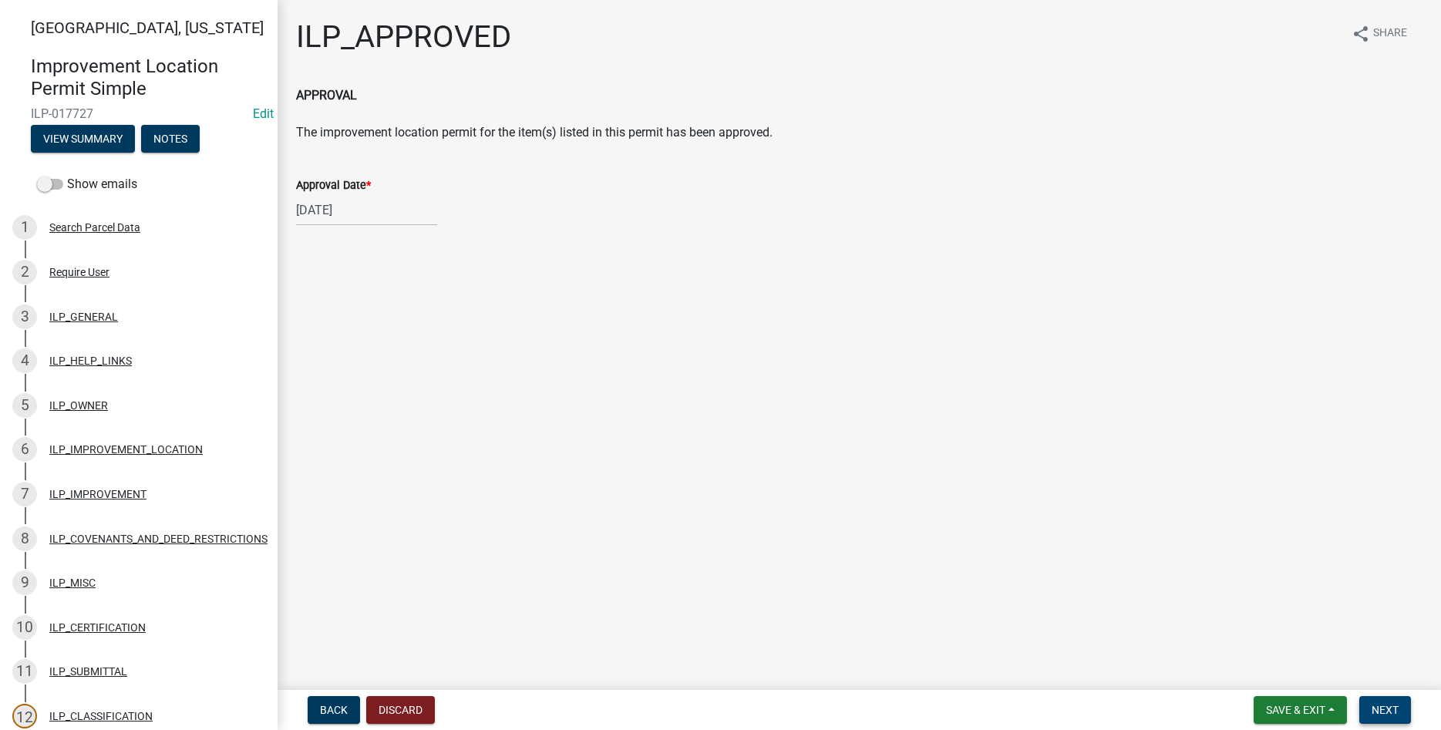
click at [1365, 702] on button "Next" at bounding box center [1385, 710] width 52 height 28
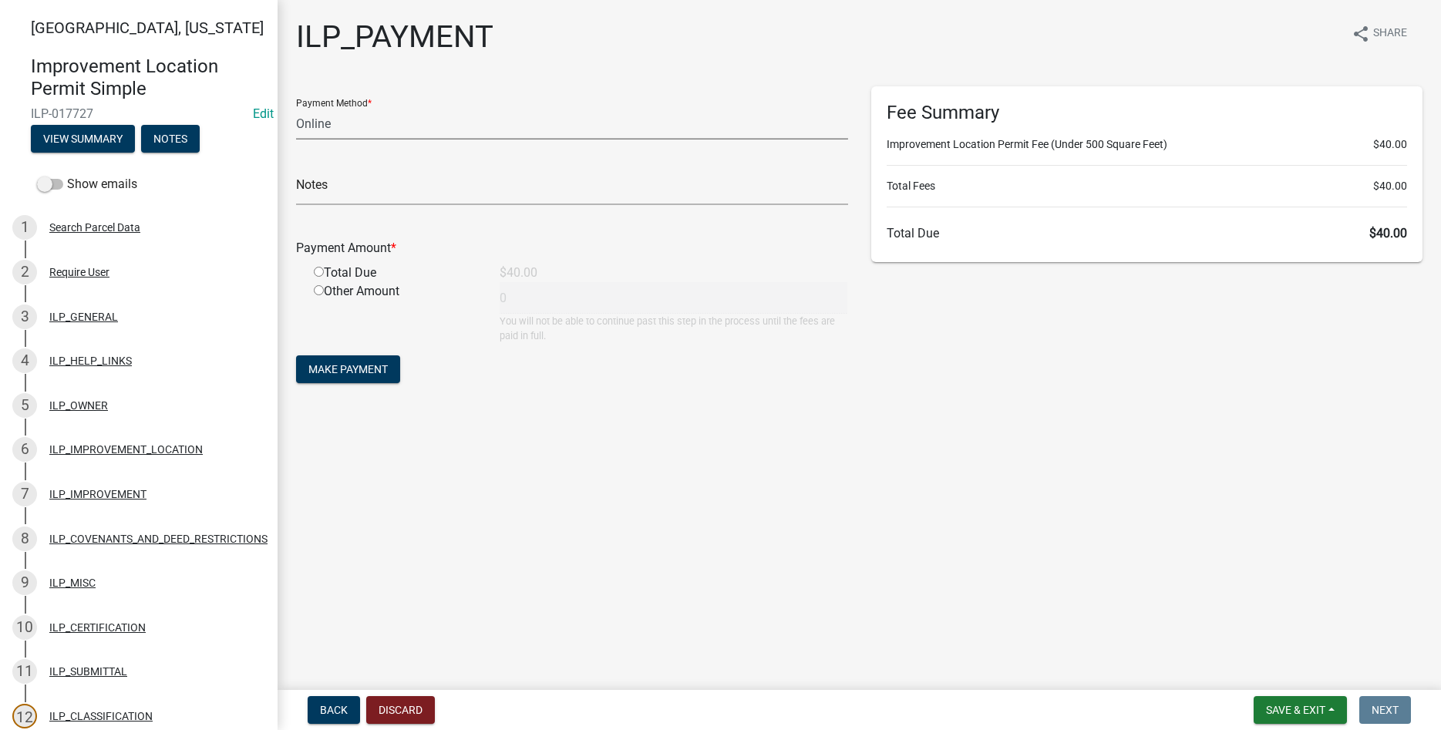
click at [296, 108] on select "Credit Card POS Check Cash Online" at bounding box center [572, 124] width 552 height 32
click option "Online" at bounding box center [0, 0] width 0 height 0
click at [296, 108] on select "Credit Card POS Check Cash Online" at bounding box center [572, 124] width 552 height 32
select select "2: 1"
click option "Cash" at bounding box center [0, 0] width 0 height 0
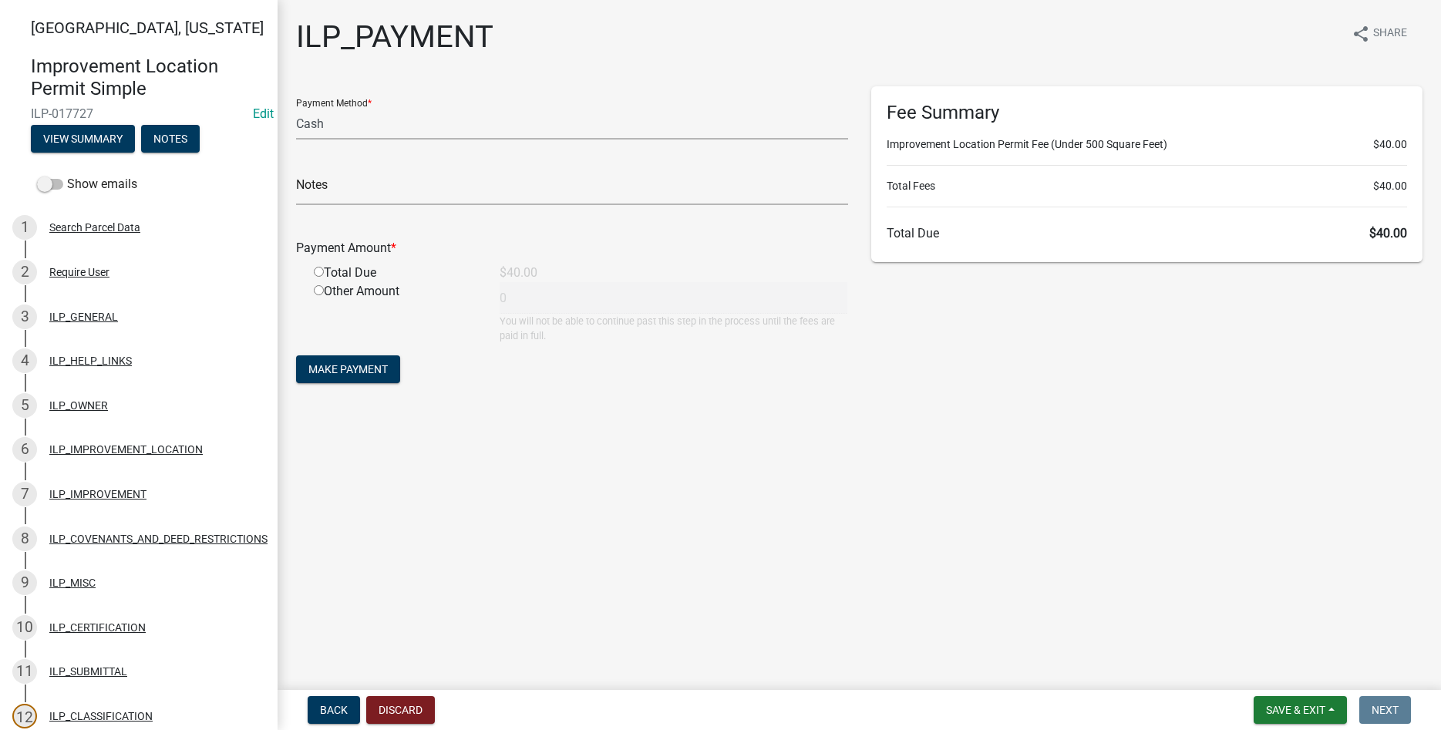
click at [316, 277] on input "radio" at bounding box center [319, 272] width 10 height 10
radio input "true"
type input "40"
click at [349, 365] on span "Make Payment" at bounding box center [347, 369] width 79 height 12
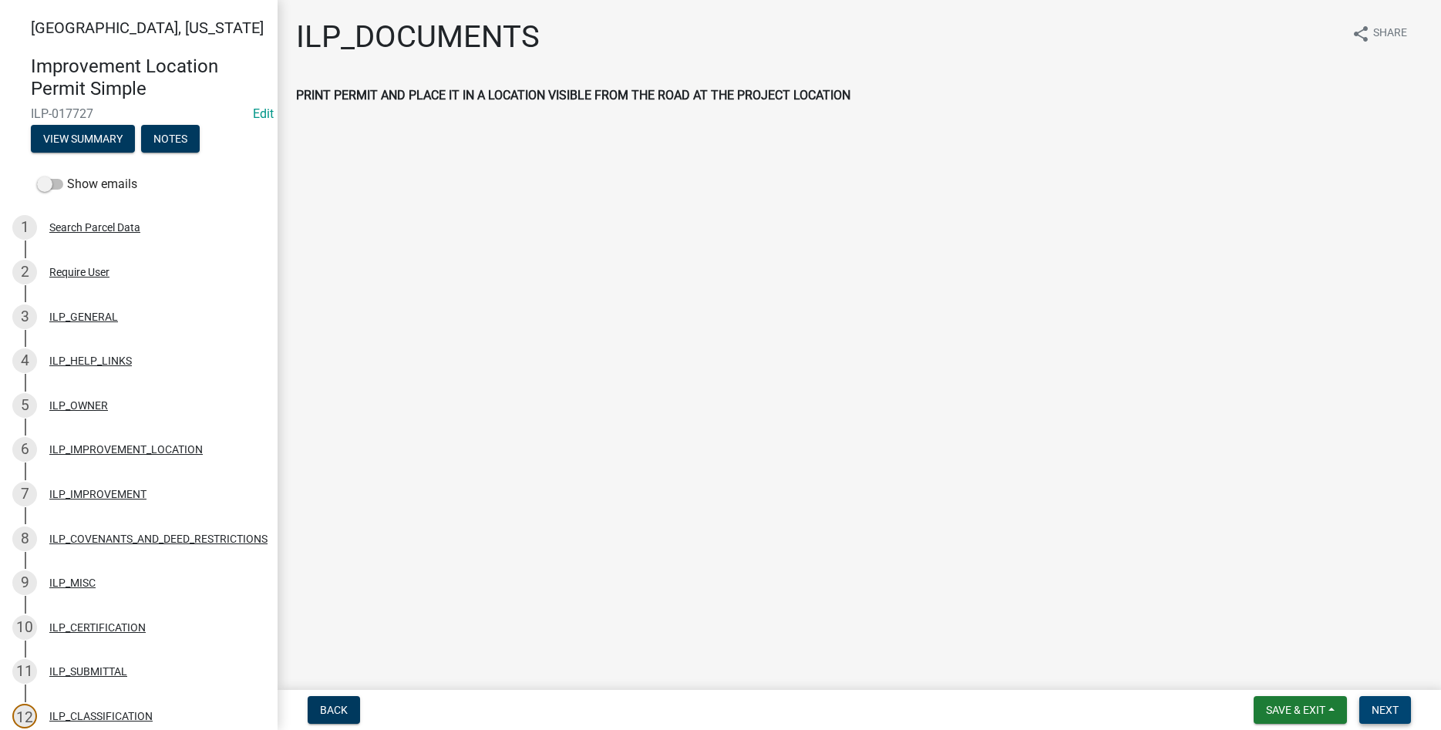
click at [1380, 707] on span "Next" at bounding box center [1385, 710] width 27 height 12
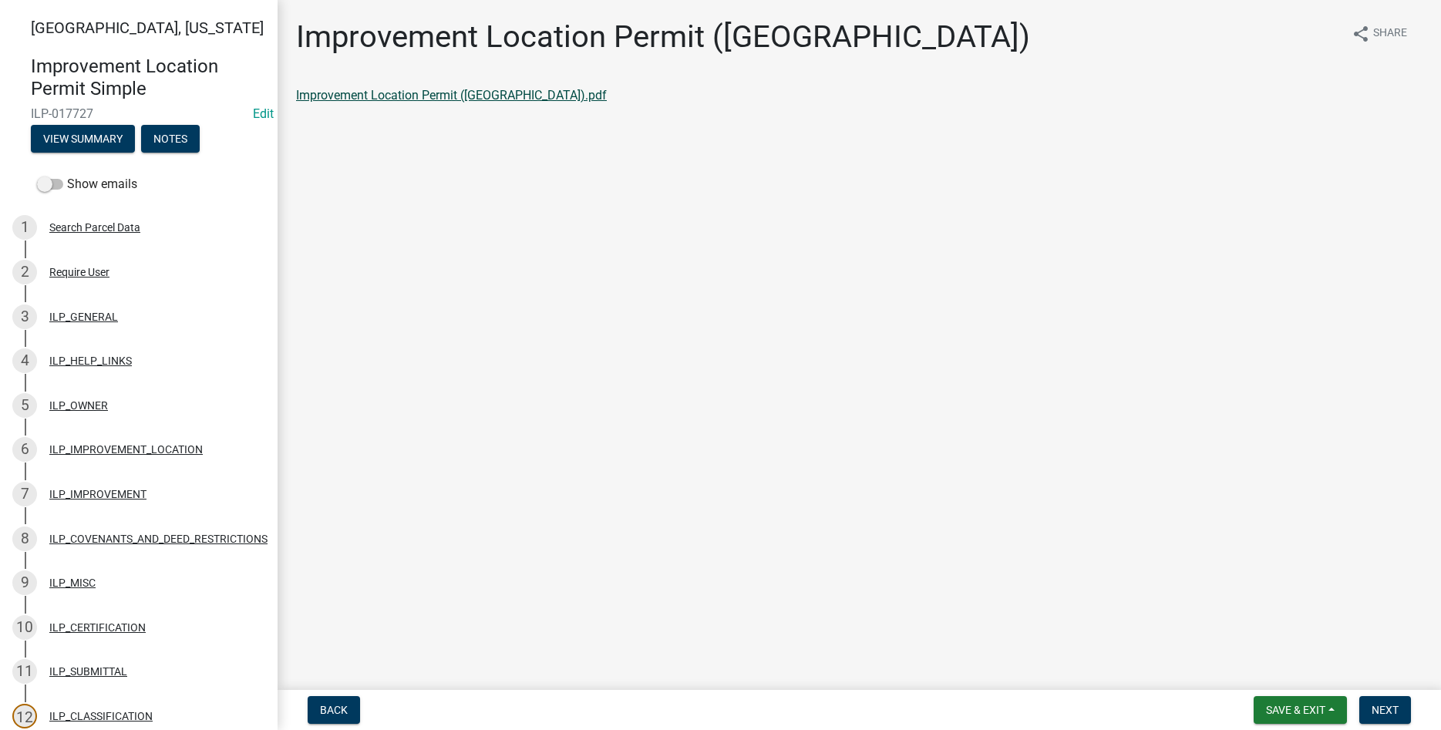
click at [432, 99] on link "Improvement Location Permit ([GEOGRAPHIC_DATA]).pdf" at bounding box center [451, 95] width 311 height 15
click at [1384, 702] on button "Next" at bounding box center [1385, 710] width 52 height 28
click at [513, 96] on link "Improvement Location Permit (ILP)(Form).pdf" at bounding box center [420, 95] width 249 height 15
click at [1387, 715] on span "Next" at bounding box center [1385, 710] width 27 height 12
